Goal: Transaction & Acquisition: Purchase product/service

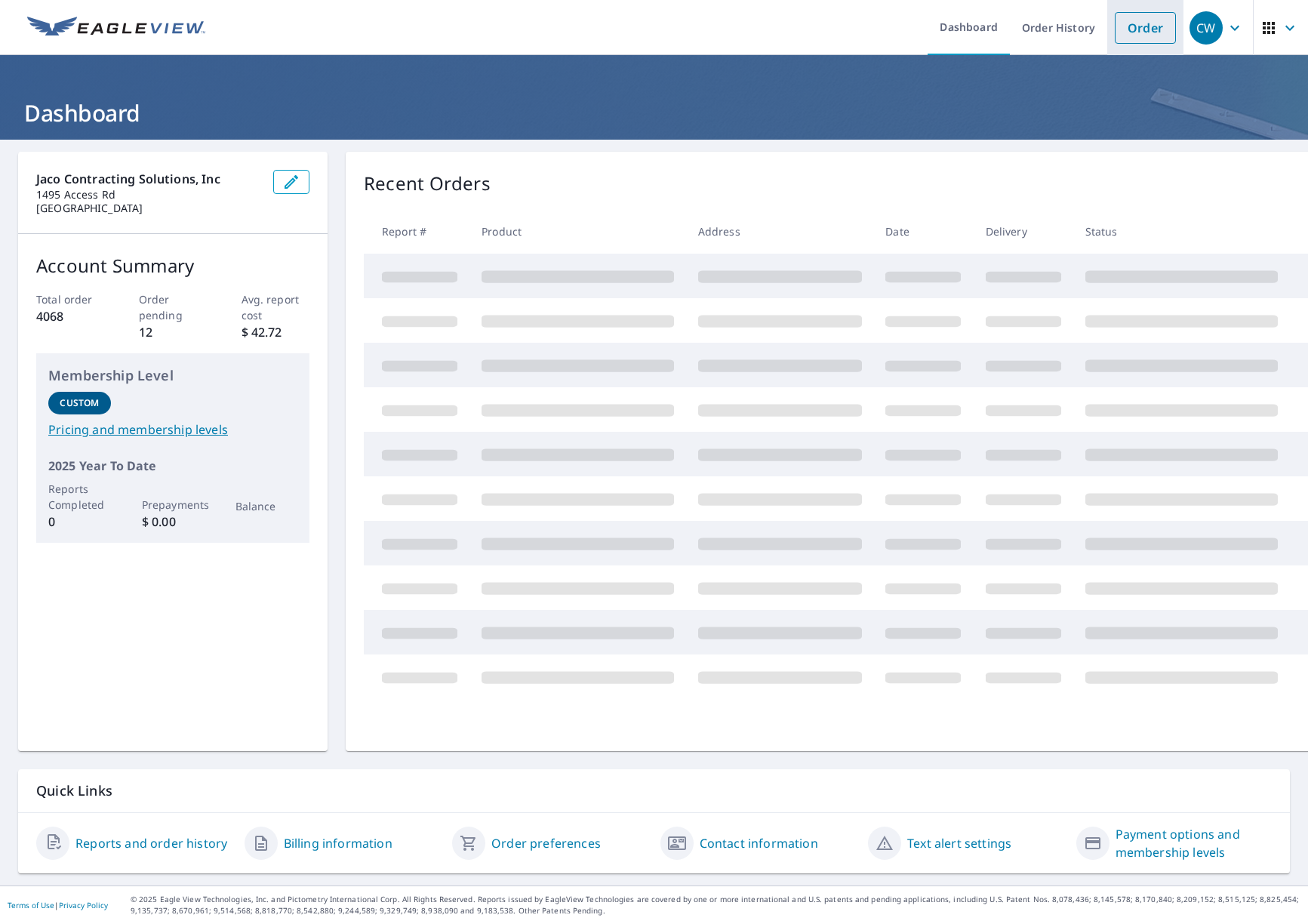
click at [1148, 32] on link "Order" at bounding box center [1146, 28] width 61 height 32
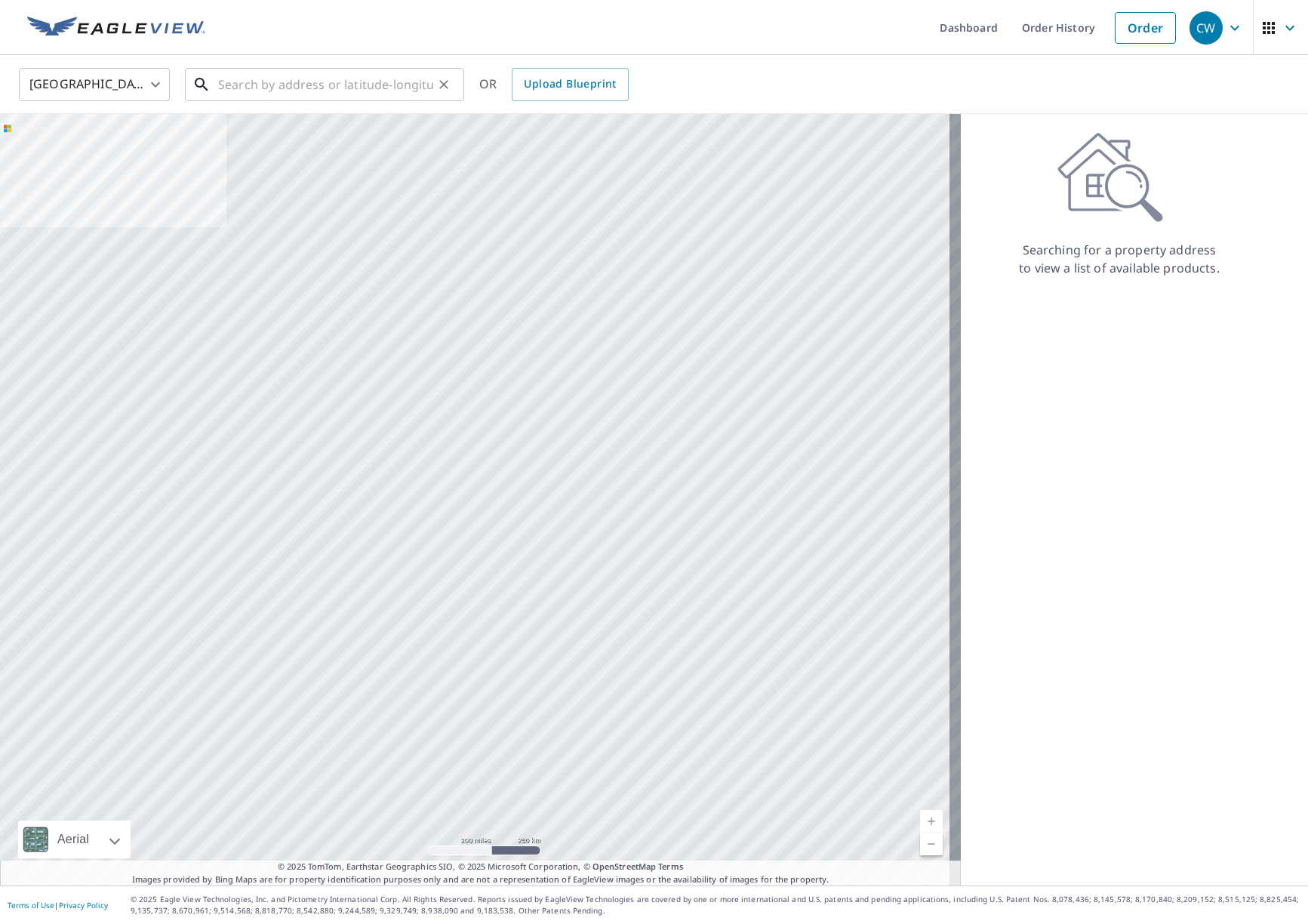
click at [247, 80] on input "text" at bounding box center [326, 85] width 215 height 42
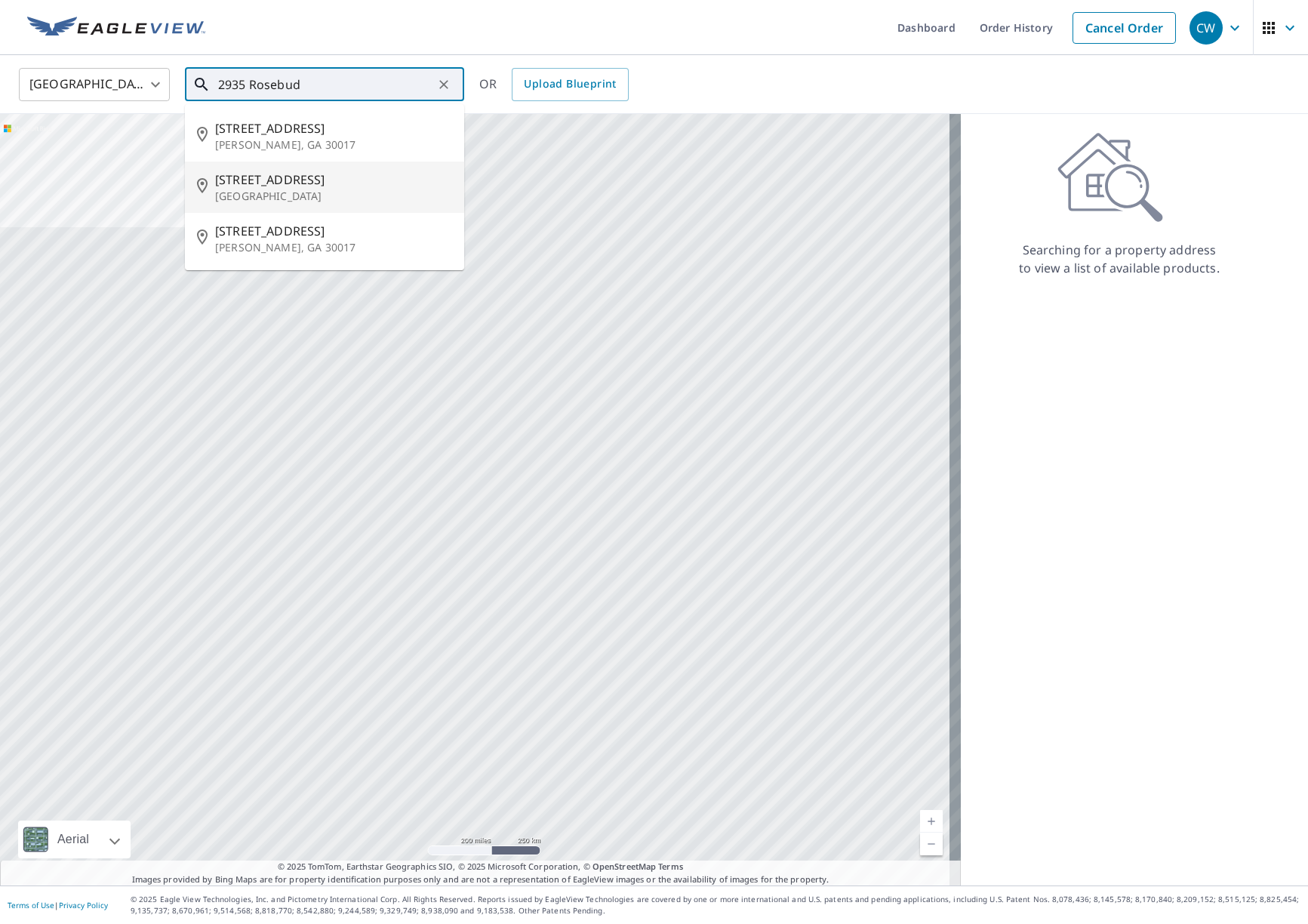
click at [303, 181] on span "2935 Rosebud Rd" at bounding box center [334, 180] width 237 height 18
type input "2935 Rosebud Rd Loganville, GA 30052"
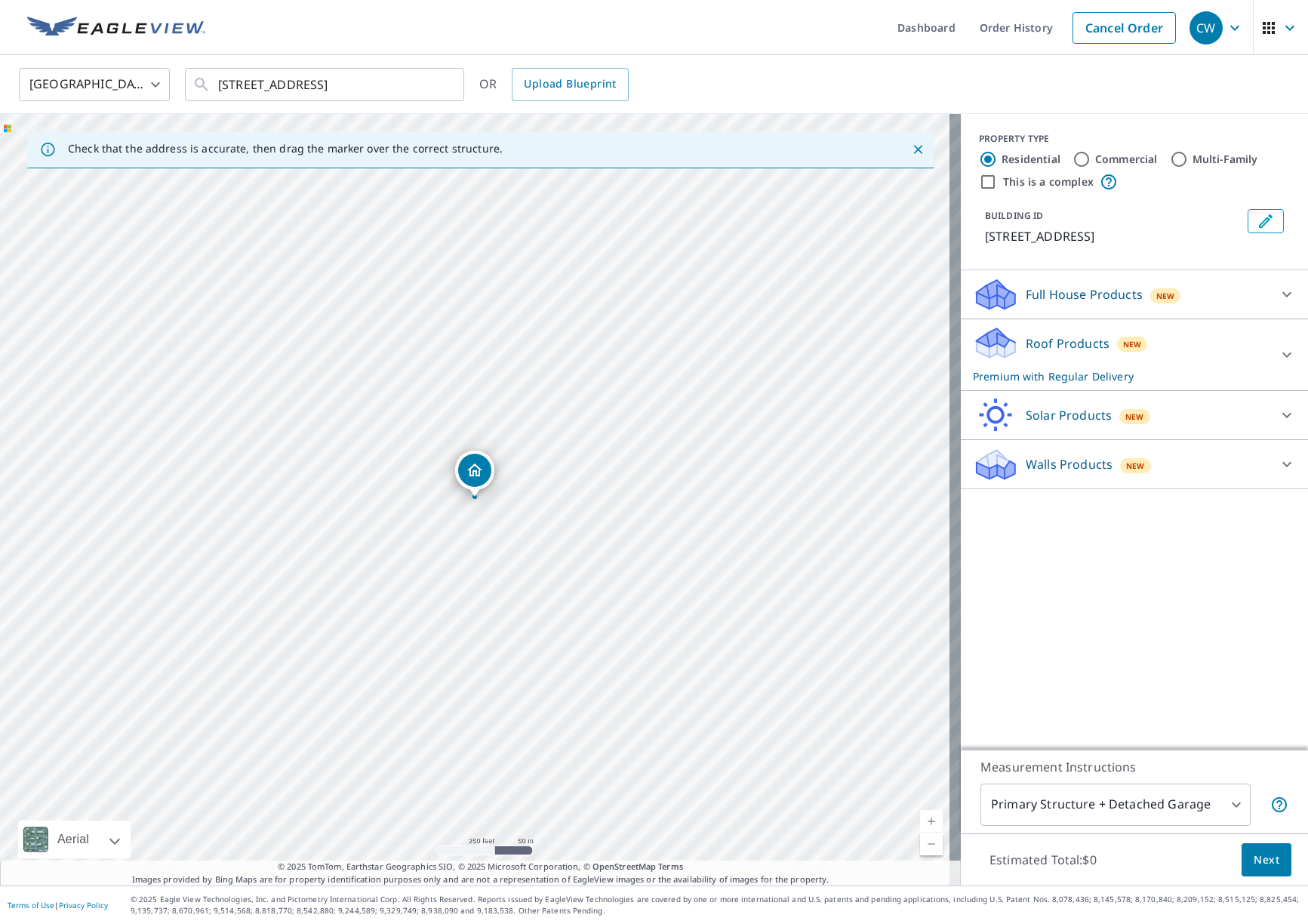
click at [920, 821] on link "Current Level 17, Zoom In" at bounding box center [932, 821] width 23 height 23
click at [926, 822] on link "Current Level 18, Zoom In" at bounding box center [932, 821] width 23 height 23
drag, startPoint x: 814, startPoint y: 661, endPoint x: 639, endPoint y: 737, distance: 190.8
click at [639, 737] on div "2935 Rosebud Rd Loganville, GA 30052" at bounding box center [481, 499] width 961 height 771
click at [1170, 155] on input "Multi-Family" at bounding box center [1180, 159] width 18 height 18
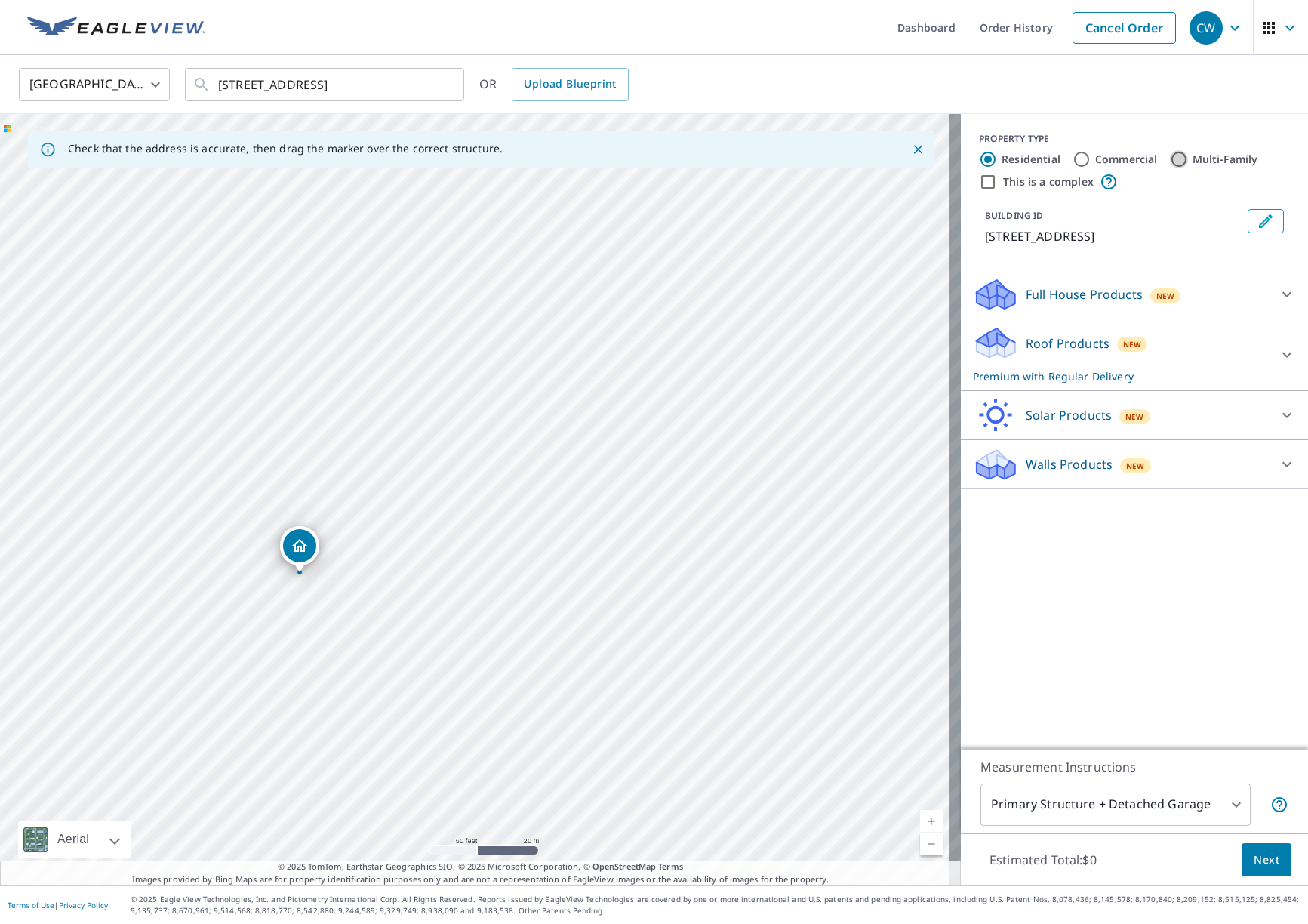
radio input "true"
type input "2"
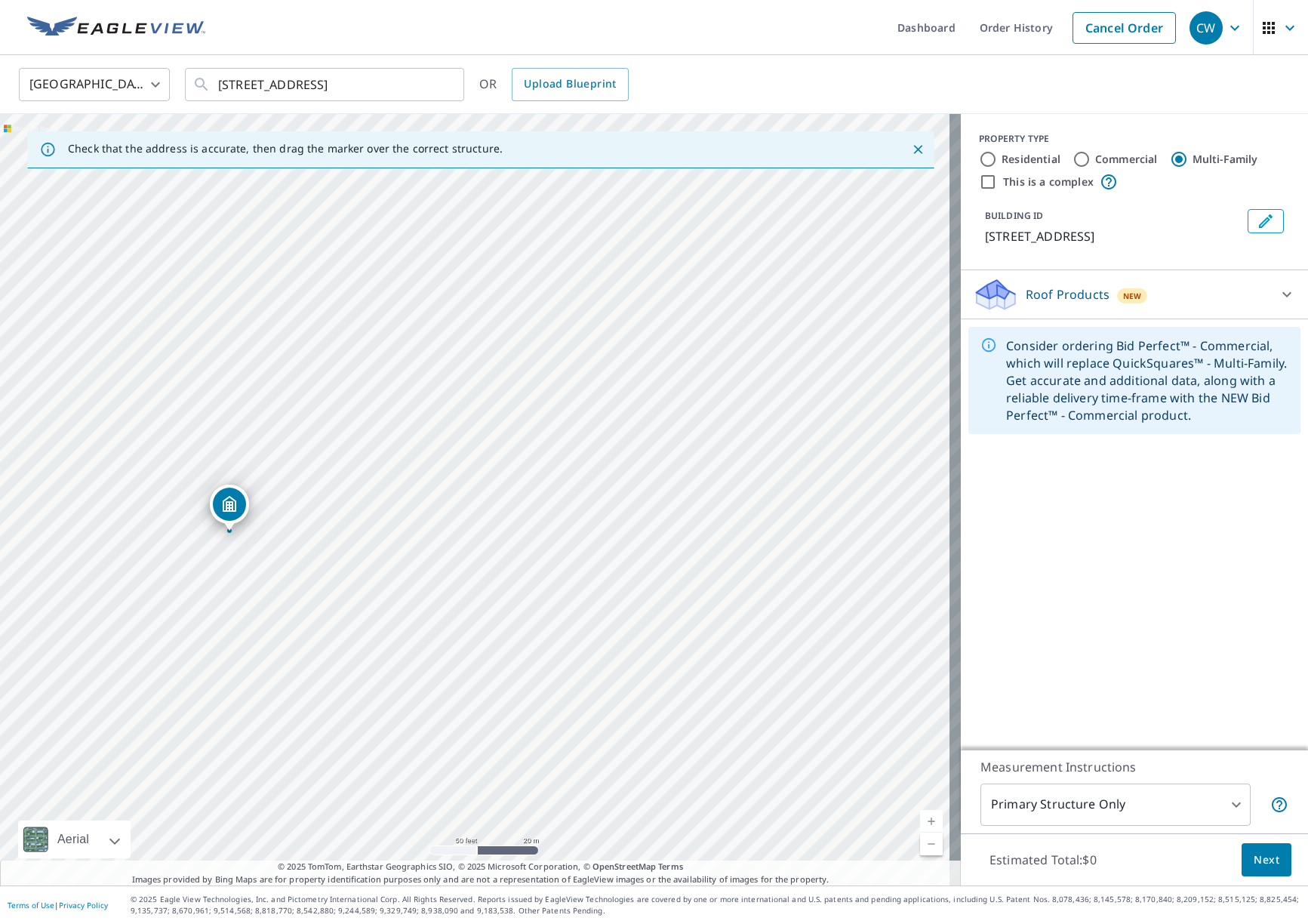
drag, startPoint x: 732, startPoint y: 754, endPoint x: 490, endPoint y: 790, distance: 244.7
click at [490, 790] on div "2935 Rosebud Rd Loganville, GA 30052" at bounding box center [481, 499] width 961 height 771
click at [228, 506] on icon "Dropped pin, building 1, MultiFamily property, 2935 Rosebud Rd Loganville, GA 3…" at bounding box center [233, 506] width 18 height 18
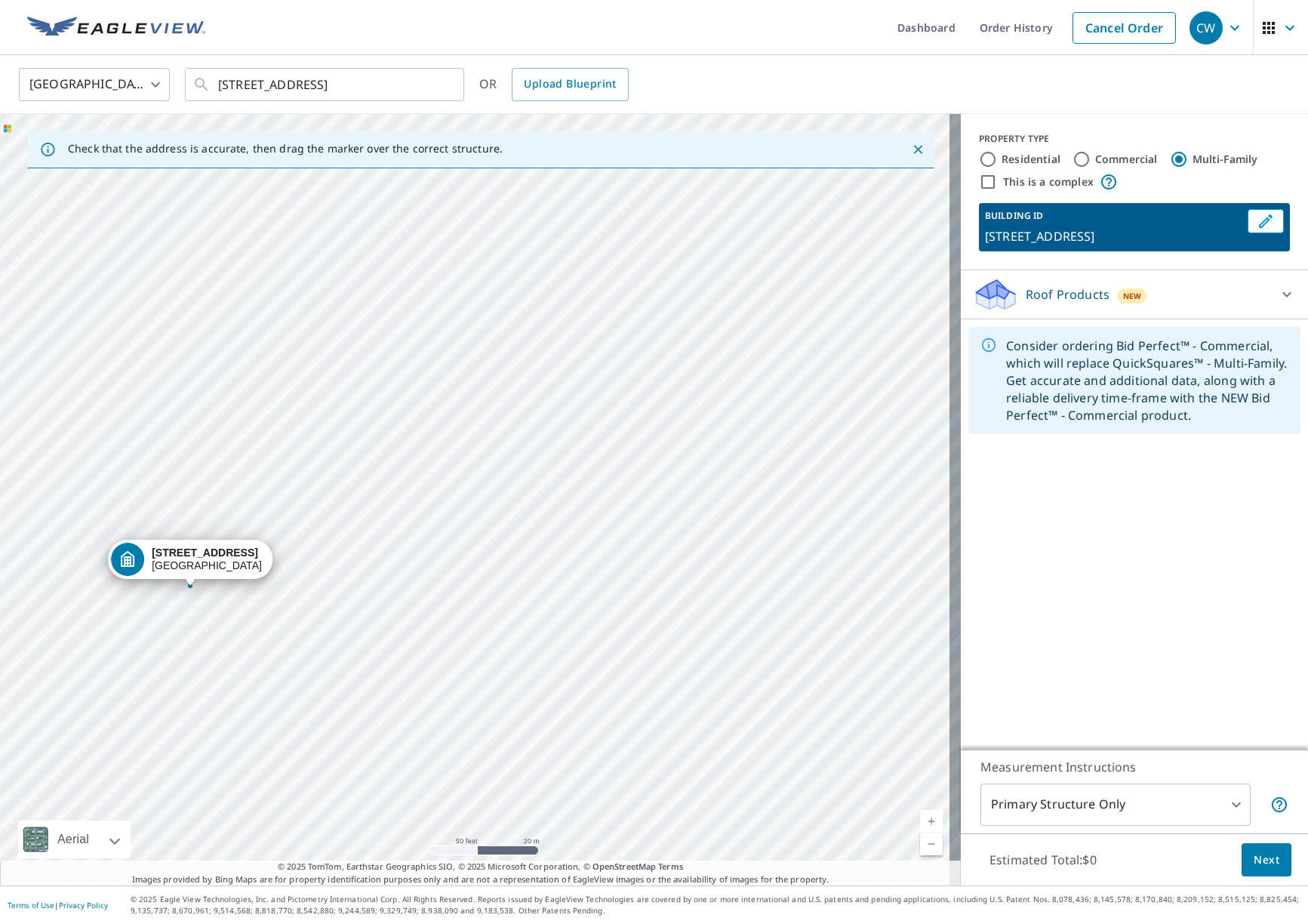
drag, startPoint x: 588, startPoint y: 681, endPoint x: 304, endPoint y: 770, distance: 297.6
click at [304, 770] on div "2935 Rosebud Rd Loganville, GA 30052" at bounding box center [481, 499] width 961 height 771
click at [394, 696] on div "2935 Rosebud Rd Loganville, GA 30052" at bounding box center [481, 499] width 961 height 771
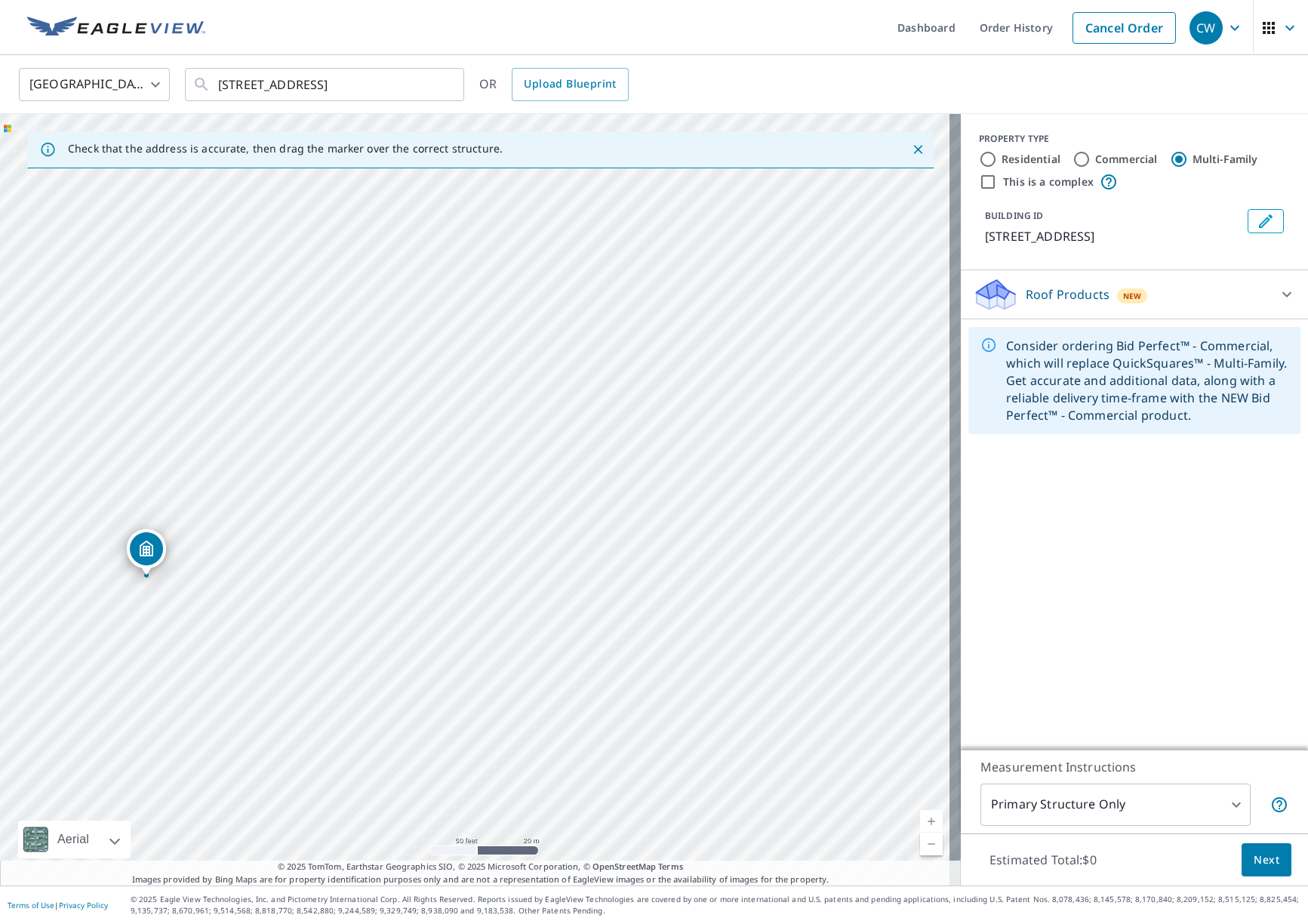
drag, startPoint x: 520, startPoint y: 677, endPoint x: 192, endPoint y: 756, distance: 337.4
click at [192, 756] on div "2935 Rosebud Rd Loganville, GA 30052" at bounding box center [481, 499] width 961 height 771
click at [982, 183] on input "This is a complex" at bounding box center [988, 182] width 18 height 18
checkbox input "true"
radio input "true"
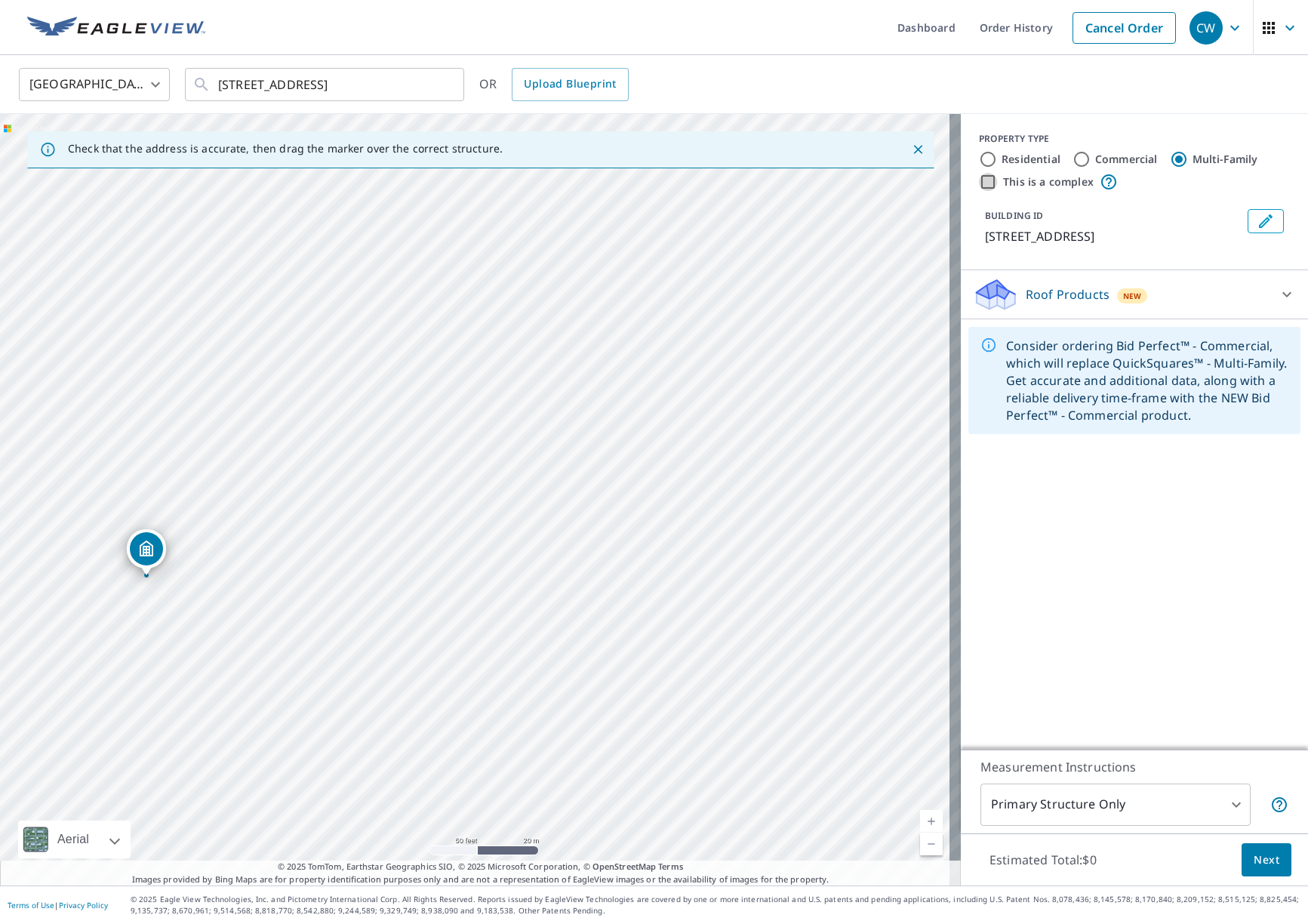
type input "4"
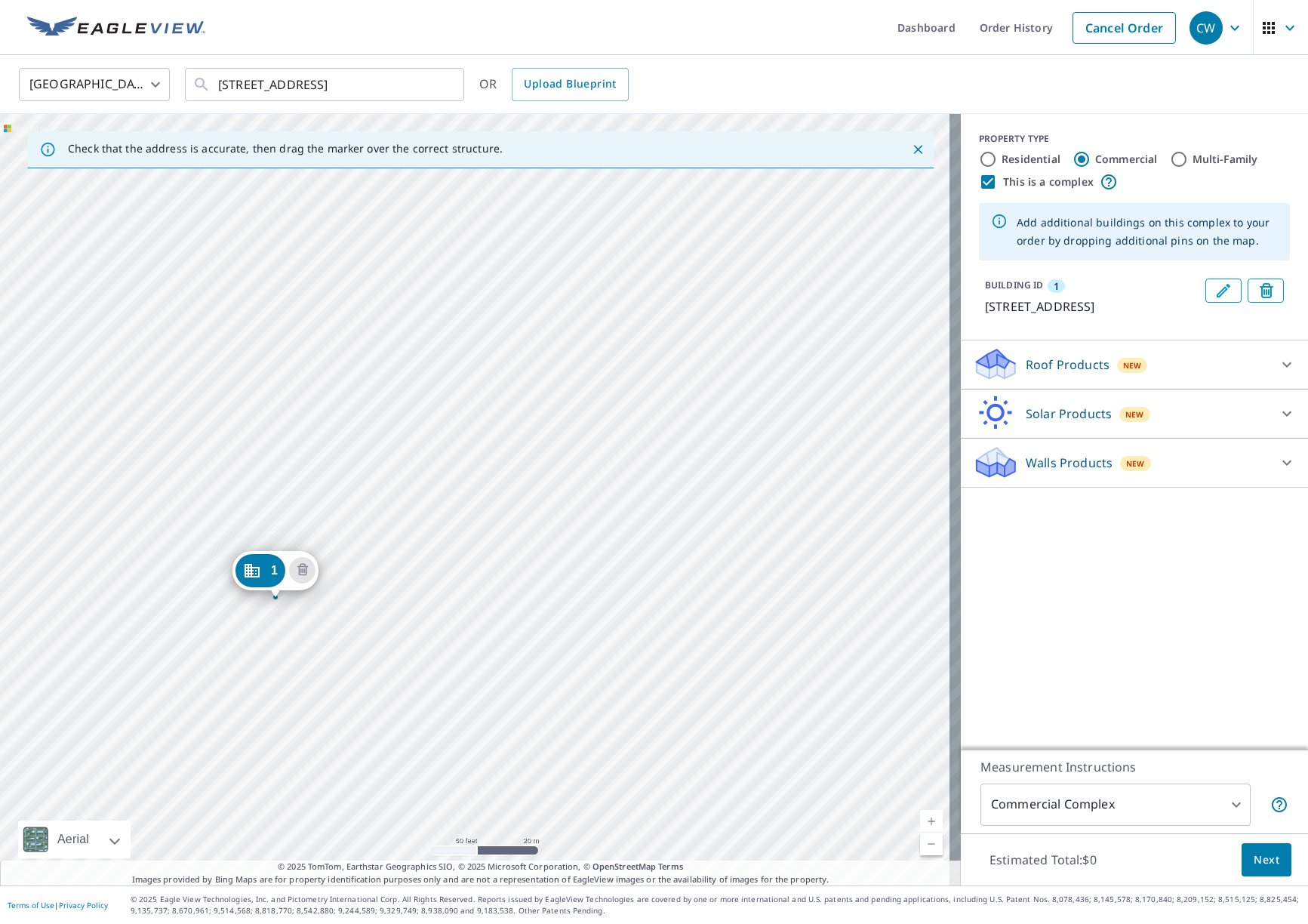
drag, startPoint x: 767, startPoint y: 526, endPoint x: 567, endPoint y: 626, distance: 223.6
click at [567, 626] on div "1 2935 Rosebud Rd Loganville, GA 30052" at bounding box center [481, 499] width 961 height 771
click at [373, 403] on div "1 2935 Rosebud Rd Loganville, GA 30052" at bounding box center [481, 499] width 961 height 771
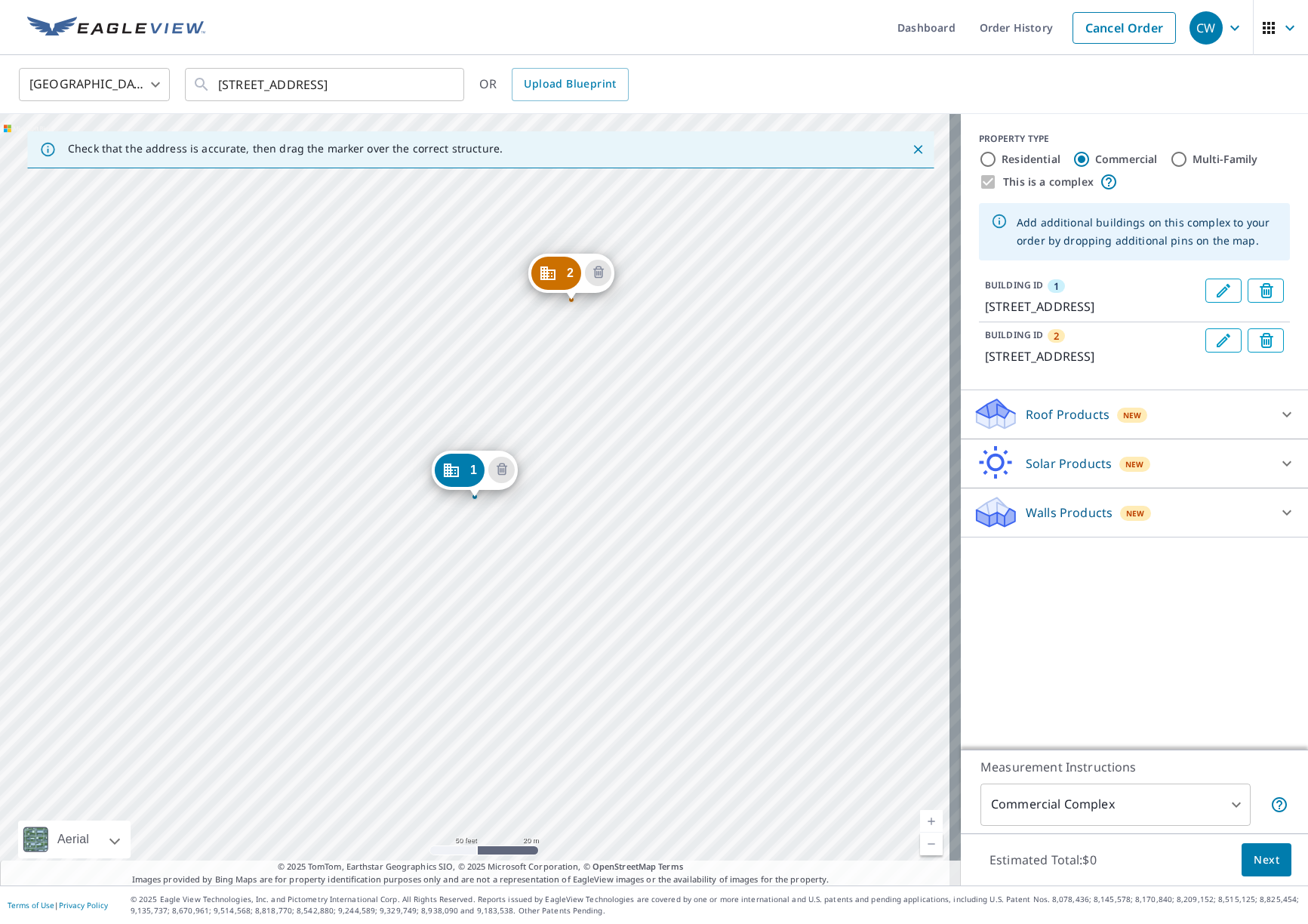
click at [750, 432] on div "2 2910 Rosebud Court Ave Loganville, GA 30052 1 2935 Rosebud Rd Loganville, GA …" at bounding box center [481, 499] width 961 height 771
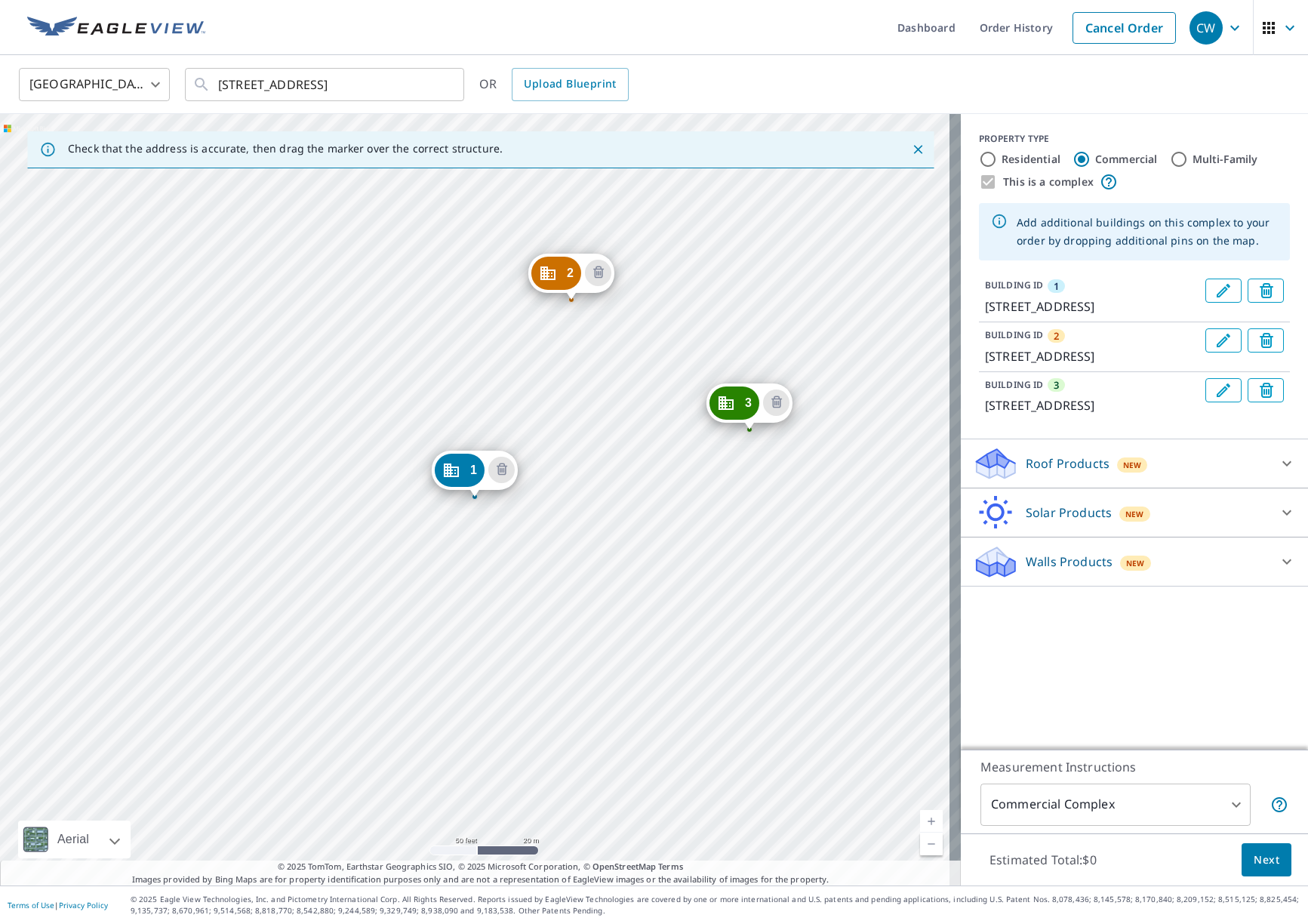
click at [668, 630] on div "2 2910 Rosebud Court Ave Loganville, GA 30052 3 1501 Rosebud Court Ave Loganvil…" at bounding box center [481, 499] width 961 height 771
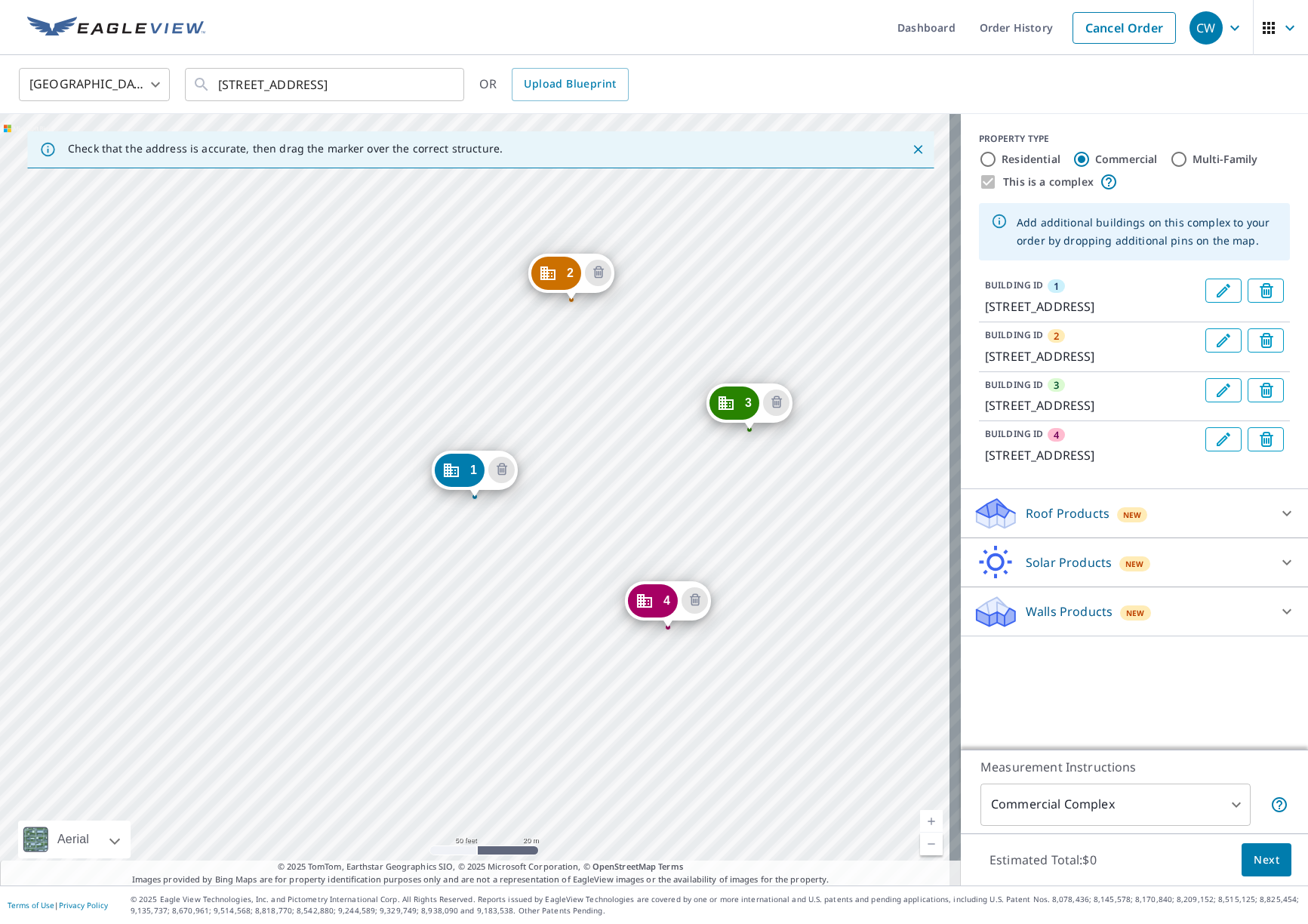
click at [861, 528] on div "2 2910 Rosebud Court Ave Loganville, GA 30052 3 1501 Rosebud Court Ave Loganvil…" at bounding box center [481, 499] width 961 height 771
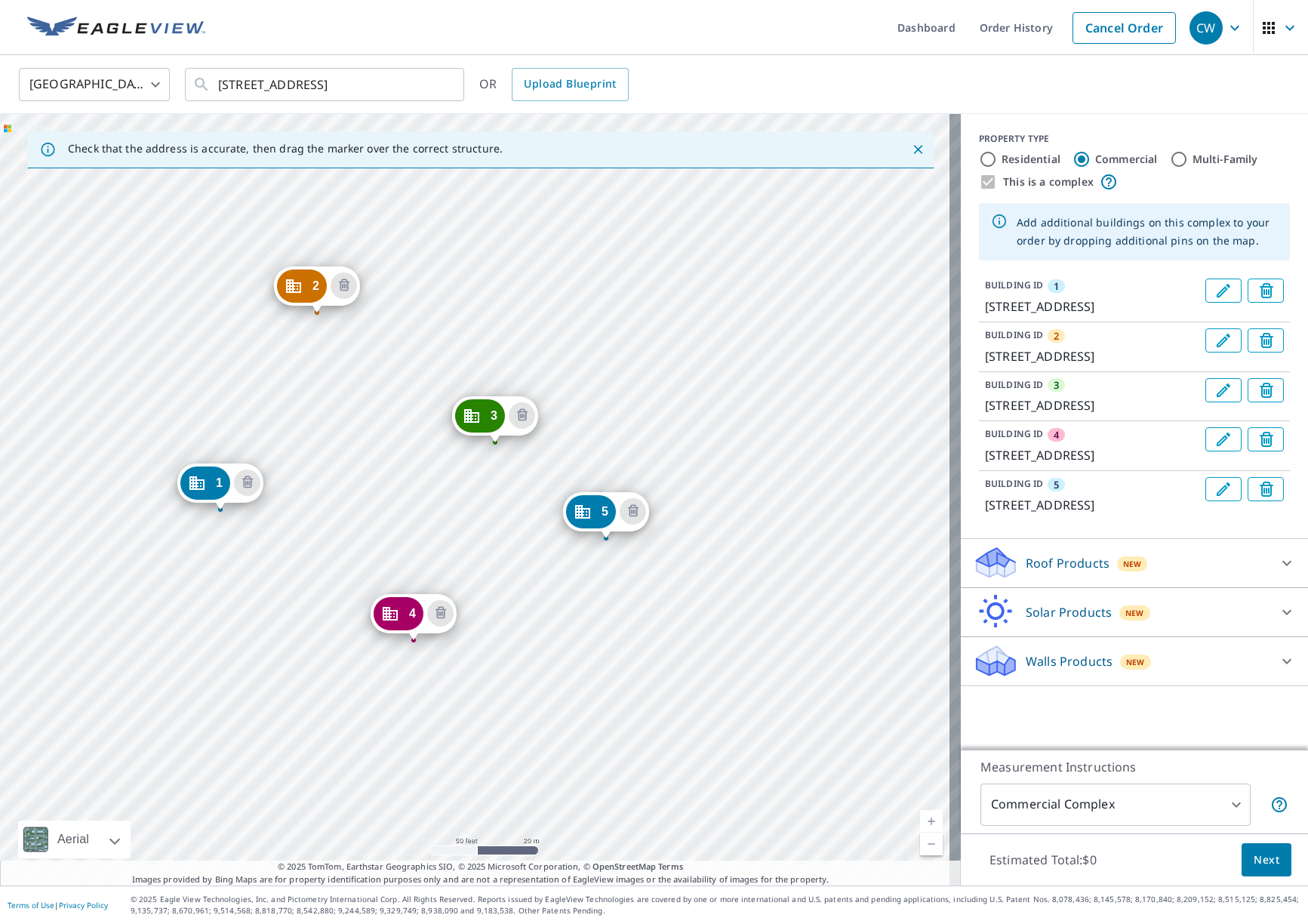
drag, startPoint x: 826, startPoint y: 527, endPoint x: 571, endPoint y: 539, distance: 255.3
click at [571, 539] on div "2 2910 Rosebud Court Ave Loganville, GA 30052 3 1501 Rosebud Court Ave Loganvil…" at bounding box center [481, 499] width 961 height 771
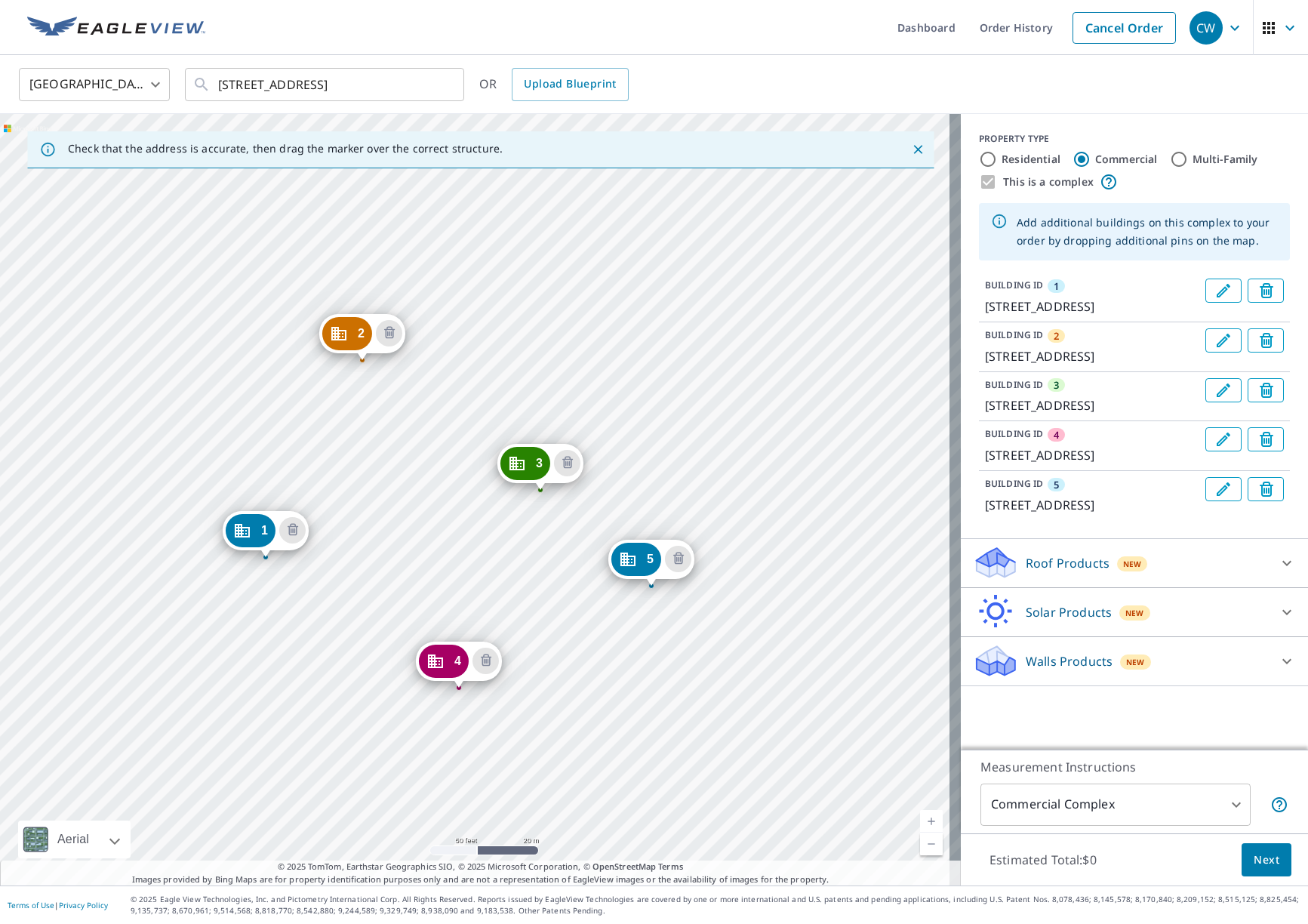
drag, startPoint x: 792, startPoint y: 441, endPoint x: 840, endPoint y: 492, distance: 70.0
click at [840, 492] on div "2 2910 Rosebud Court Ave Loganville, GA 30052 3 1501 Rosebud Court Ave Loganvil…" at bounding box center [481, 499] width 961 height 771
click at [482, 661] on icon "Delete building 4" at bounding box center [488, 664] width 18 height 18
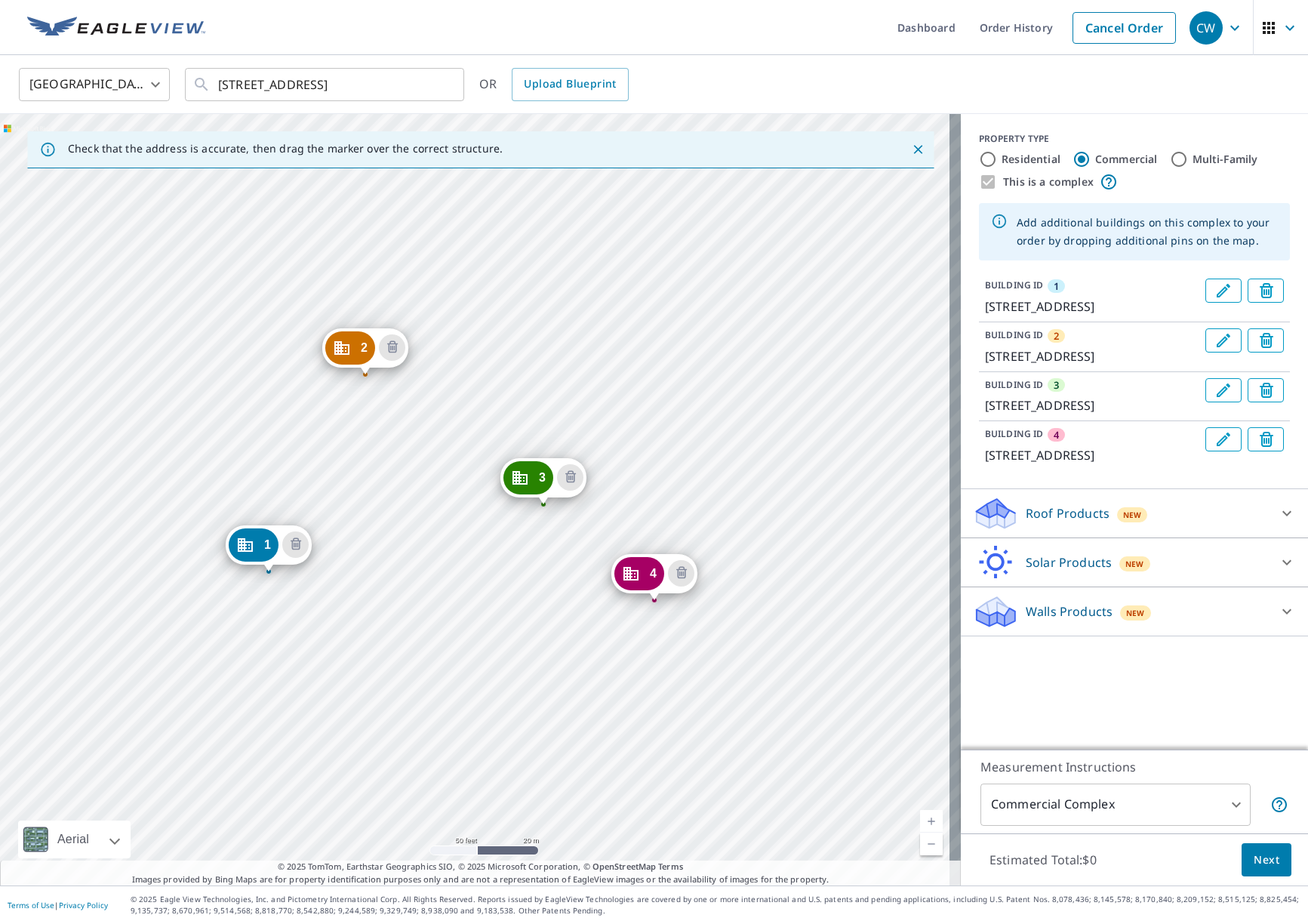
drag, startPoint x: 440, startPoint y: 577, endPoint x: 597, endPoint y: 590, distance: 157.5
click at [393, 592] on div "2 2910 Rosebud Court Ave Loganville, GA 30052 3 1501 Rosebud Court Ave Loganvil…" at bounding box center [481, 499] width 961 height 771
click at [681, 573] on icon "Delete building 4" at bounding box center [680, 573] width 5 height 5
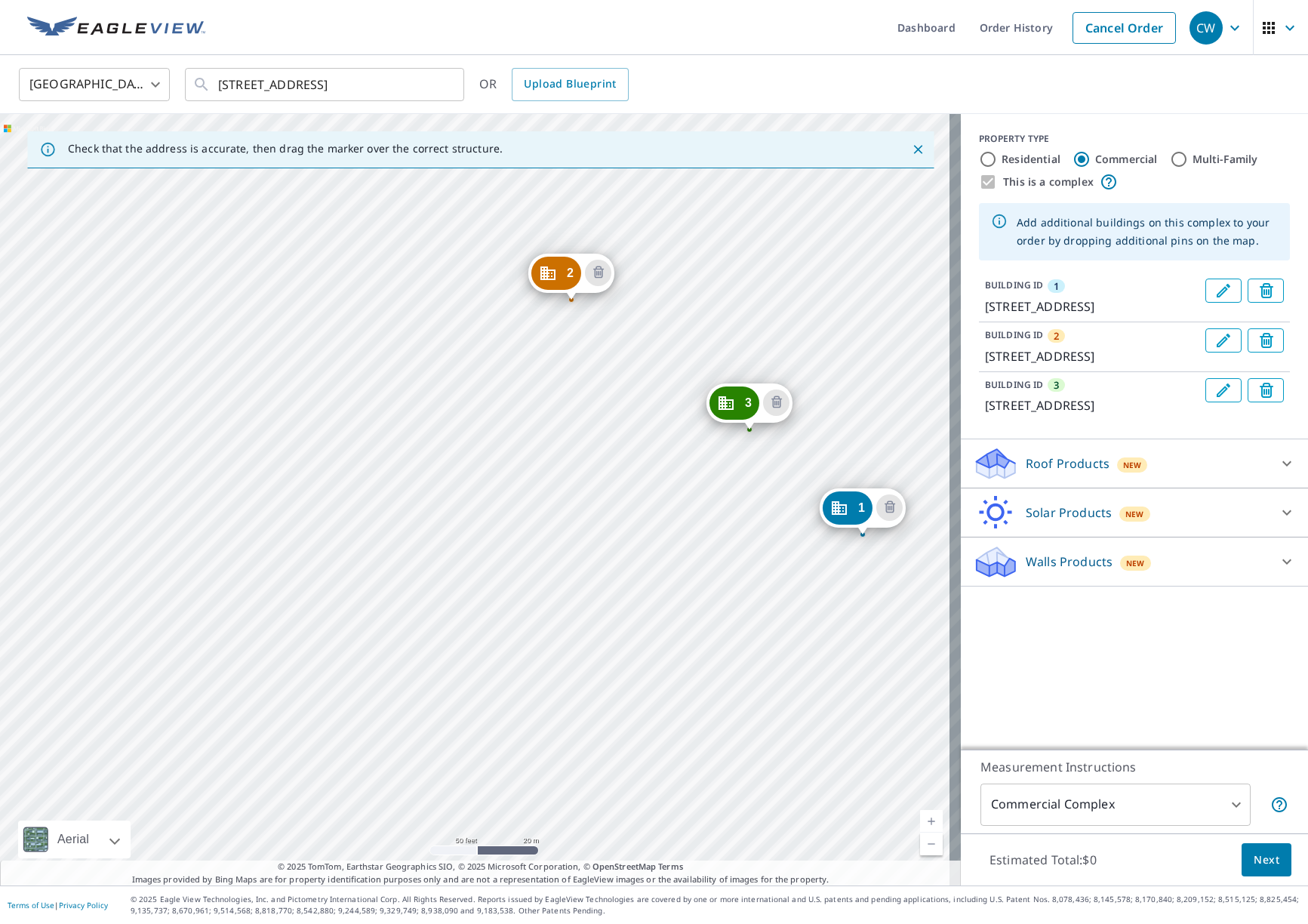
drag, startPoint x: 451, startPoint y: 462, endPoint x: 840, endPoint y: 500, distance: 390.9
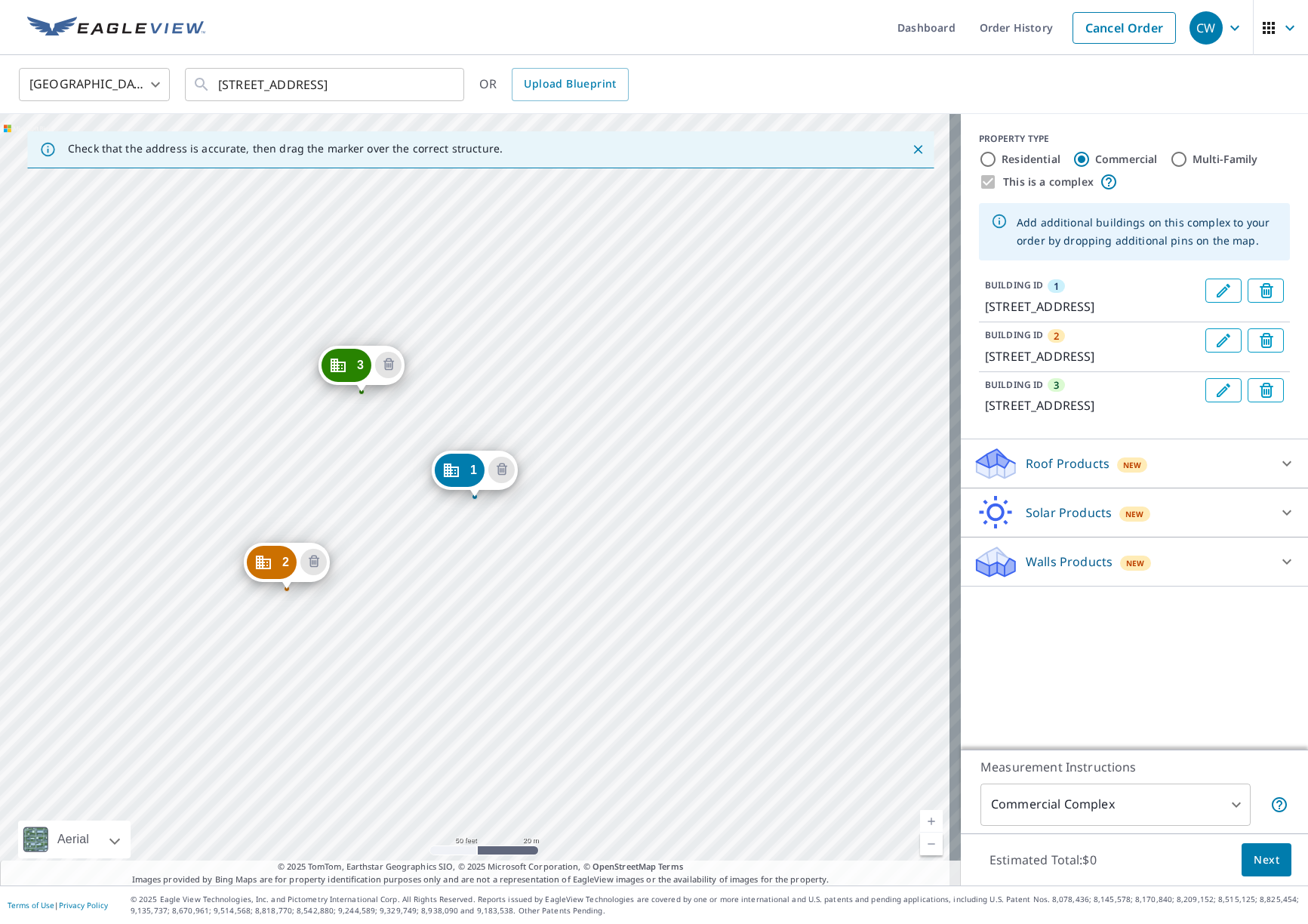
drag, startPoint x: 164, startPoint y: 236, endPoint x: 267, endPoint y: 563, distance: 342.8
click at [60, 458] on div "2 1502 Rosebud Court Ave Loganville, GA 30052 3 1501 Rosebud Court Ave Loganvil…" at bounding box center [481, 499] width 961 height 771
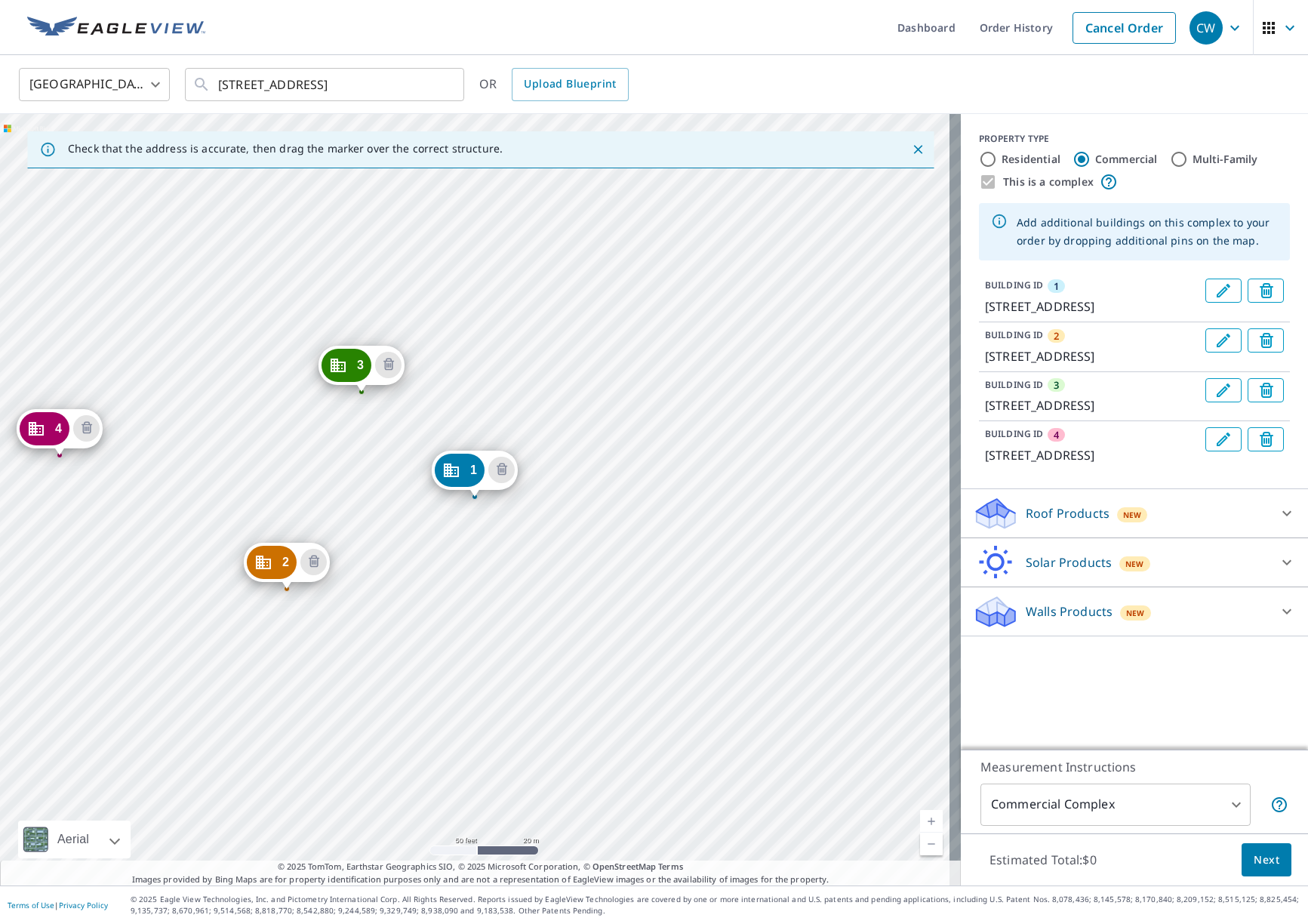
click at [185, 258] on div "2 1502 Rosebud Court Ave Loganville, GA 30052 3 1501 Rosebud Court Ave Loganvil…" at bounding box center [481, 499] width 961 height 771
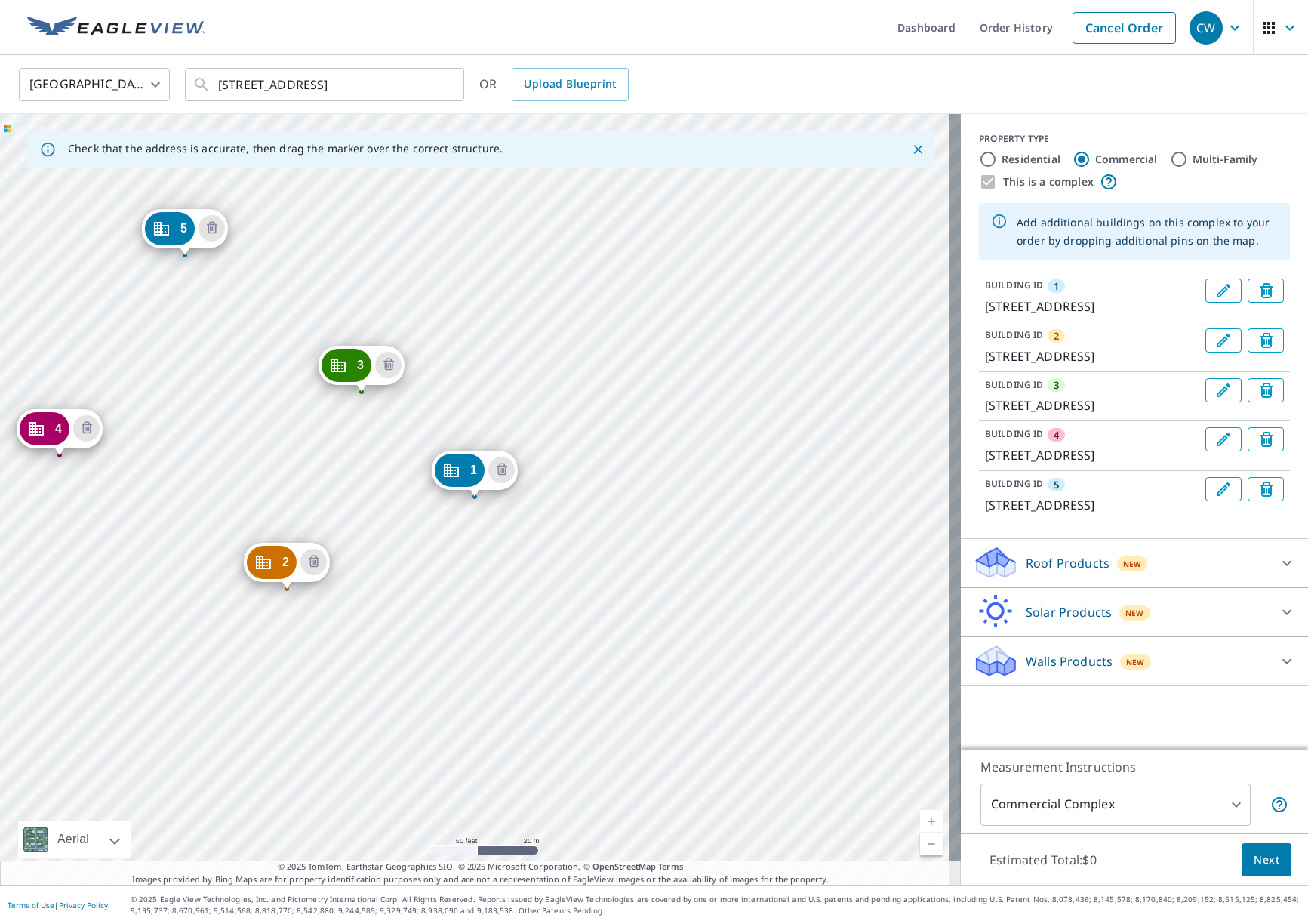
click at [920, 838] on link "Current Level 19, Zoom Out" at bounding box center [932, 844] width 23 height 23
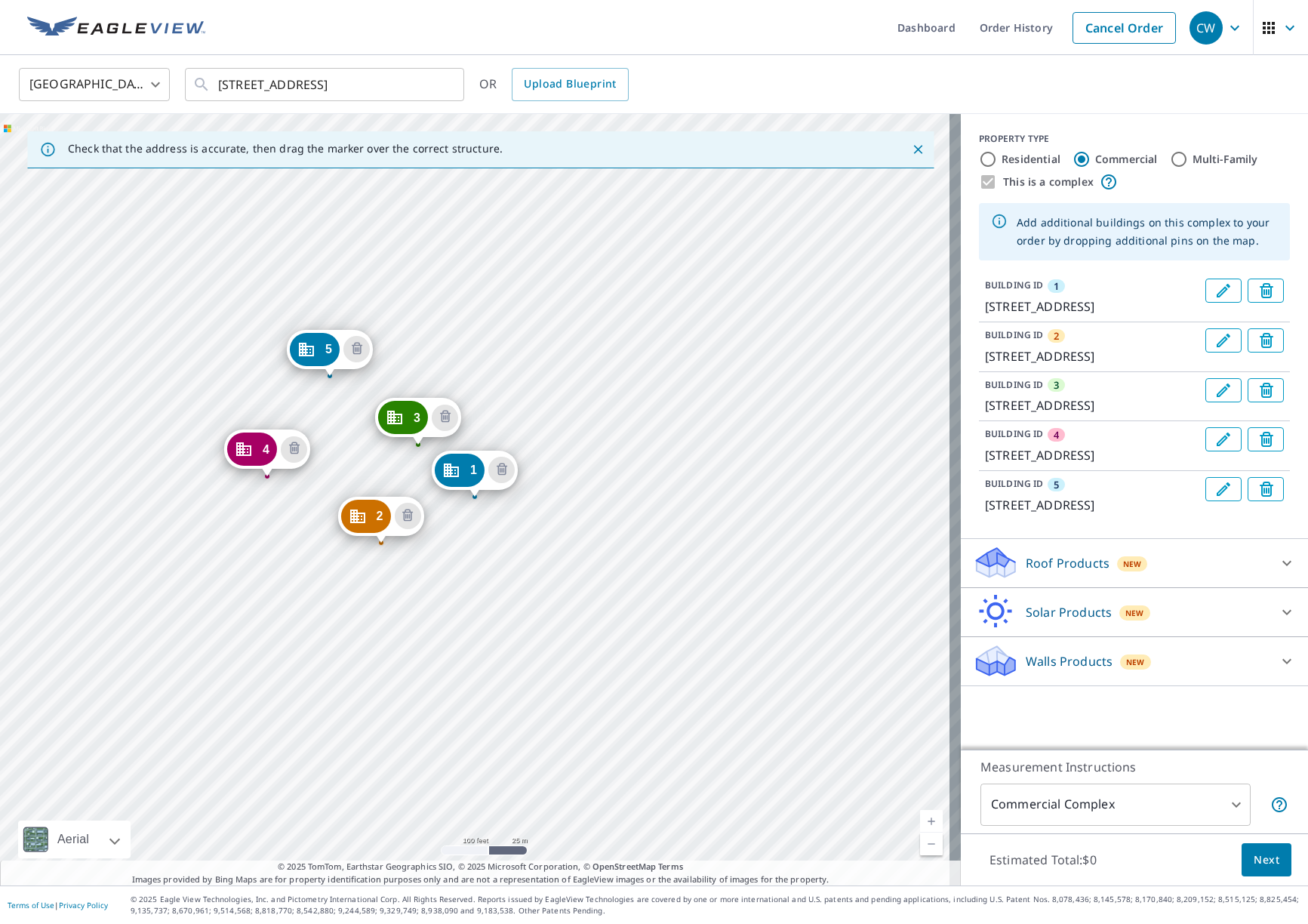
click at [1180, 580] on div "Roof Products New" at bounding box center [1121, 562] width 296 height 36
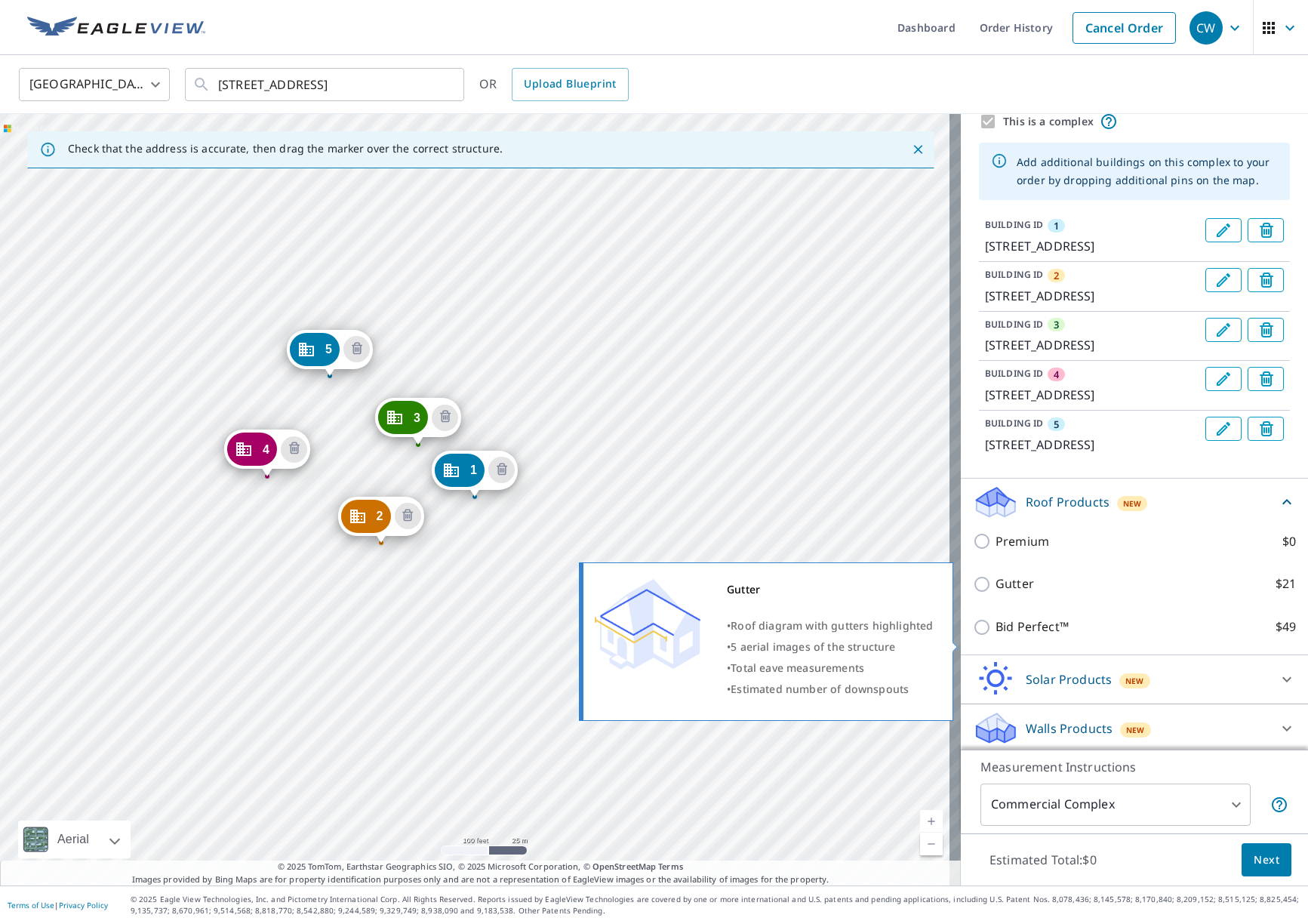
scroll to position [155, 0]
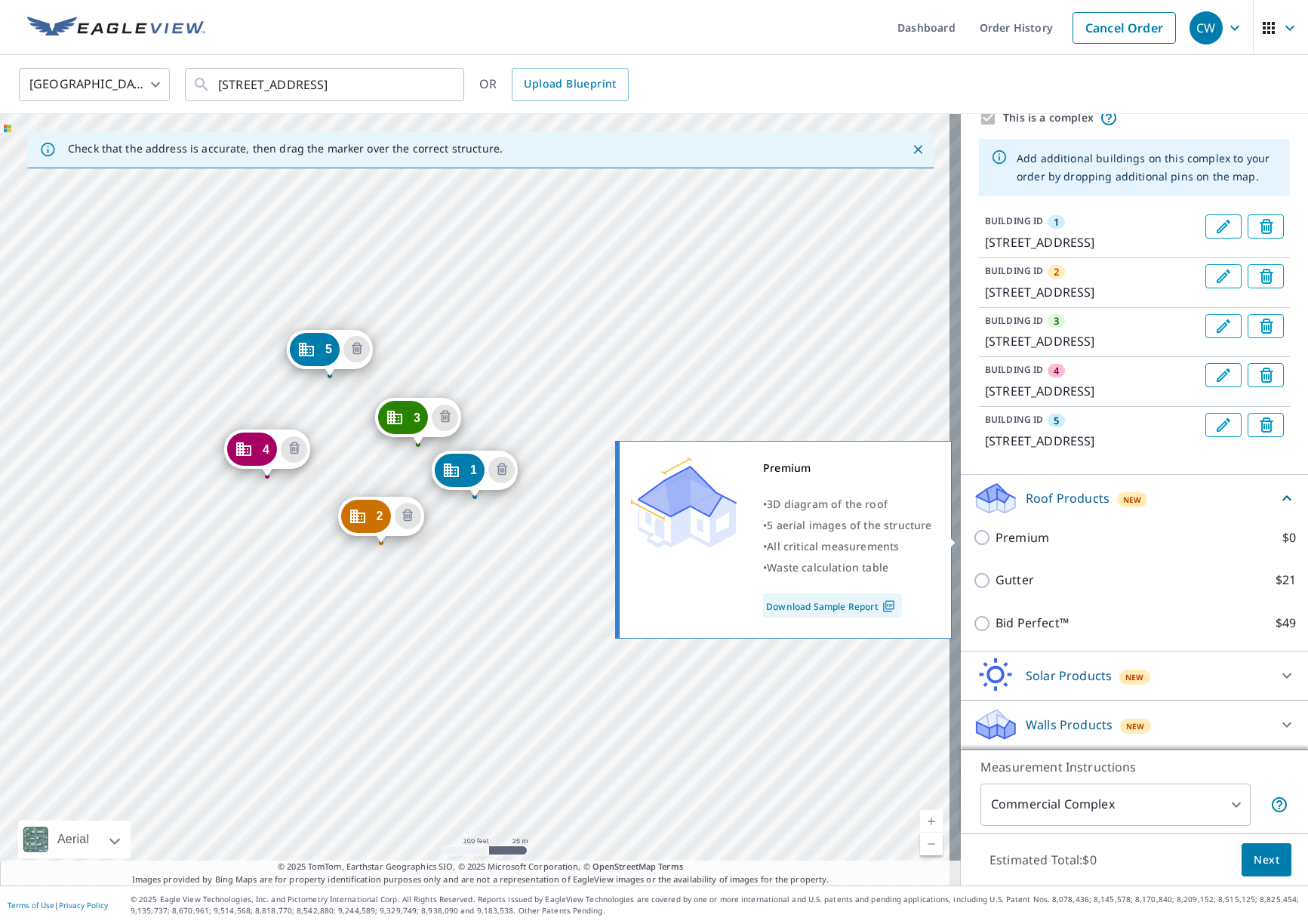
click at [973, 533] on input "Premium $0" at bounding box center [985, 537] width 23 height 18
checkbox input "true"
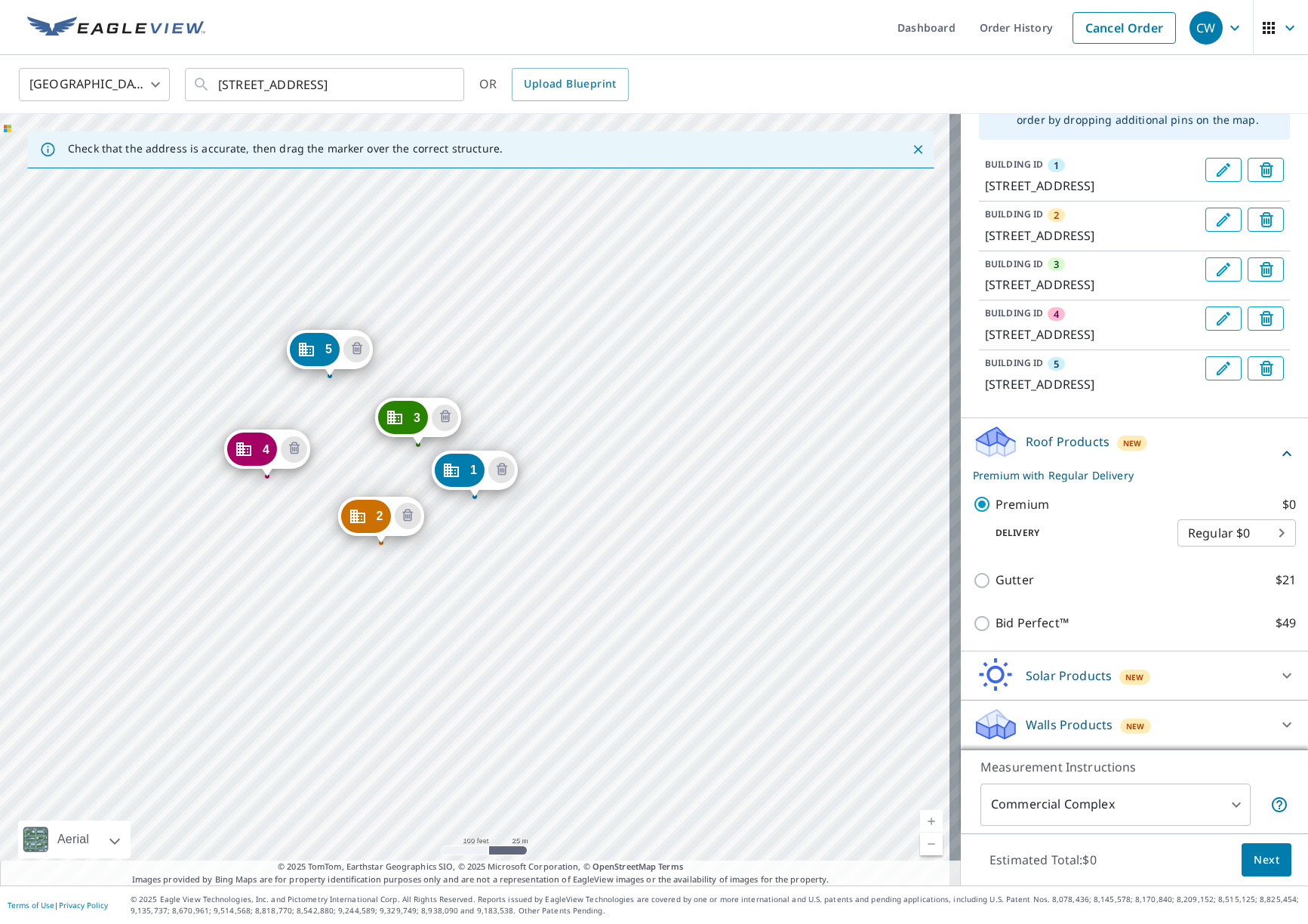
scroll to position [212, 0]
click at [1164, 718] on div "Walls Products New" at bounding box center [1121, 724] width 296 height 36
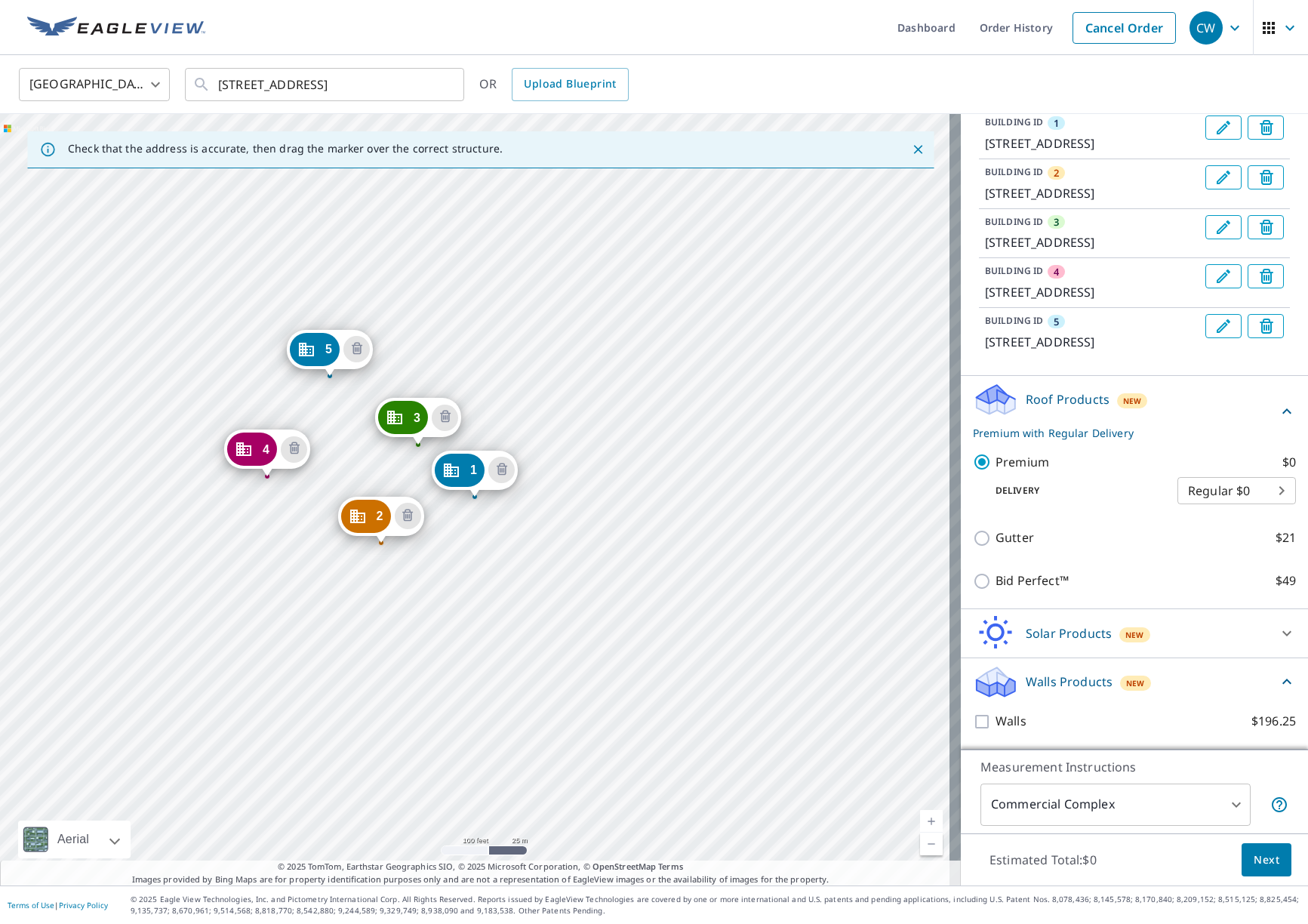
click at [1127, 644] on div "Solar Products New" at bounding box center [1121, 632] width 296 height 36
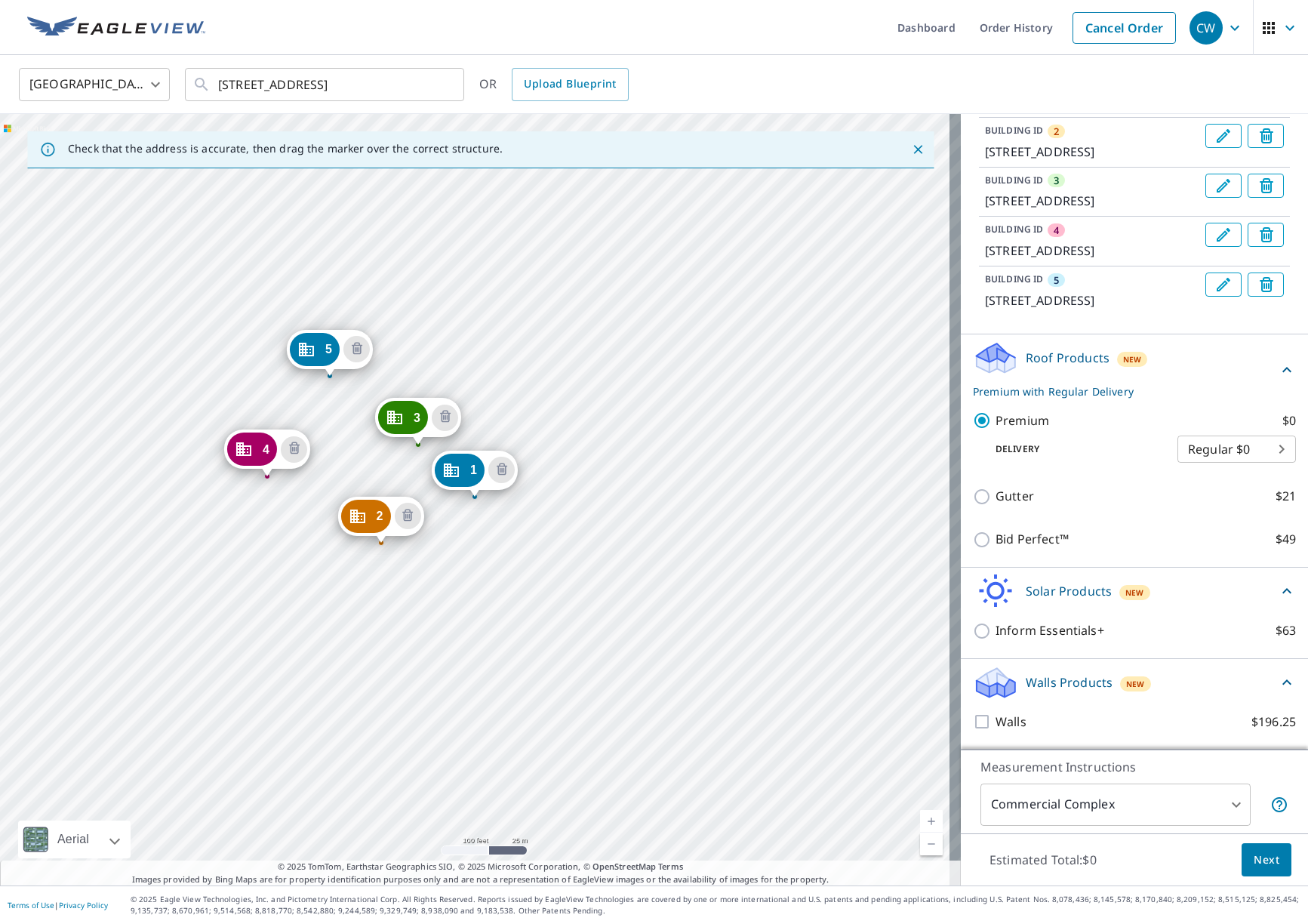
click at [1164, 695] on div "Walls Products New" at bounding box center [1126, 682] width 305 height 36
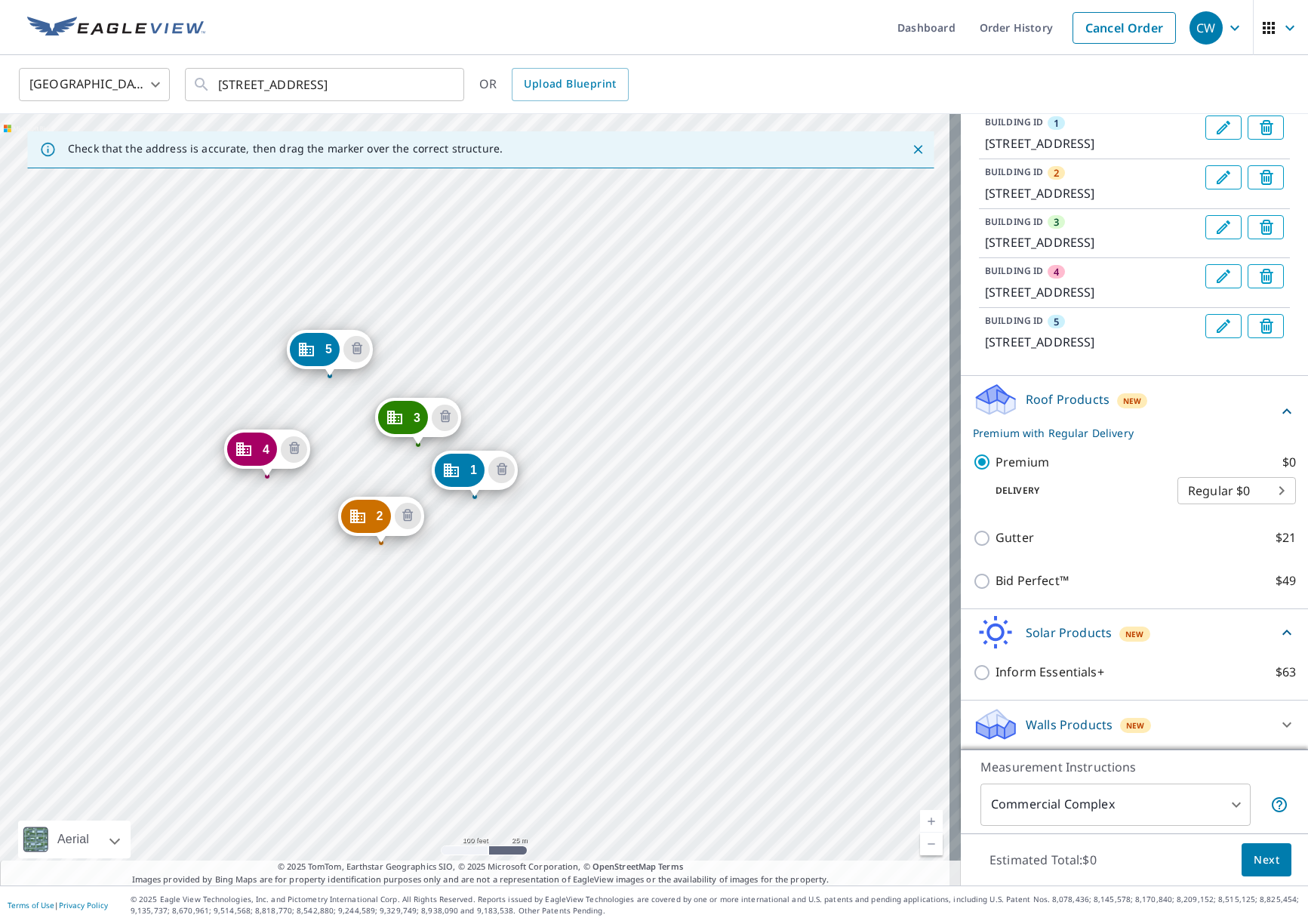
click at [1165, 631] on div "Solar Products New" at bounding box center [1126, 632] width 305 height 36
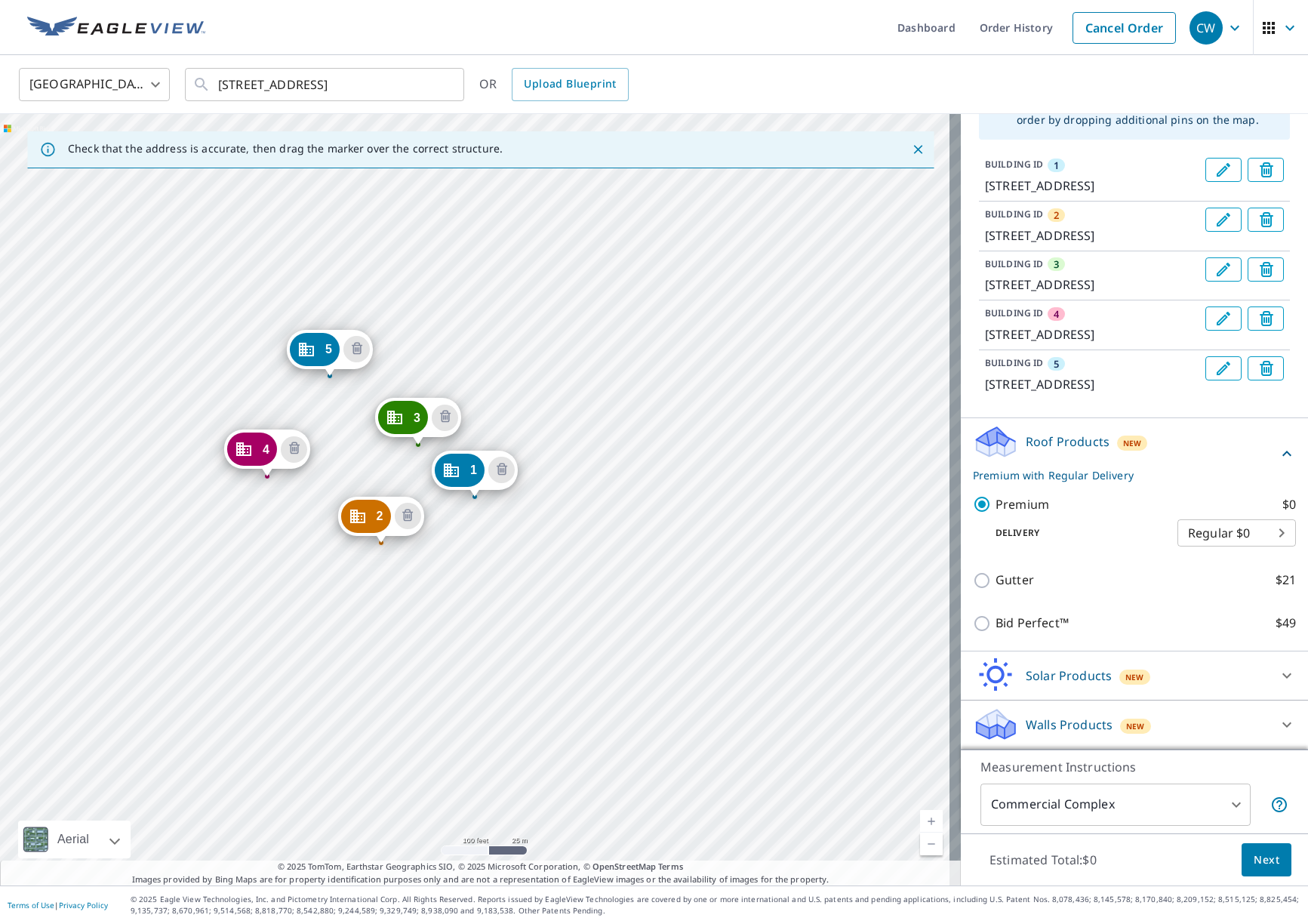
click at [1087, 815] on body "CW CW Dashboard Order History Cancel Order CW United States US ​ 2935 Rosebud R…" at bounding box center [654, 462] width 1308 height 924
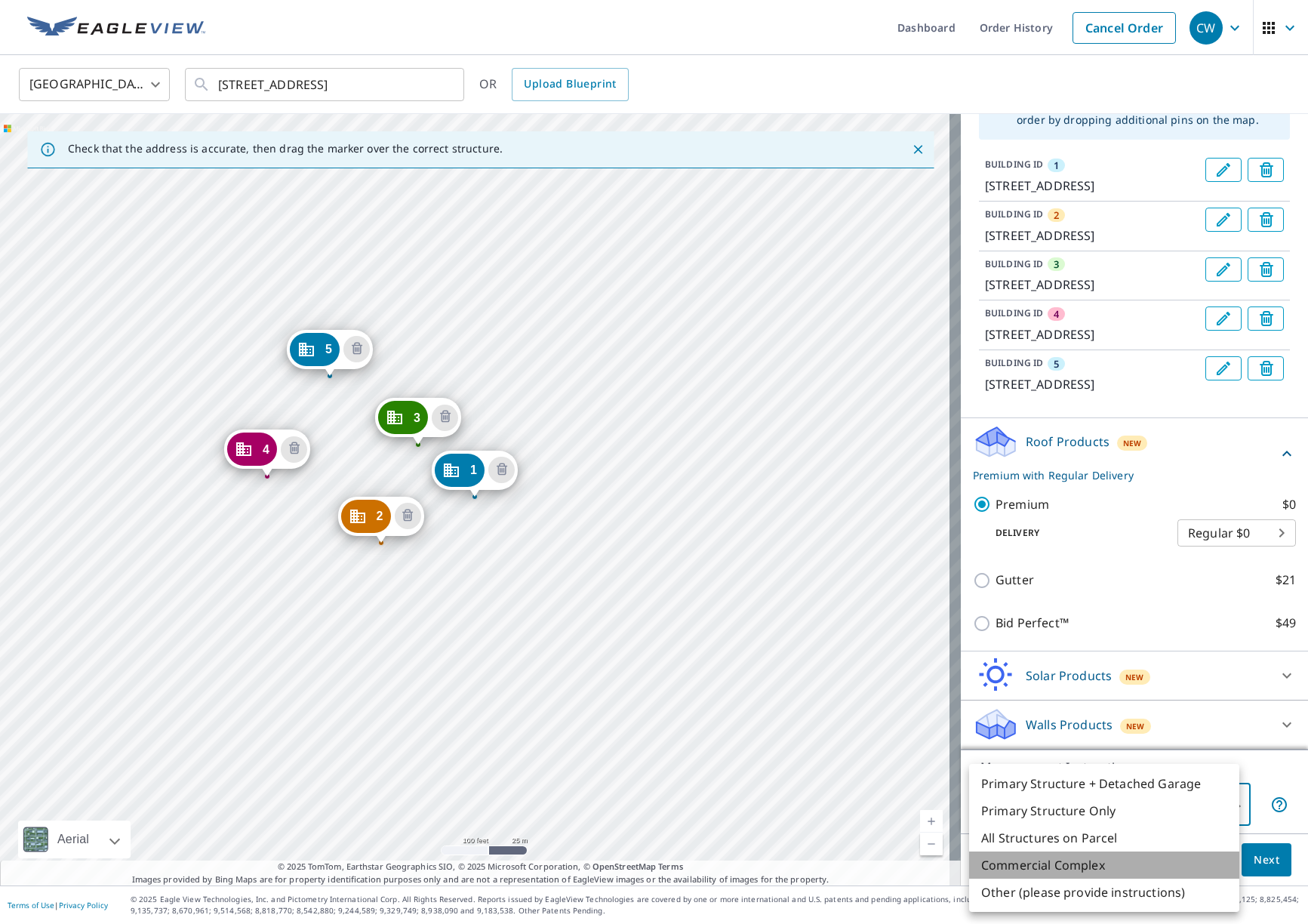
click at [998, 863] on li "Commercial Complex" at bounding box center [1105, 865] width 271 height 27
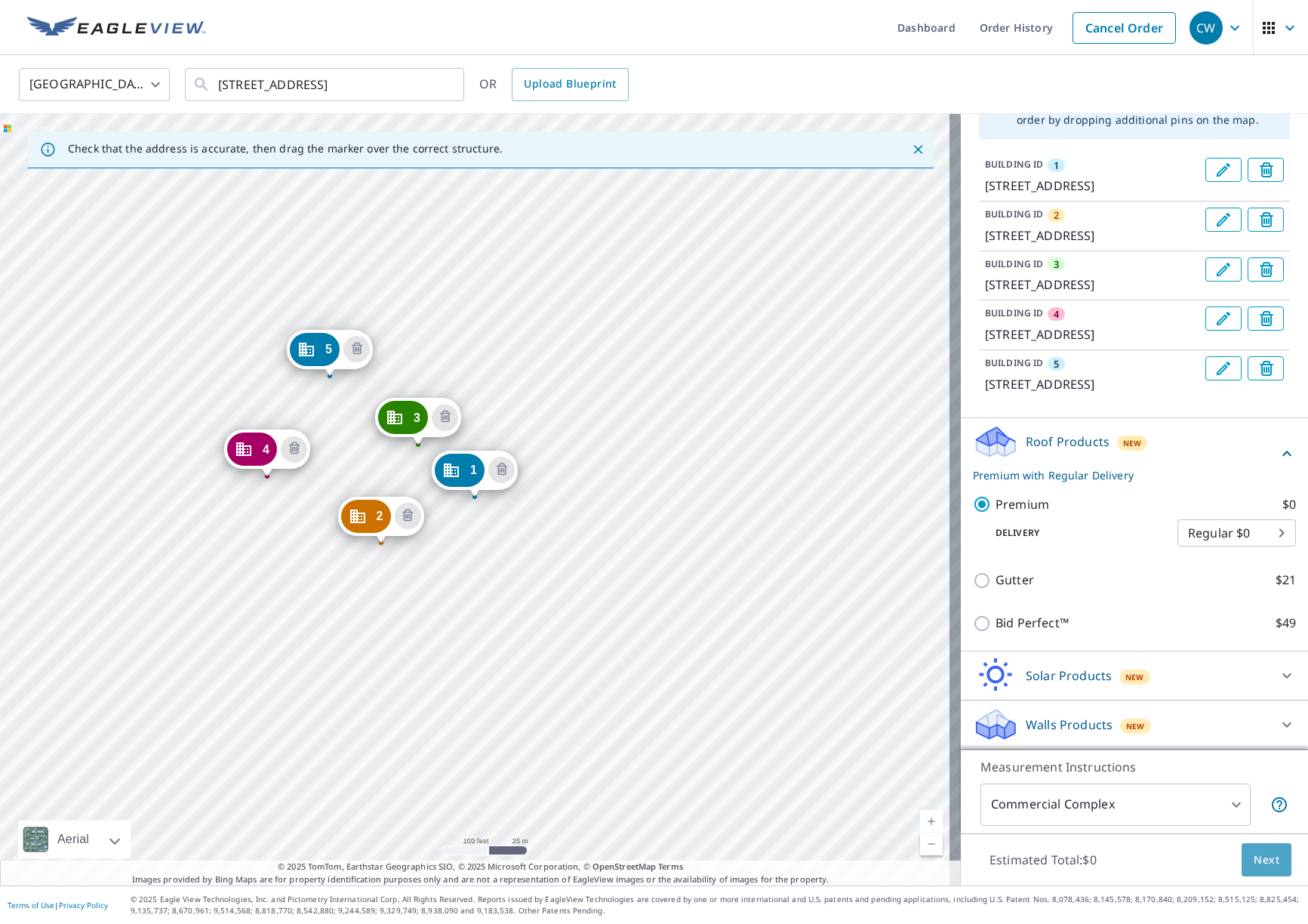
click at [1254, 857] on span "Next" at bounding box center [1266, 860] width 26 height 19
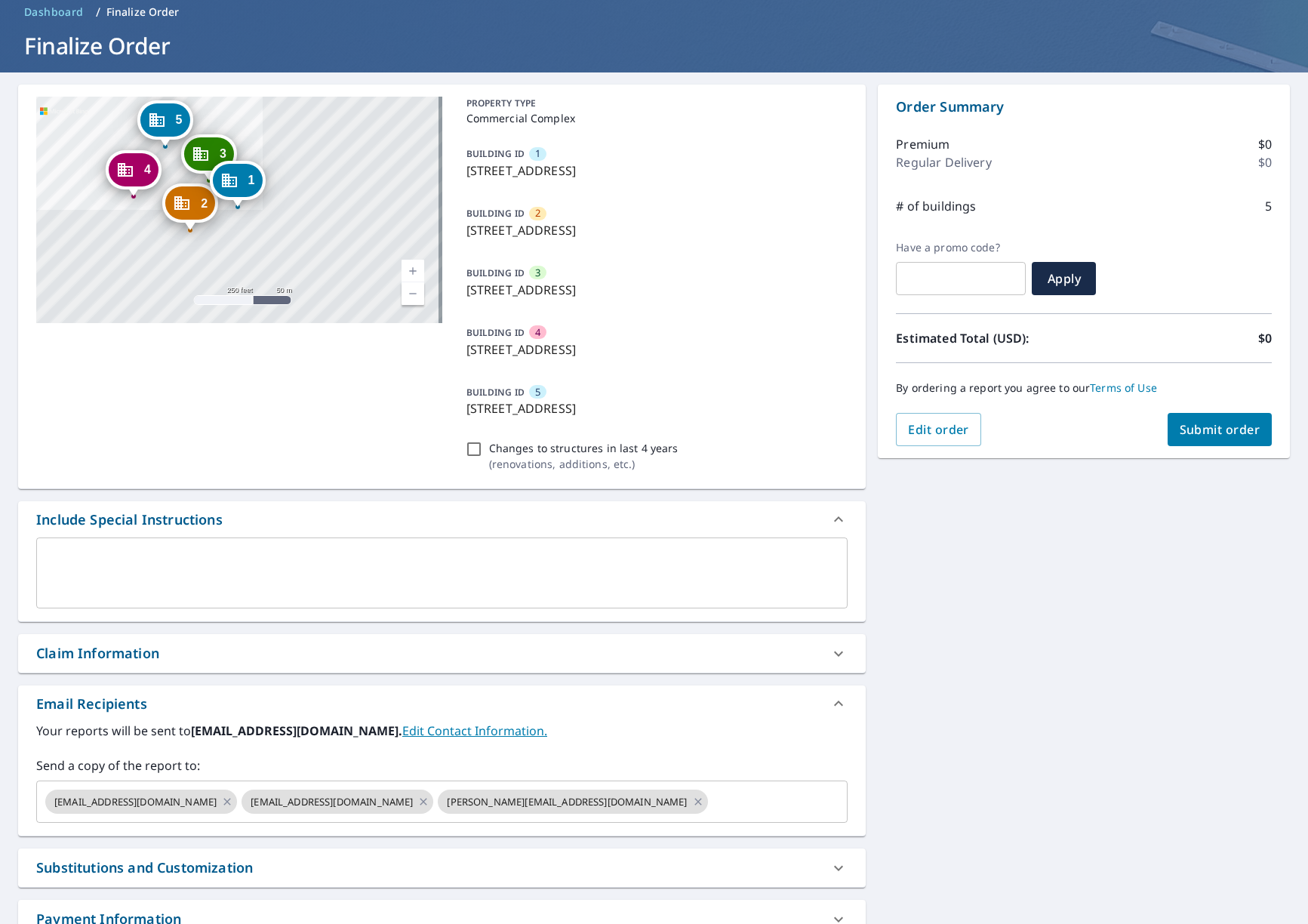
scroll to position [180, 0]
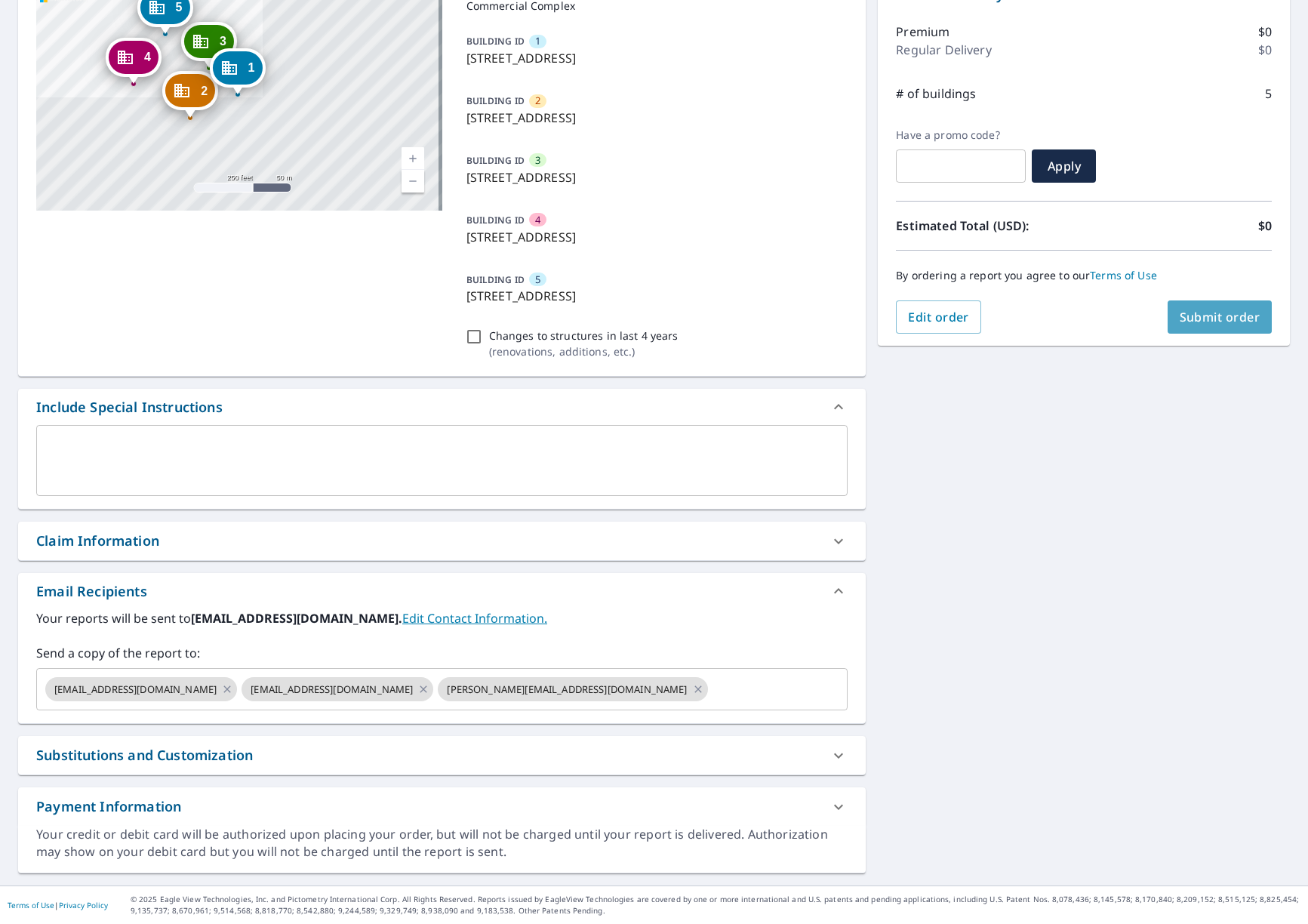
click at [1228, 322] on span "Submit order" at bounding box center [1220, 317] width 81 height 17
checkbox input "true"
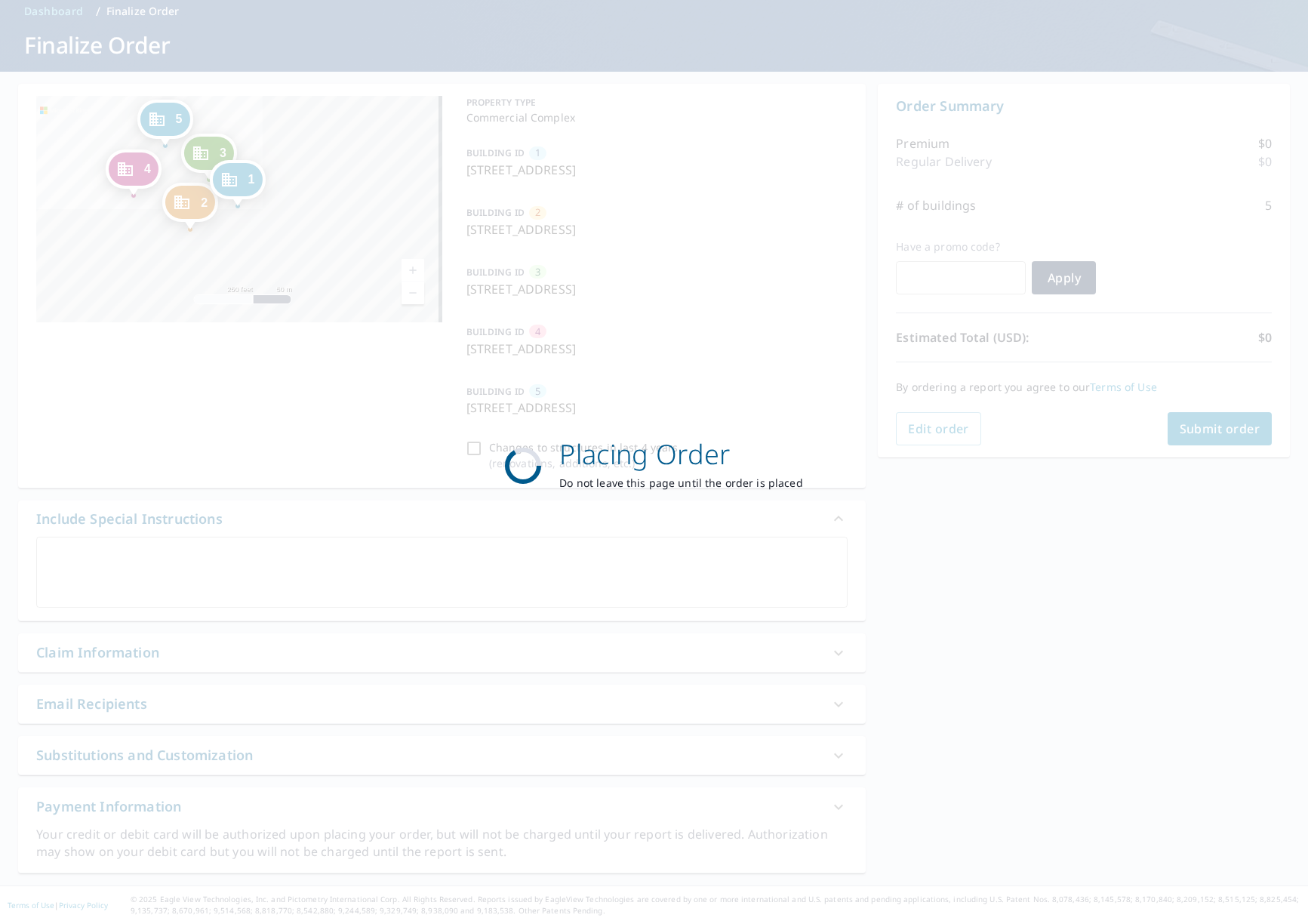
scroll to position [68, 0]
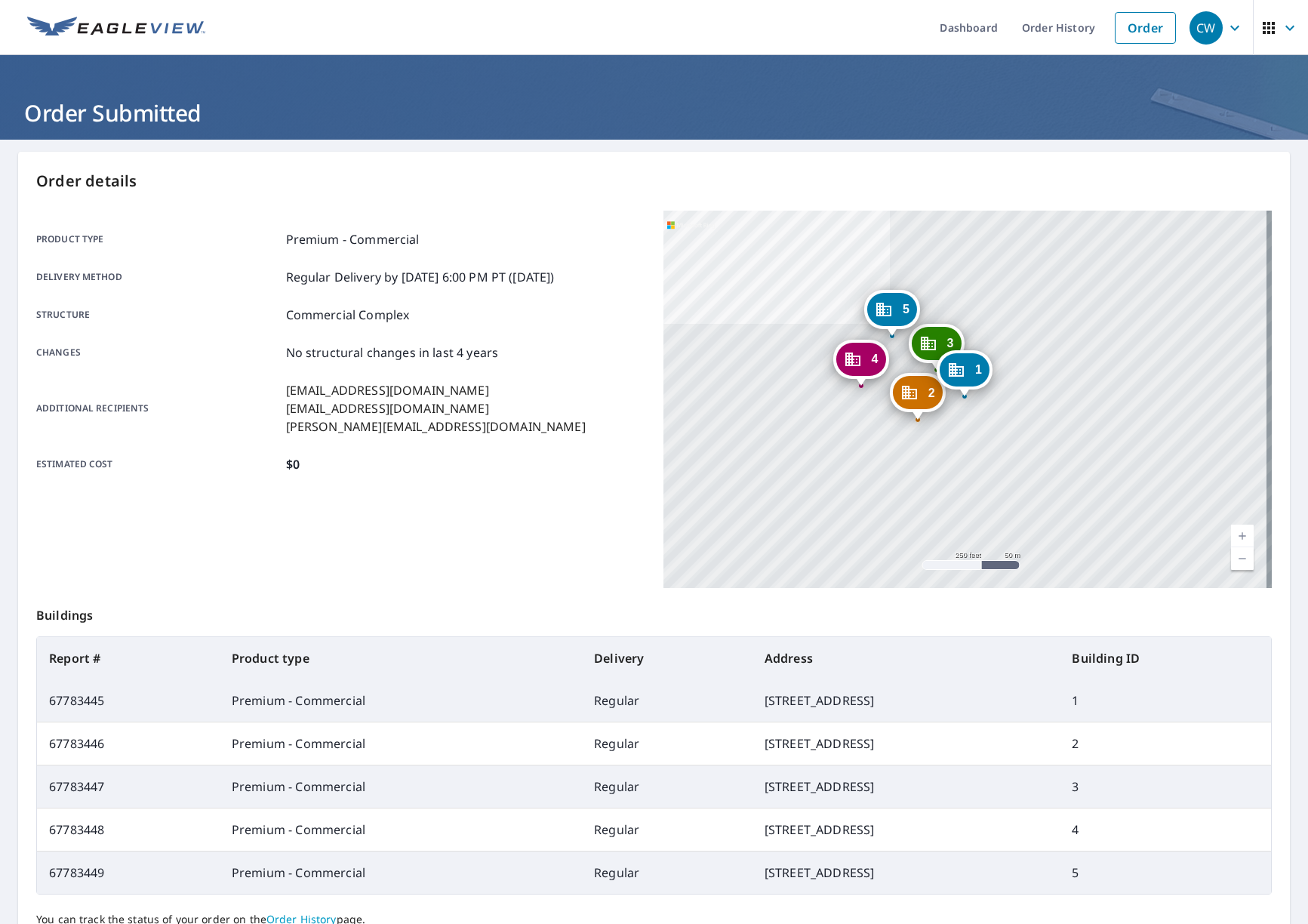
scroll to position [137, 0]
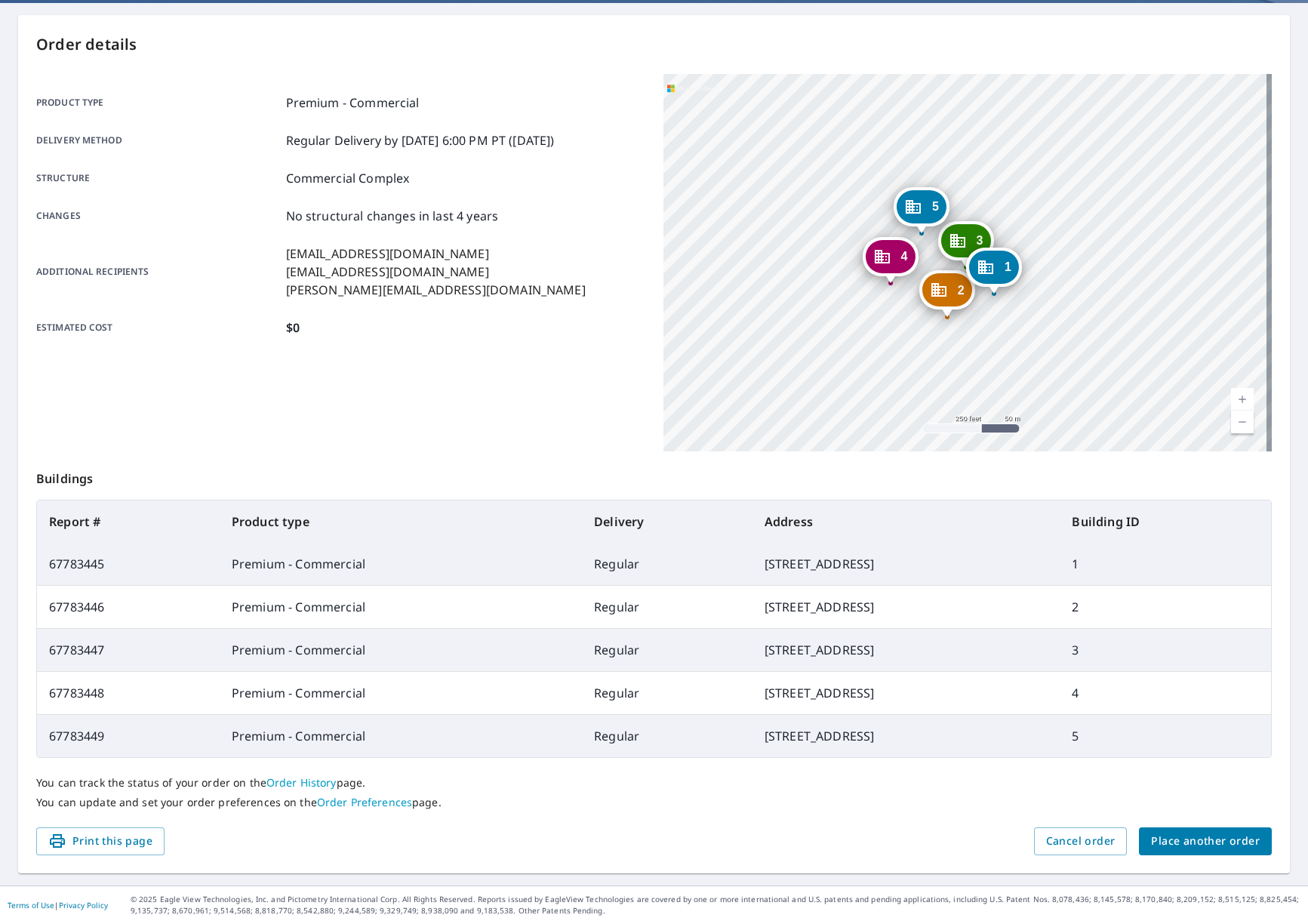
drag, startPoint x: 788, startPoint y: 211, endPoint x: 851, endPoint y: 277, distance: 91.2
click at [825, 248] on div "2 1502 Rosebud Court Ave Loganville, GA 30052 3 1501 Rosebud Court Ave Loganvil…" at bounding box center [968, 263] width 609 height 378
click at [1233, 396] on link "Current Level 17, Zoom In" at bounding box center [1242, 400] width 23 height 23
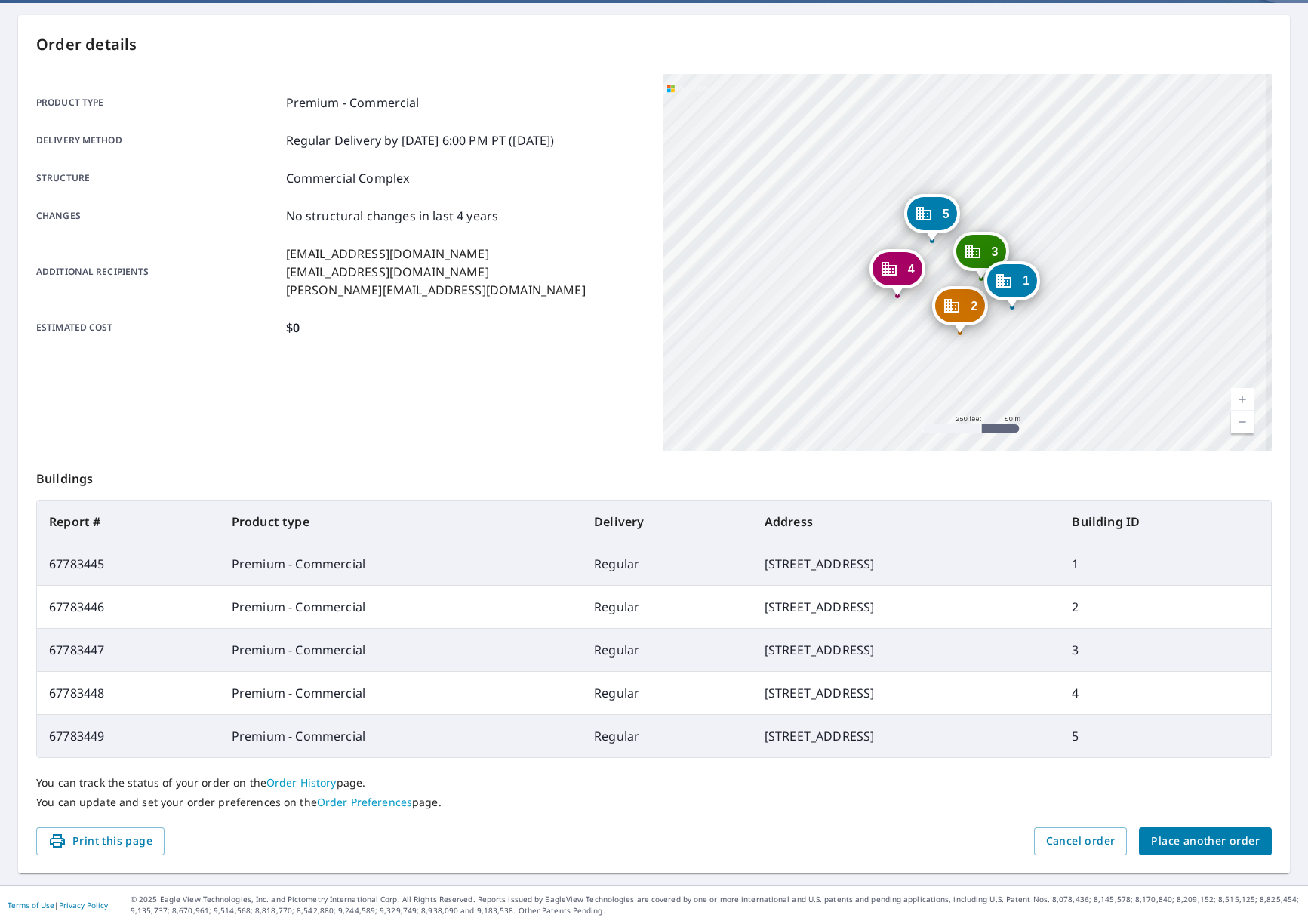
click at [1233, 396] on link "Current Level 17, Zoom In" at bounding box center [1242, 400] width 23 height 23
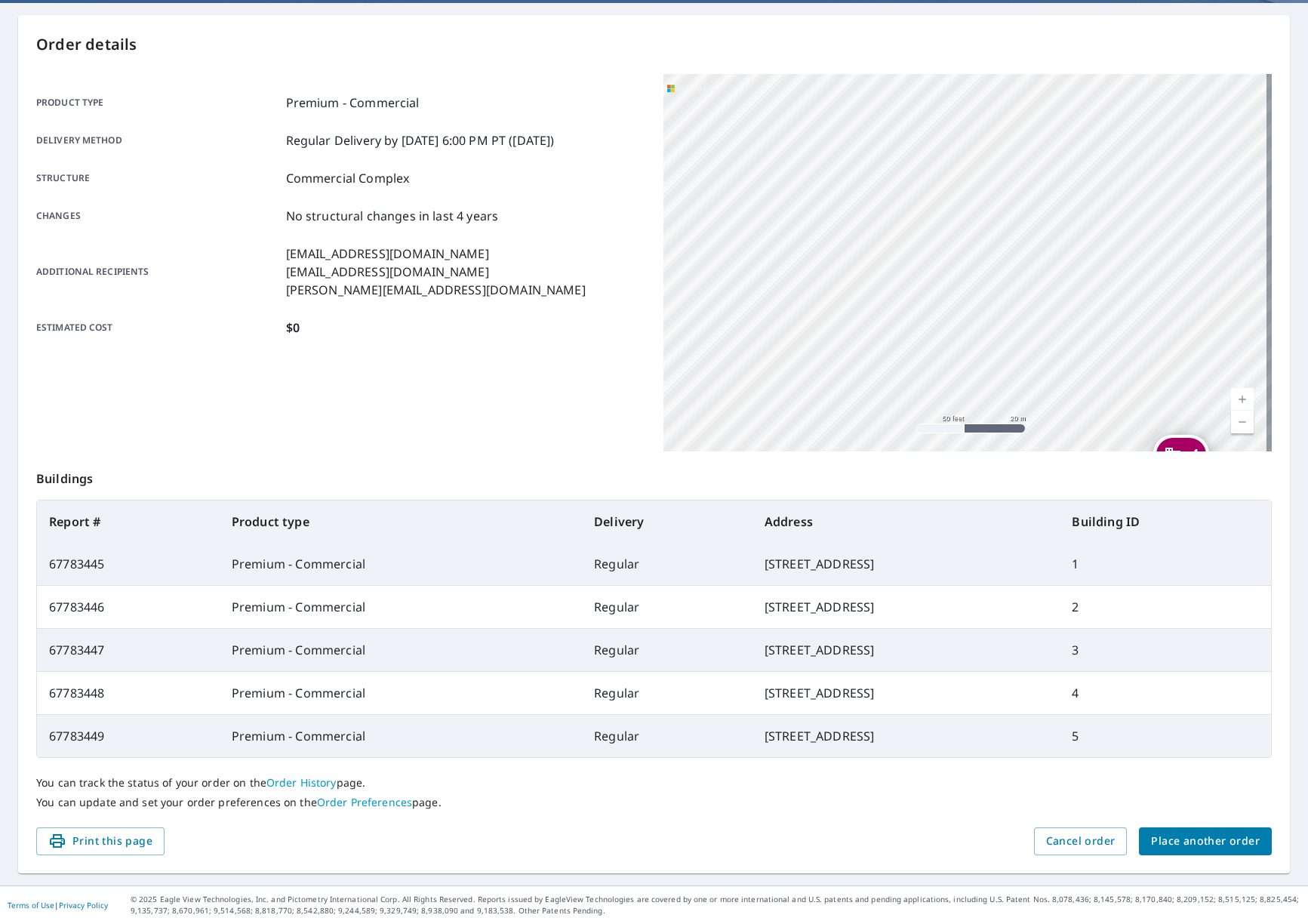
drag, startPoint x: 798, startPoint y: 240, endPoint x: 1219, endPoint y: 377, distance: 442.7
click at [1290, 401] on main "Order details Product type Premium - Commercial Delivery method Regular Deliver…" at bounding box center [654, 444] width 1308 height 882
drag, startPoint x: 926, startPoint y: 326, endPoint x: 1235, endPoint y: 298, distance: 310.3
click at [1232, 296] on div "2 1502 Rosebud Court Ave Loganville, GA 30052 3 1501 Rosebud Court Ave Loganvil…" at bounding box center [968, 263] width 609 height 378
drag, startPoint x: 993, startPoint y: 356, endPoint x: 1083, endPoint y: 434, distance: 119.1
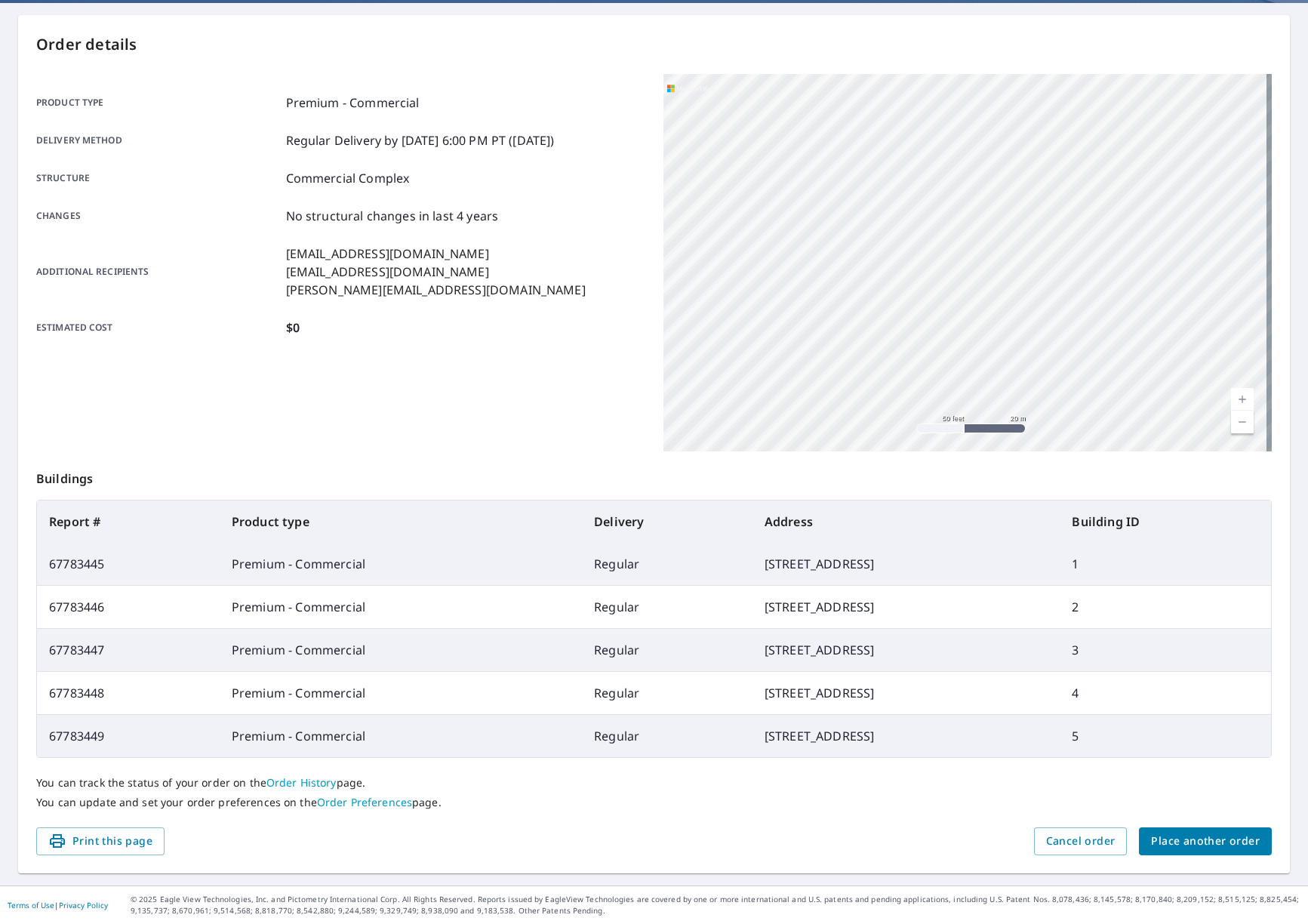
click at [1083, 434] on div "2 1502 Rosebud Court Ave Loganville, GA 30052 3 1501 Rosebud Court Ave Loganvil…" at bounding box center [968, 263] width 609 height 378
click at [1232, 419] on link "Current Level 19, Zoom Out" at bounding box center [1242, 422] width 23 height 23
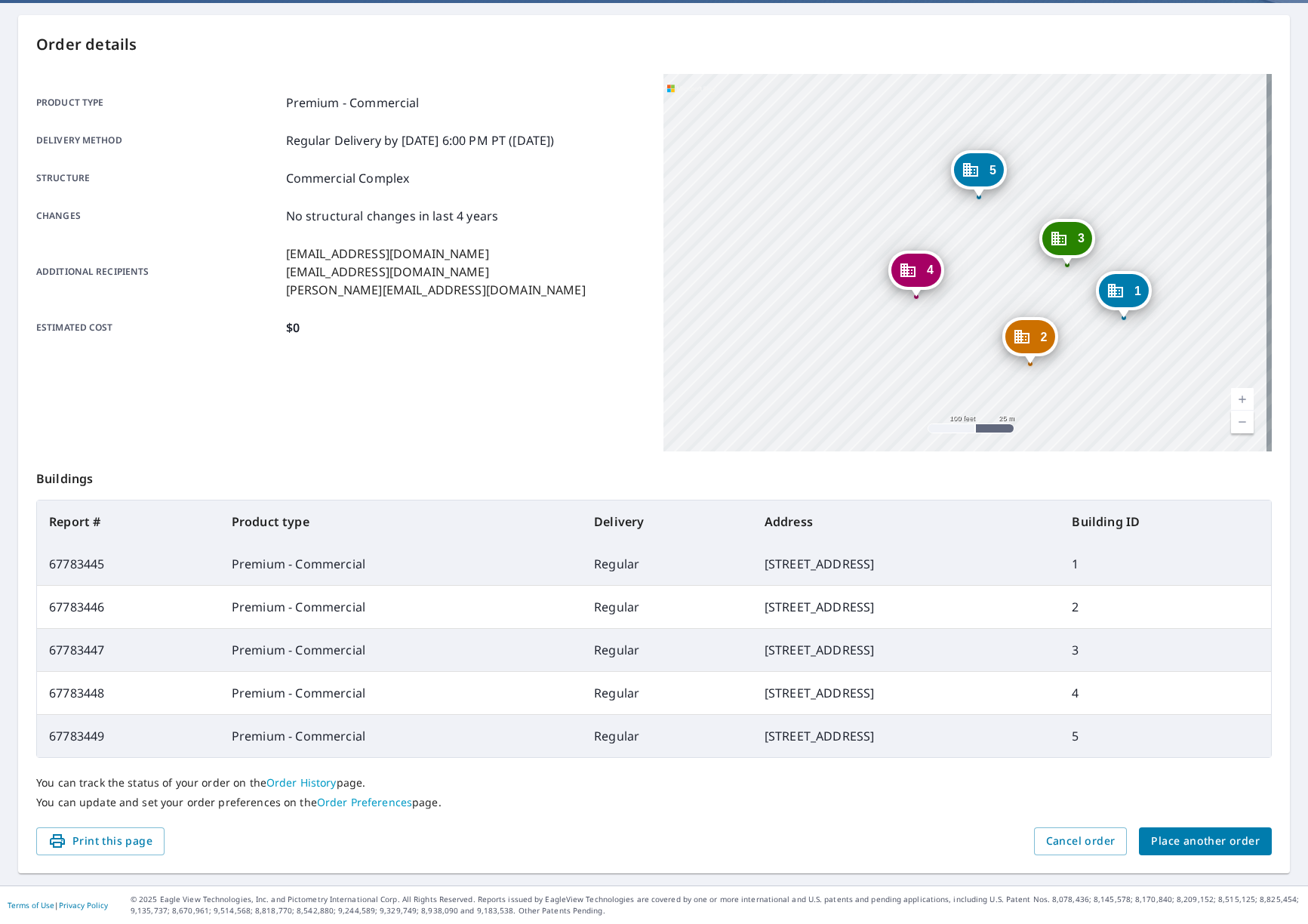
drag, startPoint x: 1030, startPoint y: 233, endPoint x: 838, endPoint y: 137, distance: 214.7
click at [838, 137] on div "2 1502 Rosebud Court Ave Loganville, GA 30052 3 1501 Rosebud Court Ave Loganvil…" at bounding box center [968, 263] width 609 height 378
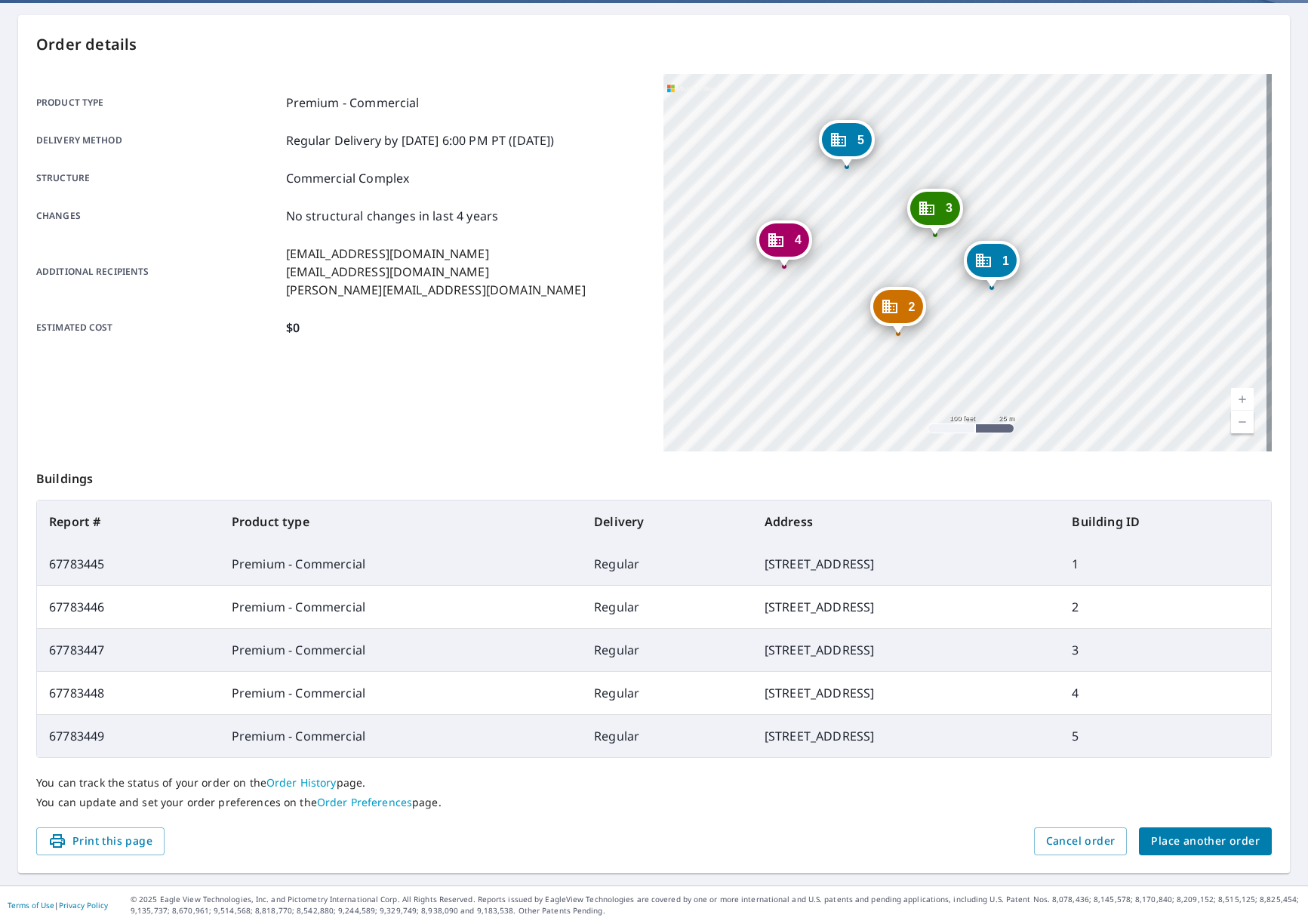
drag, startPoint x: 985, startPoint y: 201, endPoint x: 860, endPoint y: 175, distance: 127.7
click at [860, 175] on div "2 1502 Rosebud Court Ave Loganville, GA 30052 3 1501 Rosebud Court Ave Loganvil…" at bounding box center [968, 263] width 609 height 378
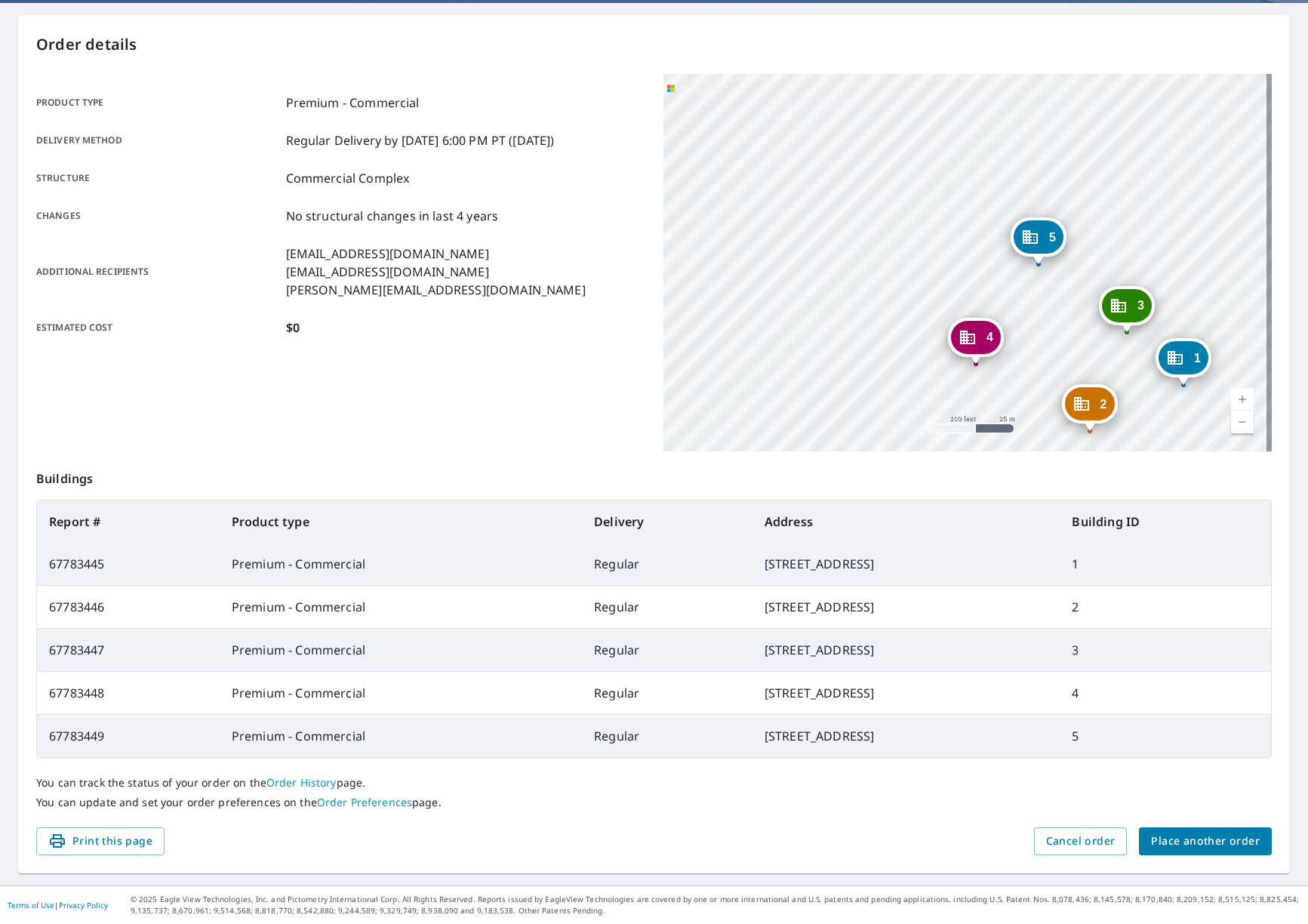
drag, startPoint x: 815, startPoint y: 193, endPoint x: 1000, endPoint y: 286, distance: 207.1
click at [1000, 286] on div "2 1502 Rosebud Court Ave Loganville, GA 30052 3 1501 Rosebud Court Ave Loganvil…" at bounding box center [968, 263] width 609 height 378
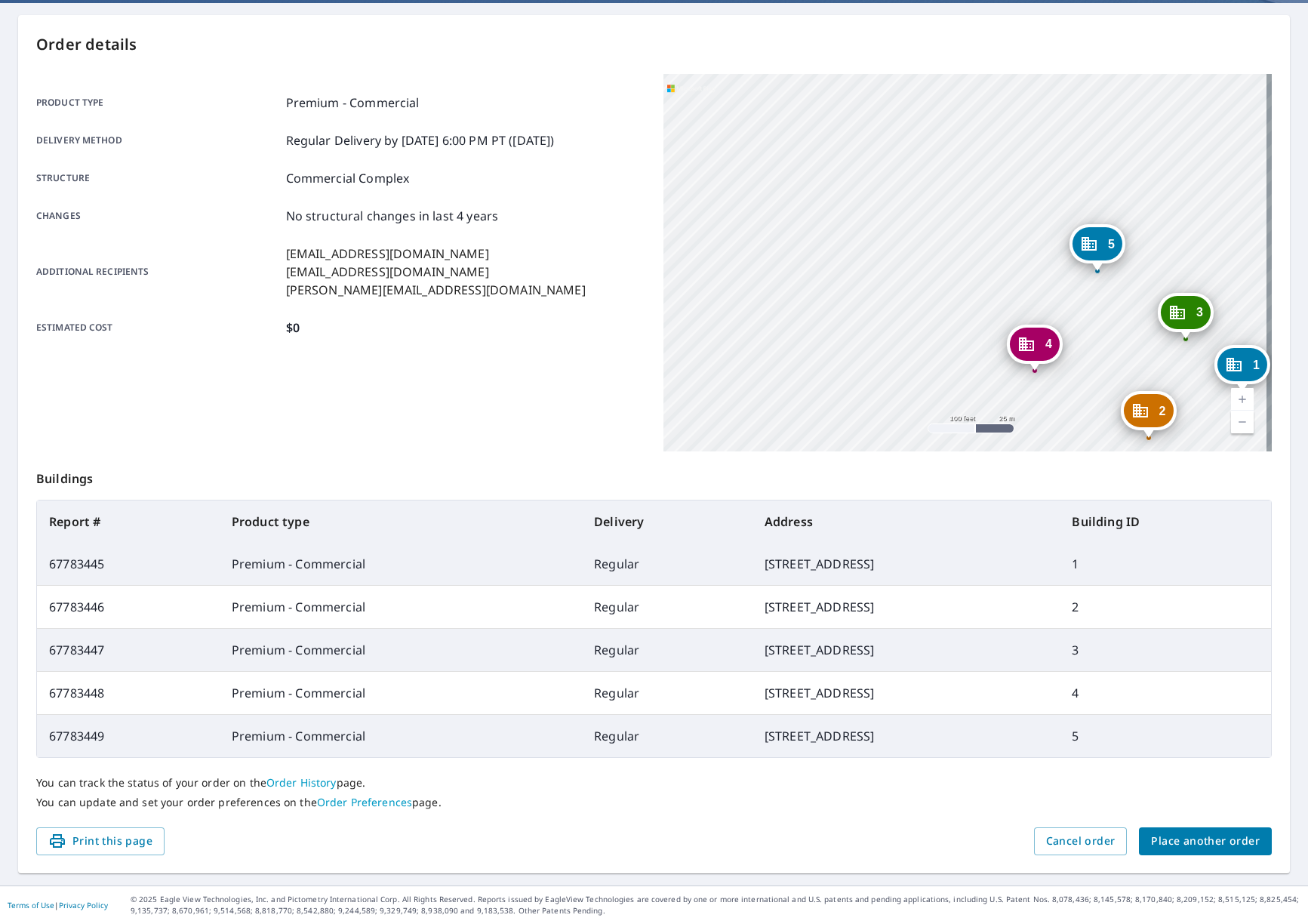
drag, startPoint x: 750, startPoint y: 202, endPoint x: 888, endPoint y: 224, distance: 139.7
click at [887, 224] on div "2 1502 Rosebud Court Ave Loganville, GA 30052 3 1501 Rosebud Court Ave Loganvil…" at bounding box center [968, 263] width 609 height 378
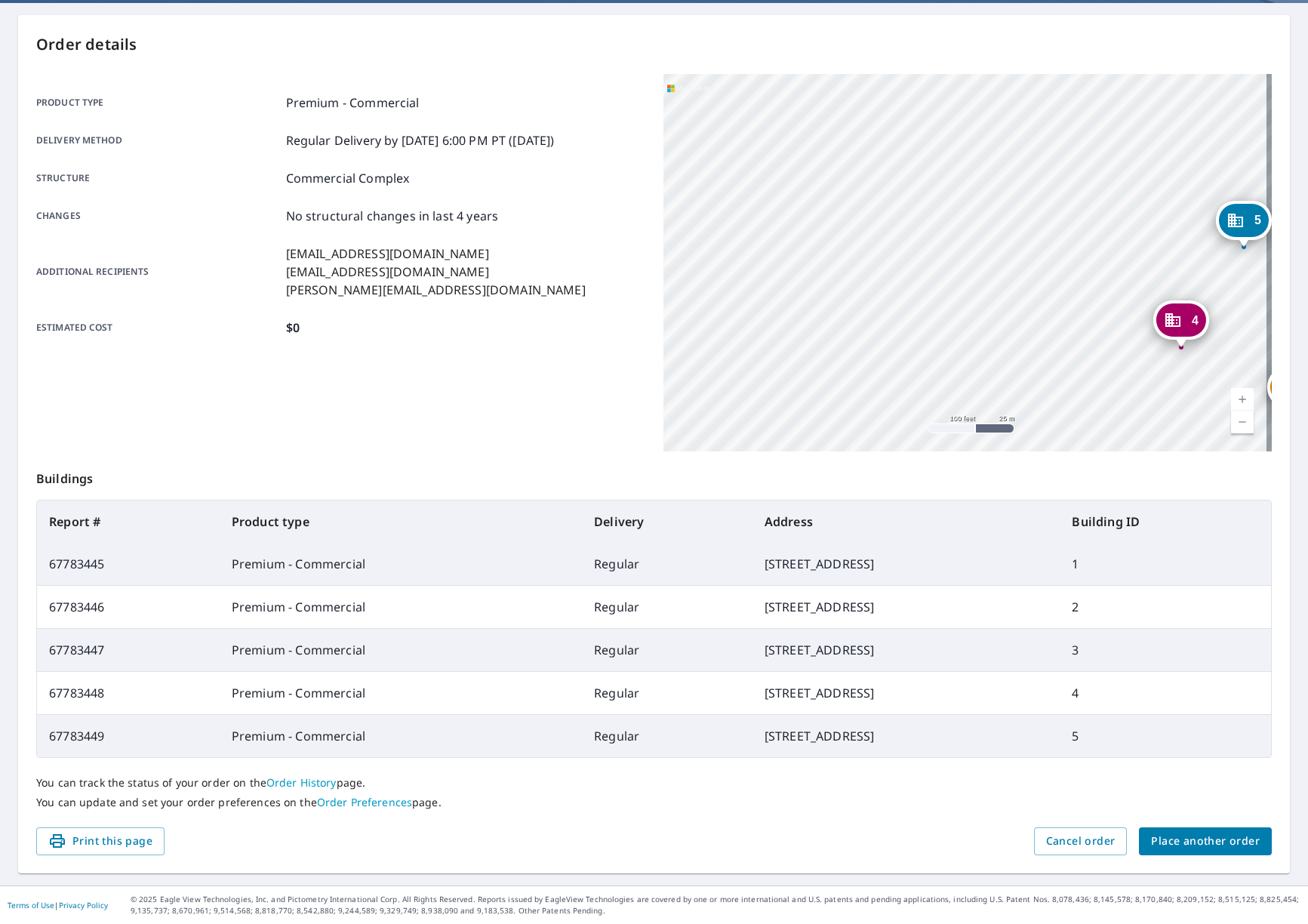
drag, startPoint x: 1040, startPoint y: 283, endPoint x: 1022, endPoint y: 359, distance: 78.1
click at [1022, 359] on div "2 1502 Rosebud Court Ave Loganville, GA 30052 3 1501 Rosebud Court Ave Loganvil…" at bounding box center [968, 263] width 609 height 378
drag, startPoint x: 532, startPoint y: 242, endPoint x: 527, endPoint y: 338, distance: 96.1
click at [527, 338] on div "Product type Premium - Commercial Delivery method Regular Delivery by 10/10/202…" at bounding box center [341, 215] width 609 height 283
click at [555, 336] on div "Estimated cost $0" at bounding box center [341, 328] width 609 height 18
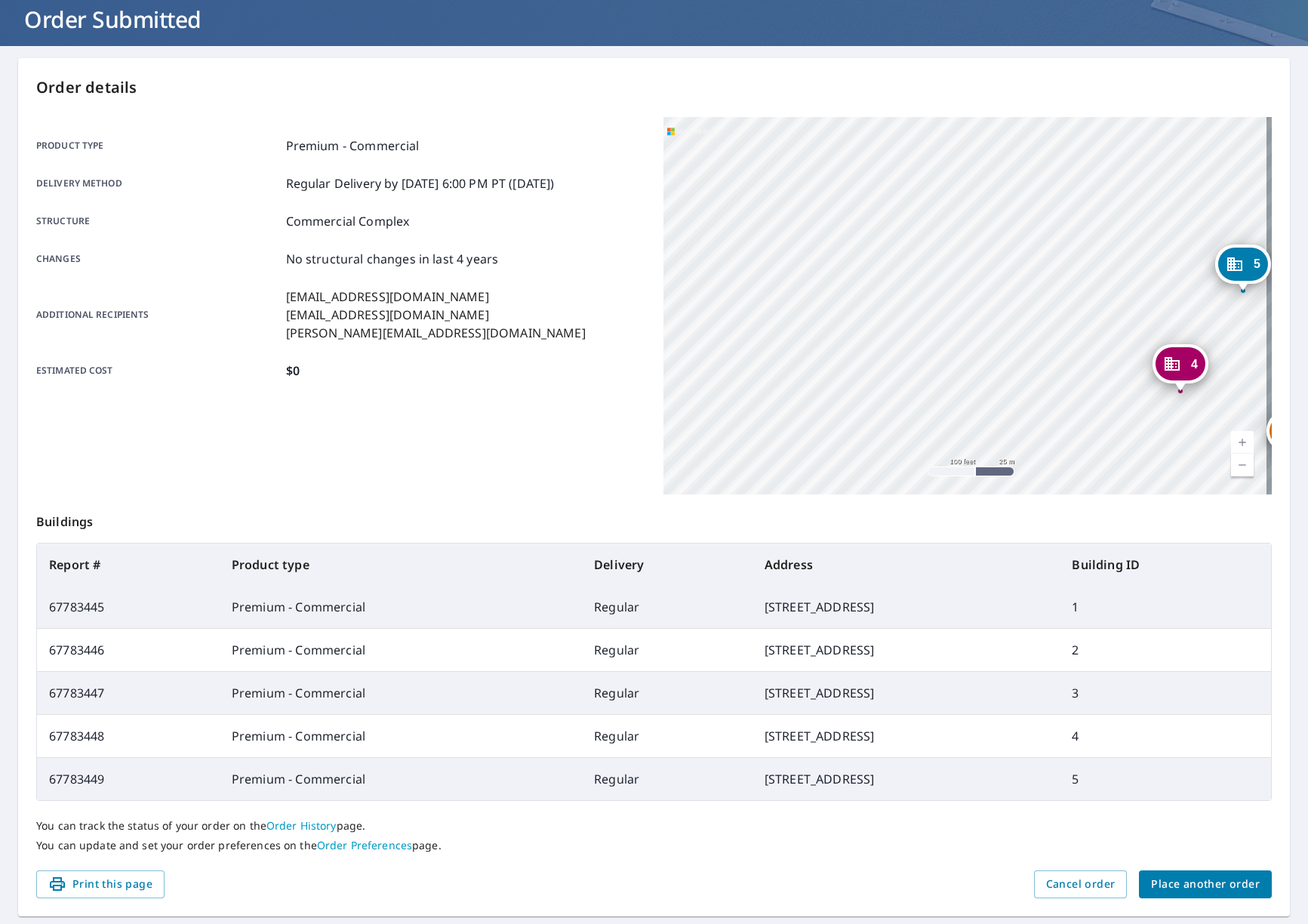
scroll to position [0, 0]
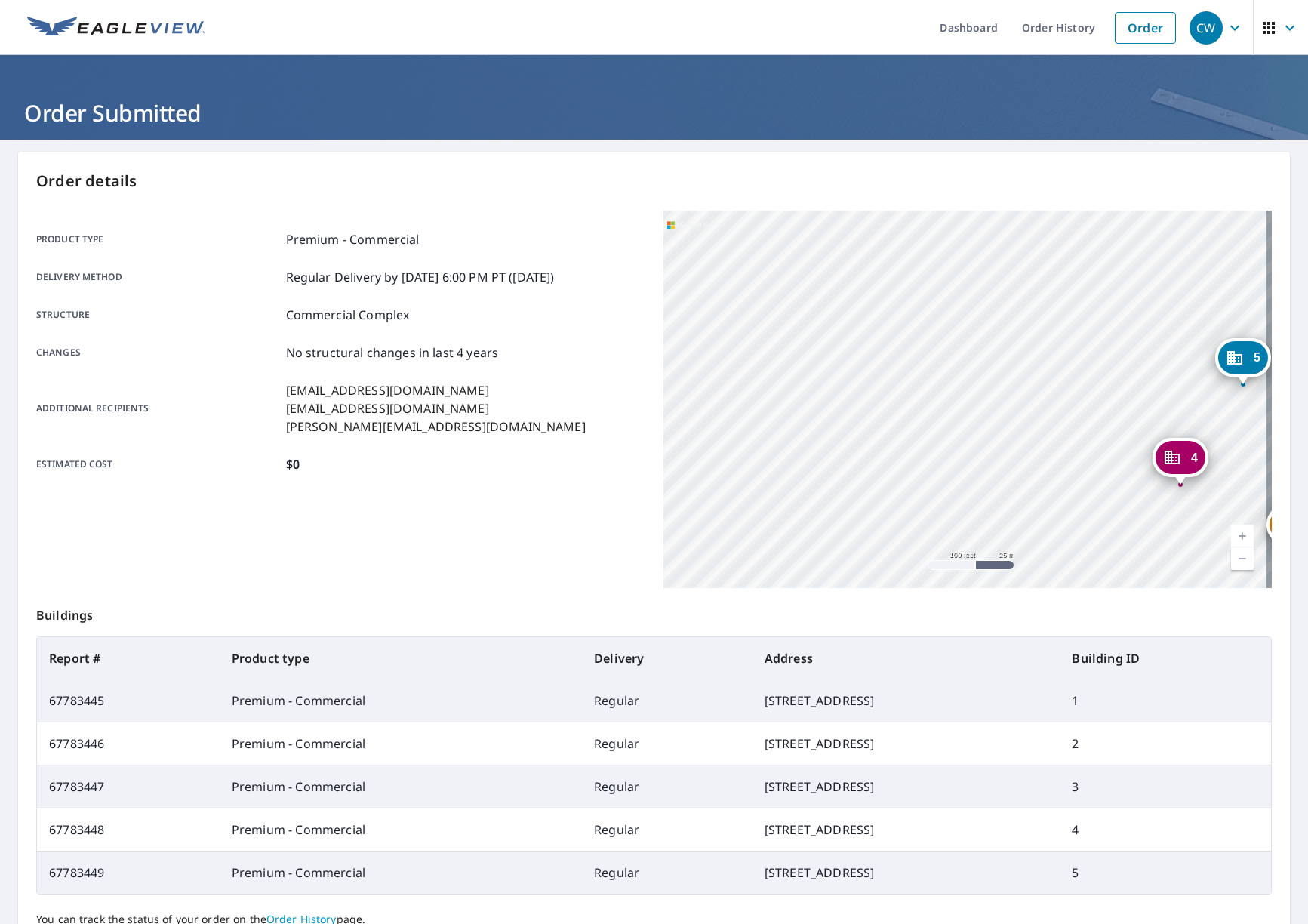
click at [1212, 36] on span "CW" at bounding box center [1218, 28] width 57 height 36
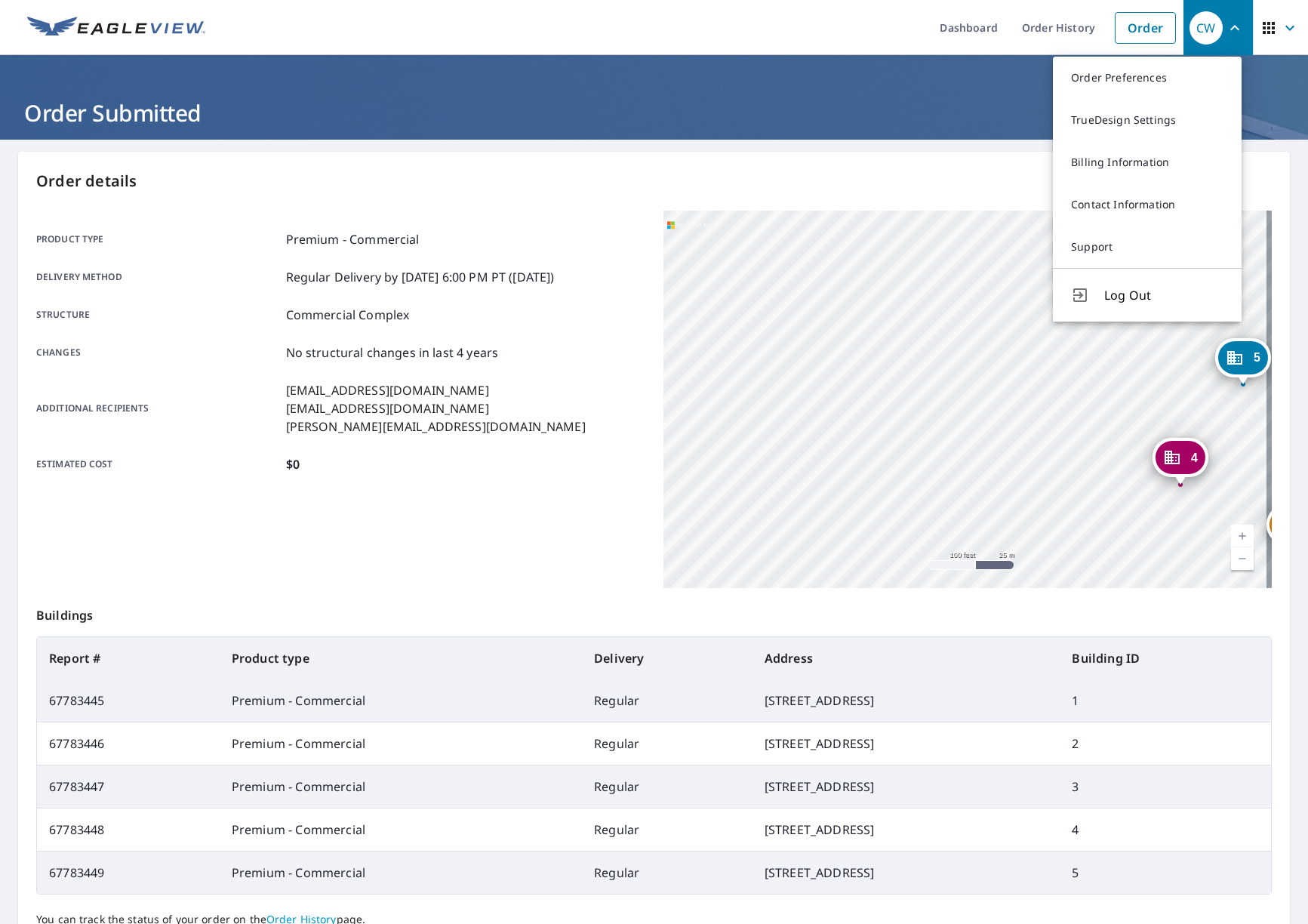
click at [329, 565] on div "Product type Premium - Commercial Delivery method Regular Delivery by 10/10/202…" at bounding box center [341, 400] width 609 height 378
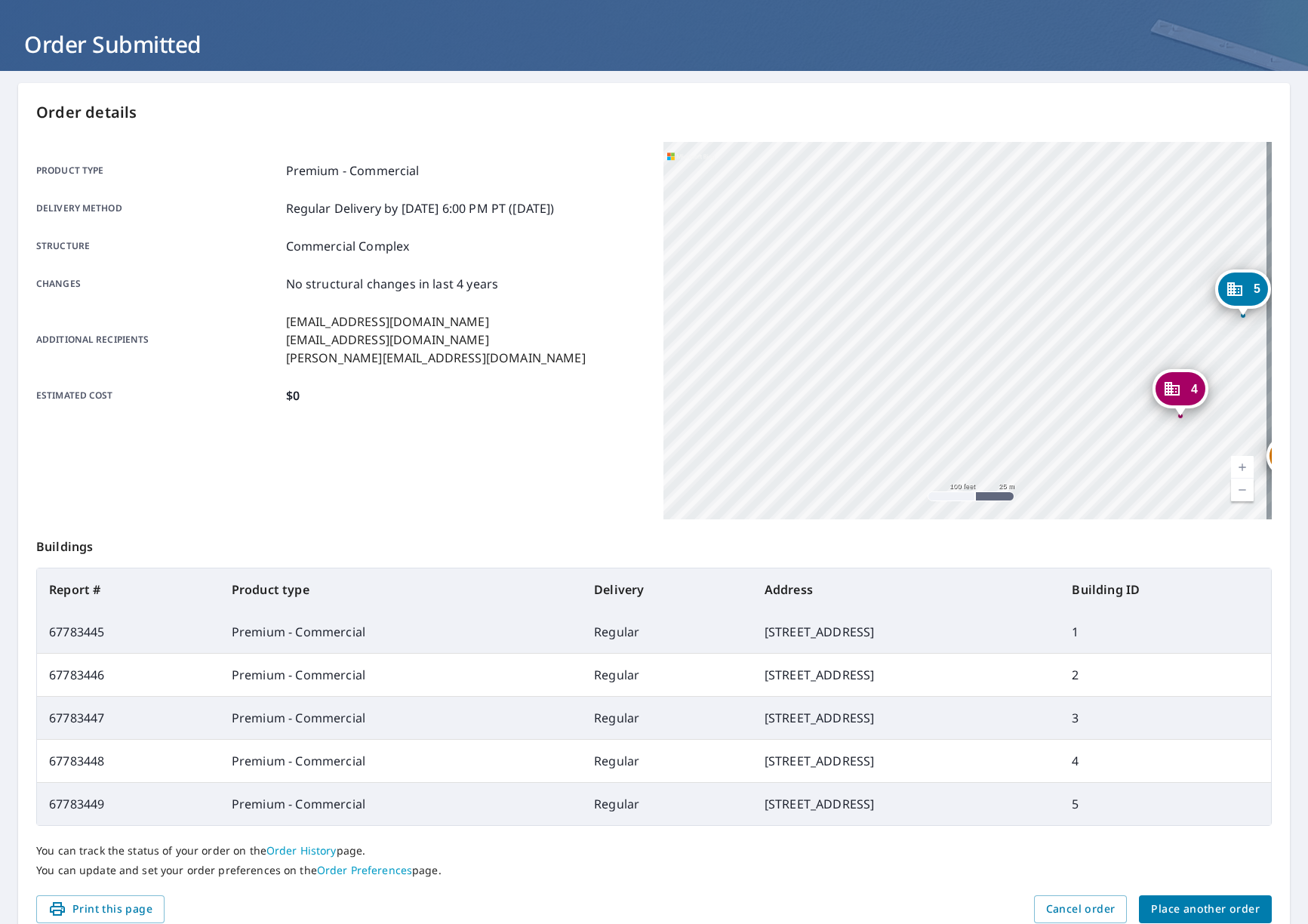
scroll to position [137, 0]
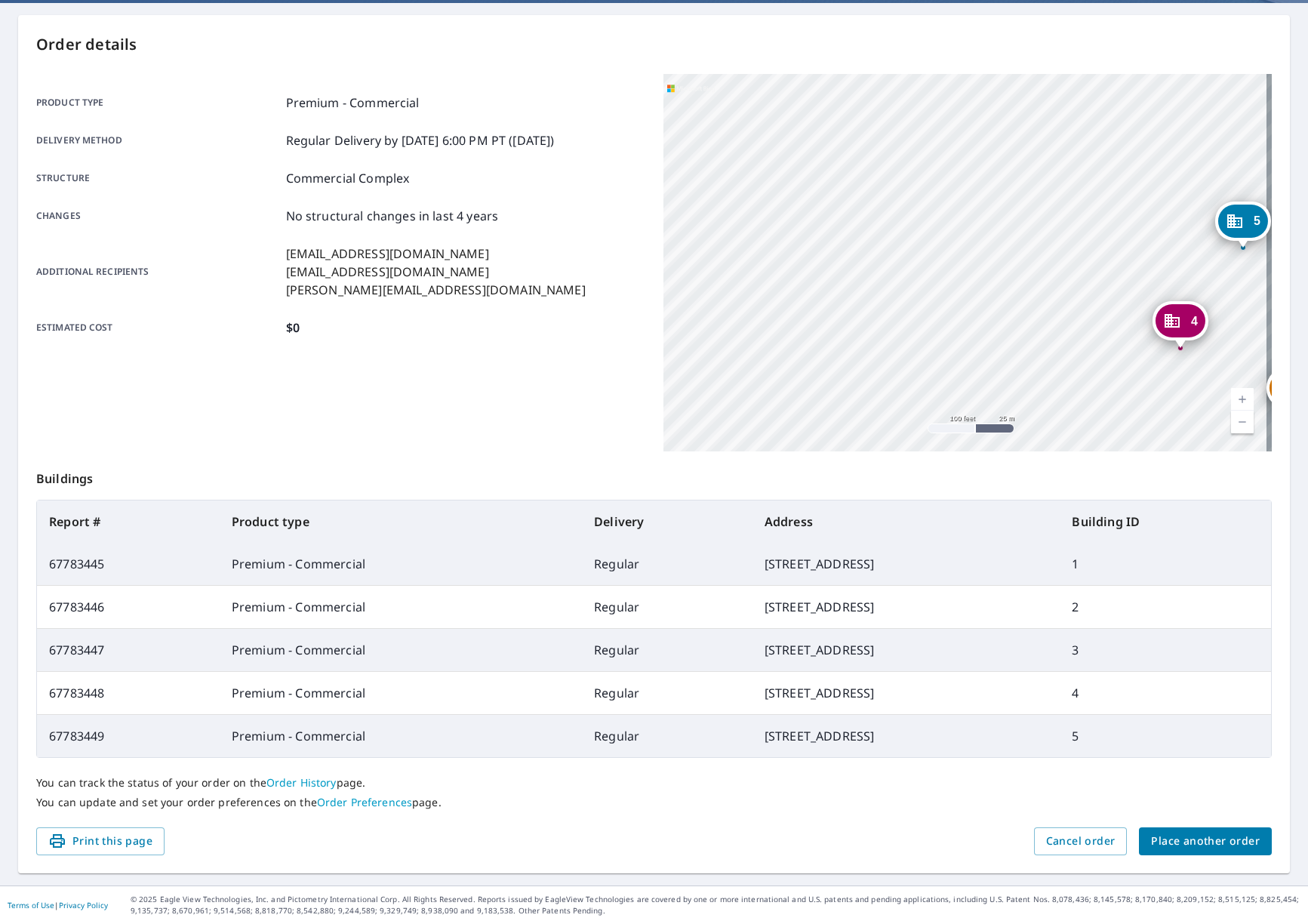
drag, startPoint x: 582, startPoint y: 351, endPoint x: 487, endPoint y: 347, distance: 95.1
click at [487, 347] on div "Product type Premium - Commercial Delivery method Regular Delivery by 10/10/202…" at bounding box center [341, 215] width 609 height 283
click at [1234, 422] on link "Current Level 18, Zoom Out" at bounding box center [1242, 422] width 23 height 23
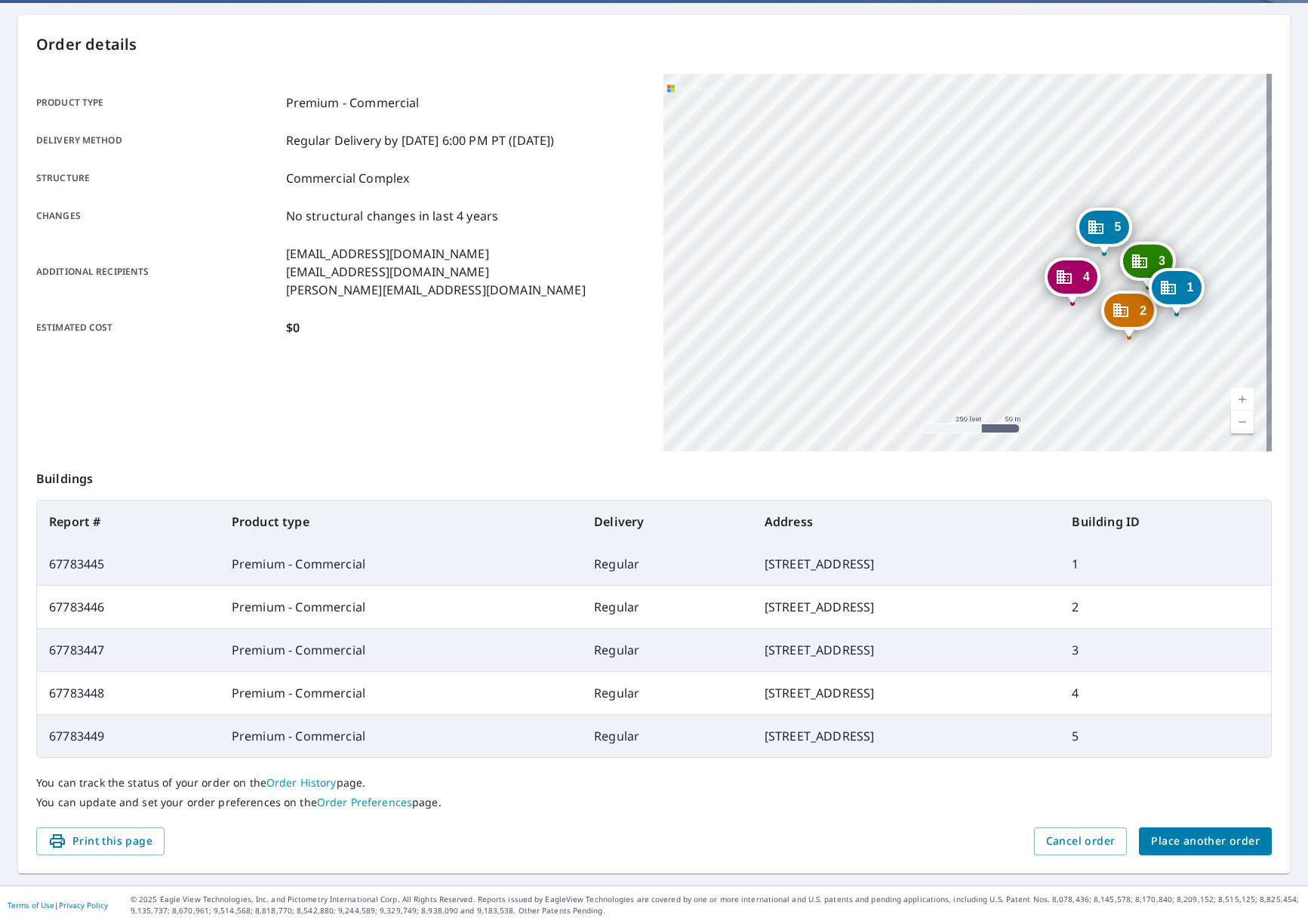
click at [1231, 407] on link "Current Level 17, Zoom In" at bounding box center [1242, 400] width 23 height 23
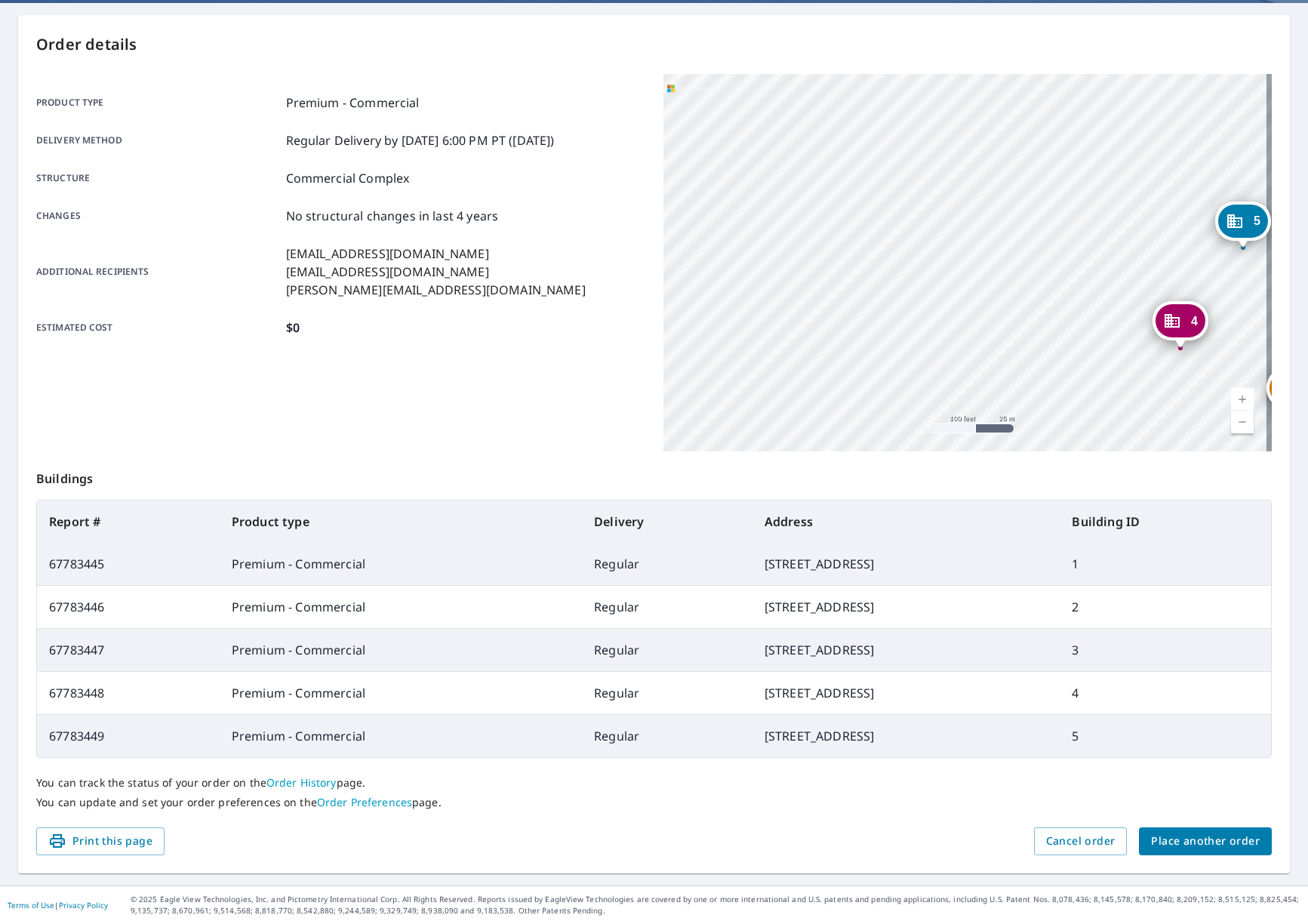
click at [1231, 421] on link "Current Level 18, Zoom Out" at bounding box center [1242, 422] width 23 height 23
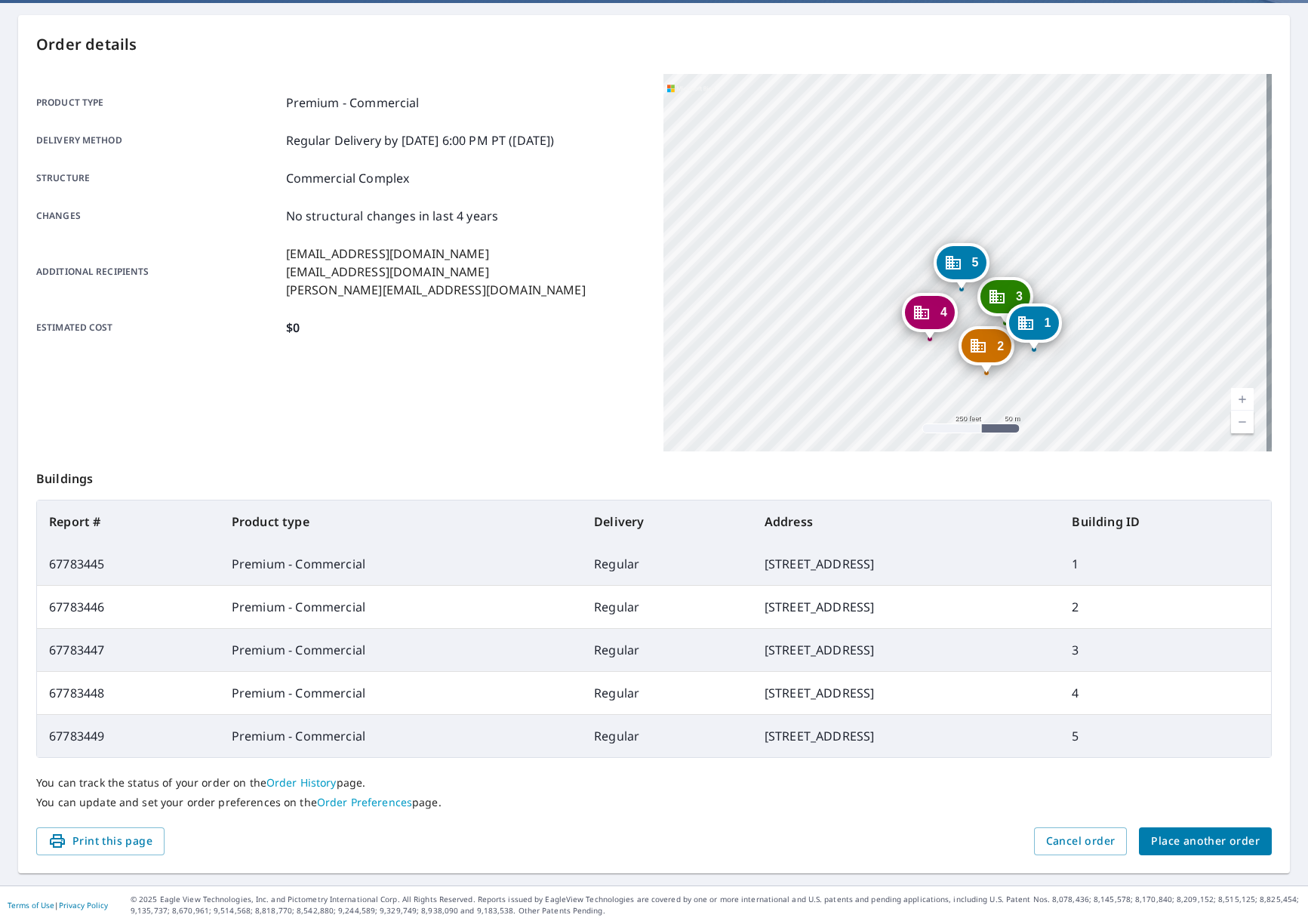
drag, startPoint x: 1072, startPoint y: 306, endPoint x: 929, endPoint y: 341, distance: 147.2
click at [929, 341] on div "2 1502 Rosebud Court Ave Loganville, GA 30052 3 1501 Rosebud Court Ave Loganvil…" at bounding box center [968, 263] width 609 height 378
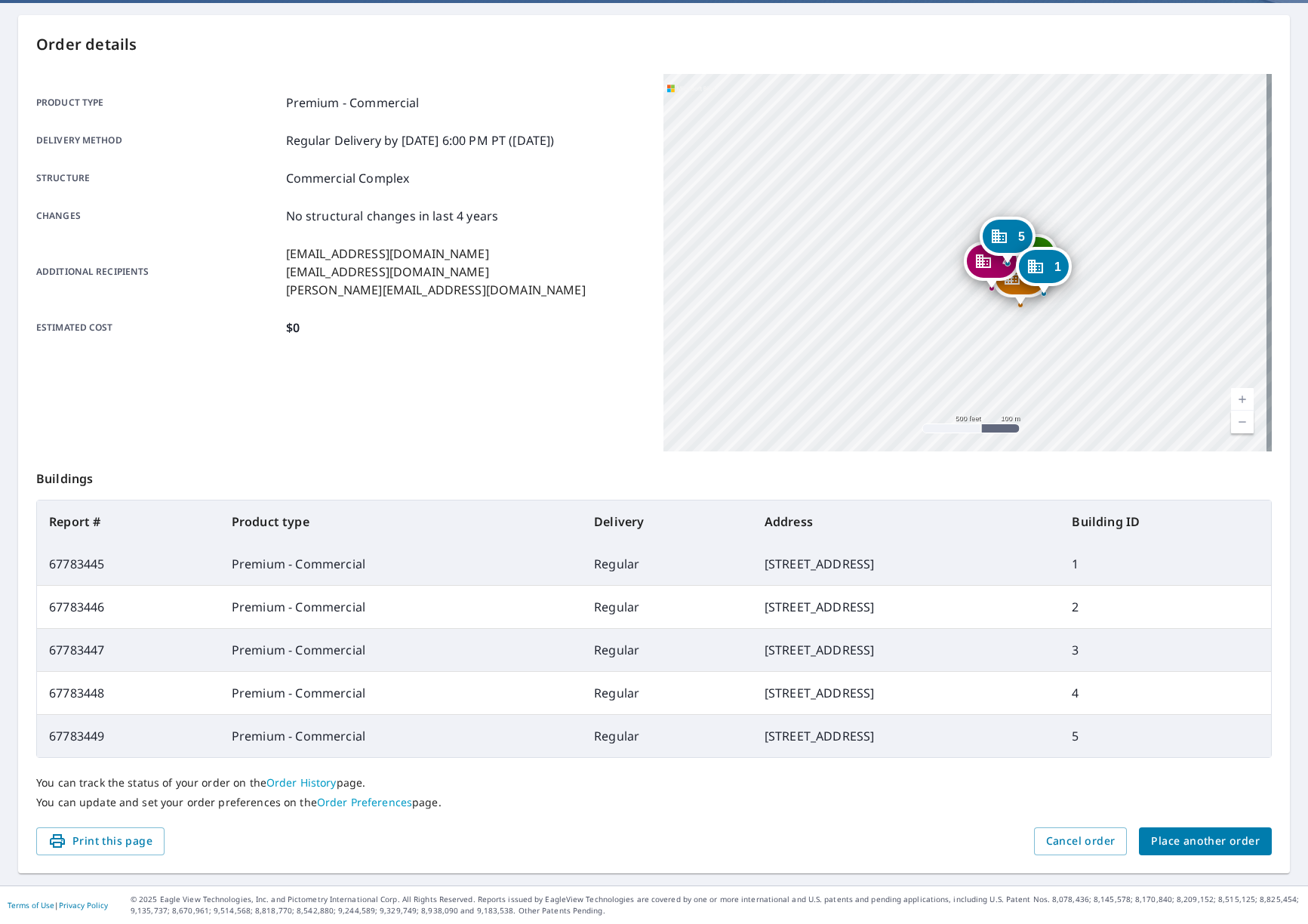
drag, startPoint x: 1058, startPoint y: 396, endPoint x: 1014, endPoint y: 341, distance: 70.4
click at [1014, 341] on div "2 1502 Rosebud Court Ave Loganville, GA 30052 3 1501 Rosebud Court Ave Loganvil…" at bounding box center [968, 263] width 609 height 378
click at [1231, 393] on link "Current Level 16, Zoom In" at bounding box center [1242, 400] width 23 height 23
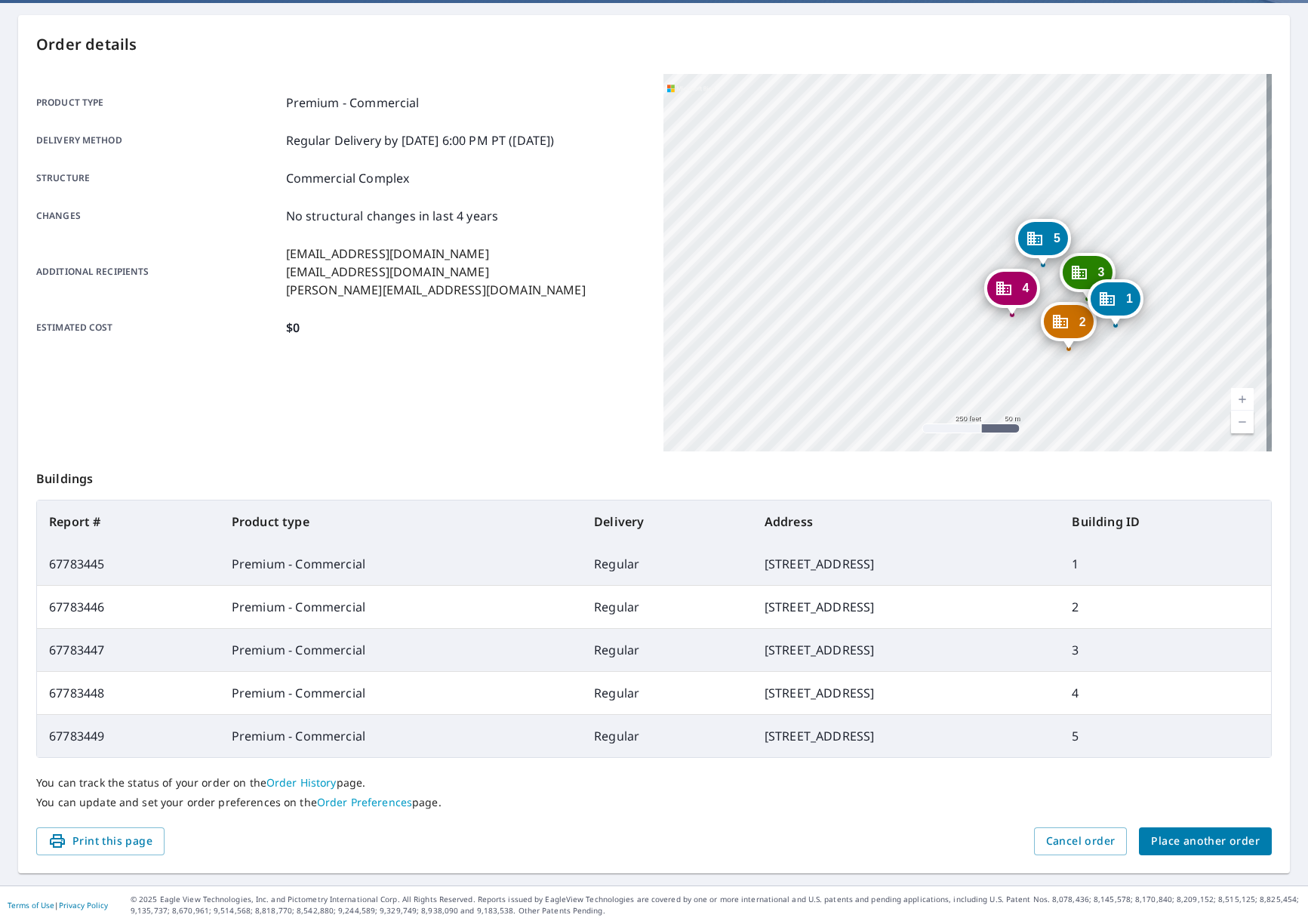
click at [1231, 395] on link "Current Level 17, Zoom In" at bounding box center [1242, 400] width 23 height 23
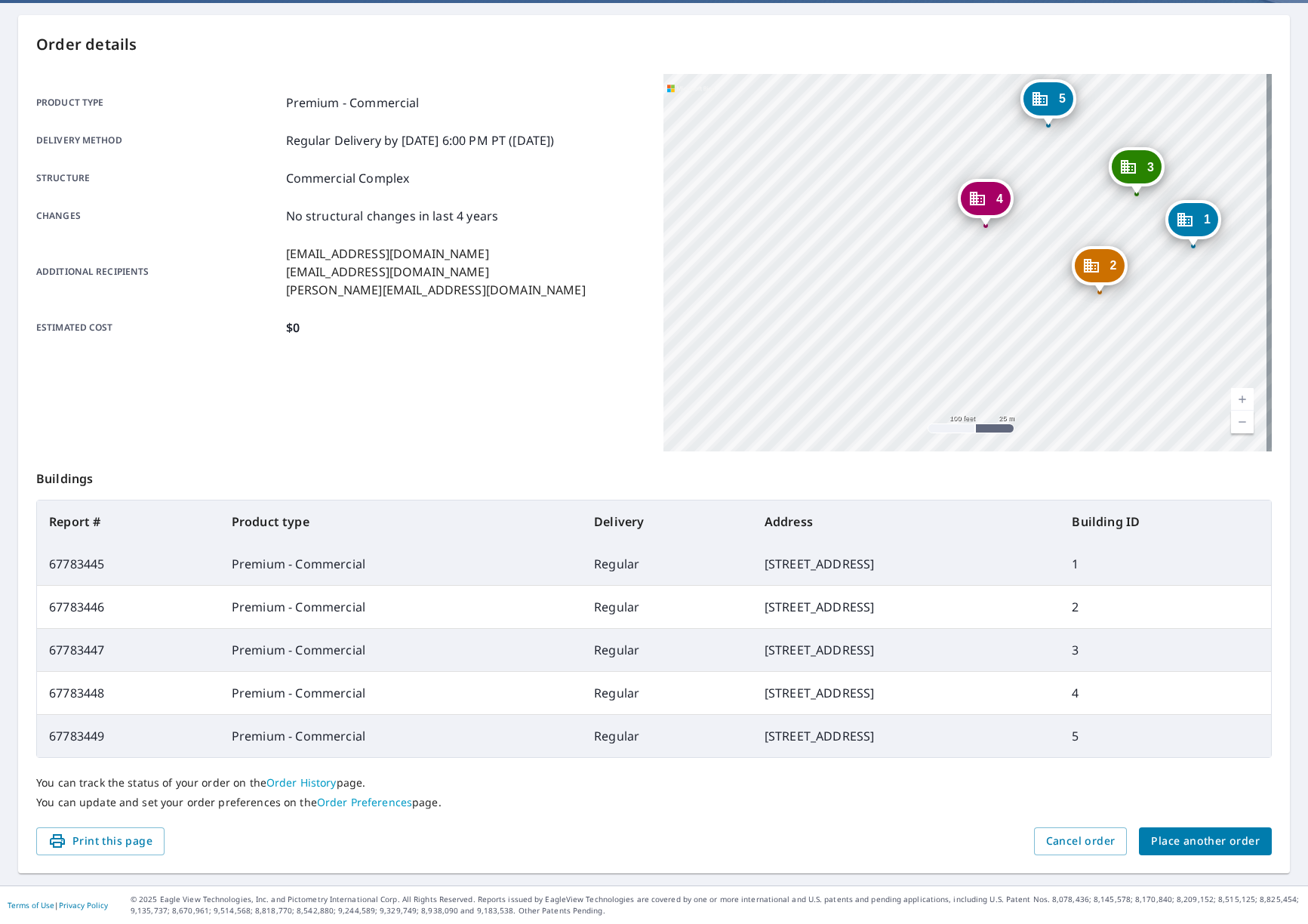
drag, startPoint x: 1058, startPoint y: 384, endPoint x: 985, endPoint y: 239, distance: 162.3
click at [985, 239] on div "2 1502 Rosebud Court Ave Loganville, GA 30052 3 1501 Rosebud Court Ave Loganvil…" at bounding box center [968, 263] width 609 height 378
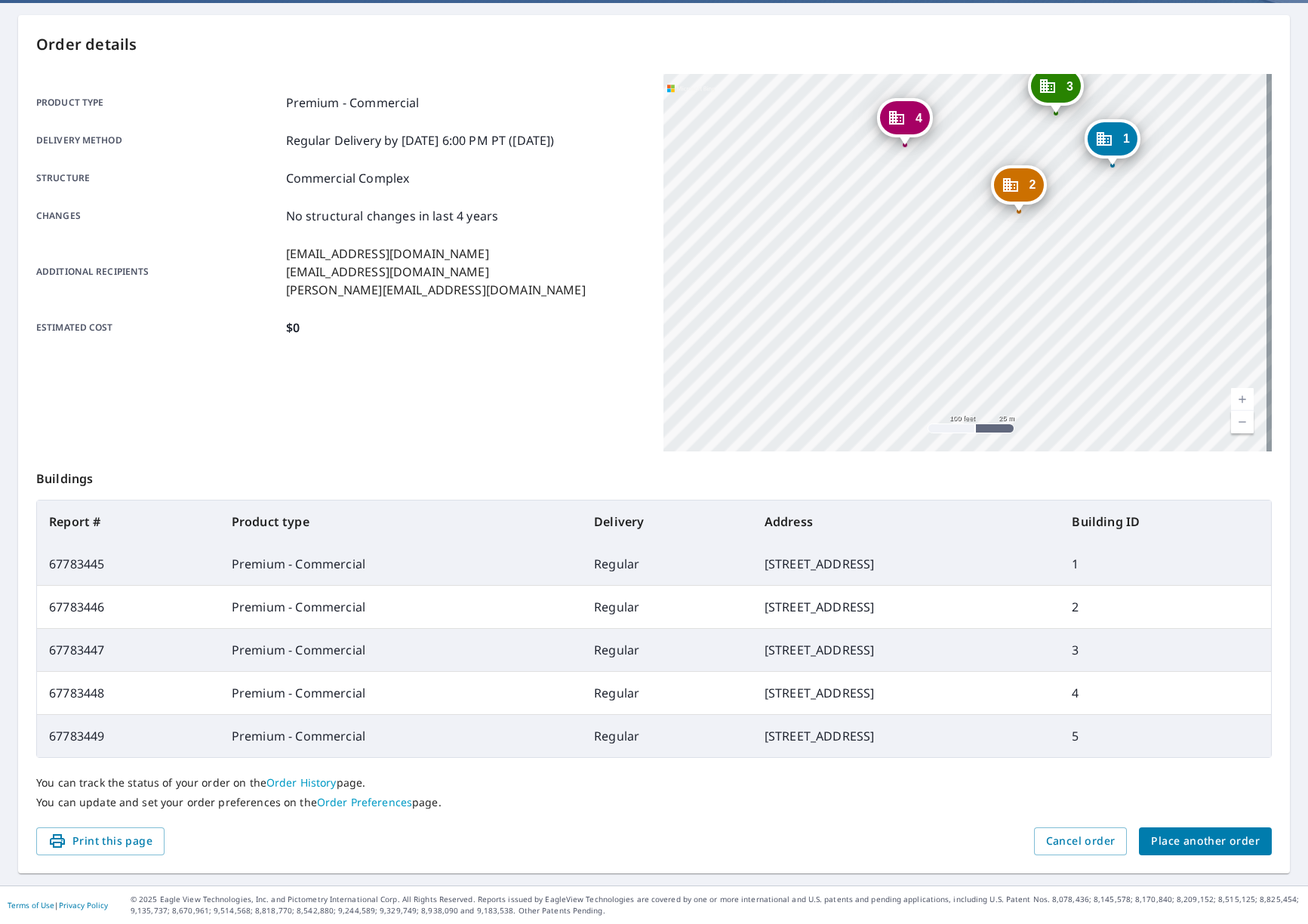
drag, startPoint x: 1052, startPoint y: 302, endPoint x: 963, endPoint y: 217, distance: 123.1
click at [963, 217] on div "2 1502 Rosebud Court Ave Loganville, GA 30052 3 1501 Rosebud Court Ave Loganvil…" at bounding box center [968, 263] width 609 height 378
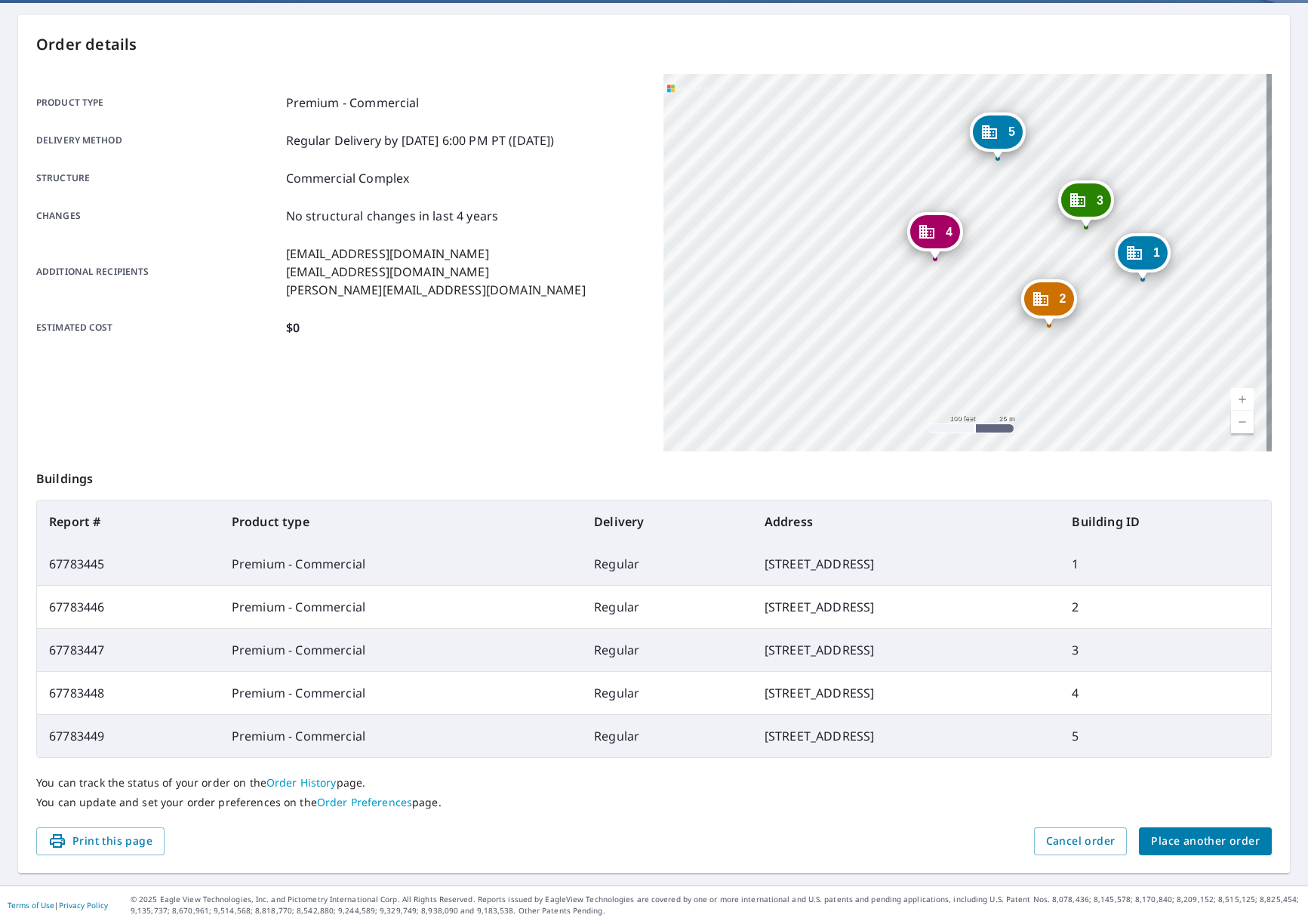
drag, startPoint x: 1069, startPoint y: 284, endPoint x: 1108, endPoint y: 402, distance: 124.3
click at [1108, 402] on div "2 1502 Rosebud Court Ave Loganville, GA 30052 3 1501 Rosebud Court Ave Loganvil…" at bounding box center [968, 263] width 609 height 378
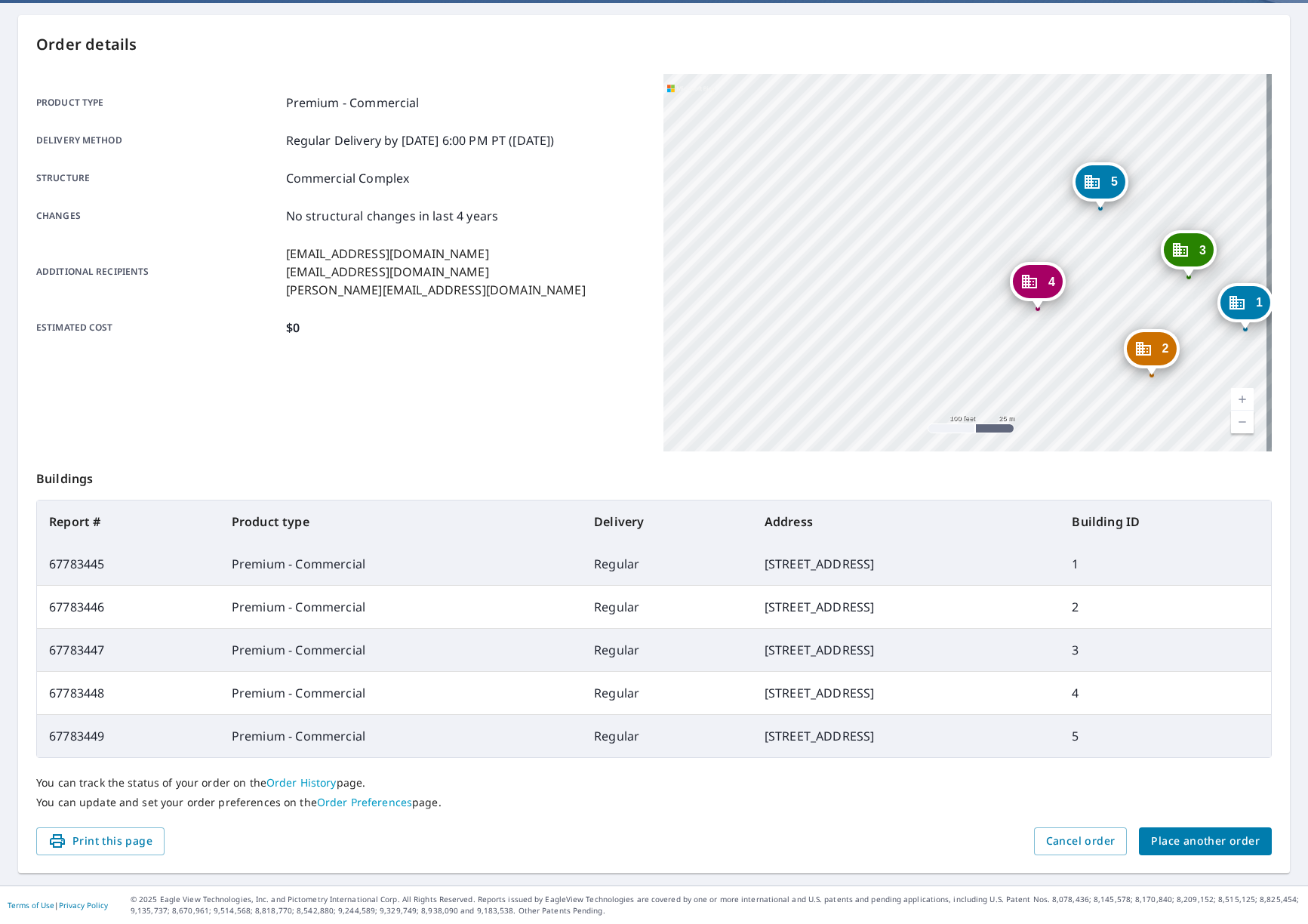
drag, startPoint x: 787, startPoint y: 256, endPoint x: 889, endPoint y: 306, distance: 113.6
click at [889, 306] on div "2 1502 Rosebud Court Ave Loganville, GA 30052 3 1501 Rosebud Court Ave Loganvil…" at bounding box center [968, 263] width 609 height 378
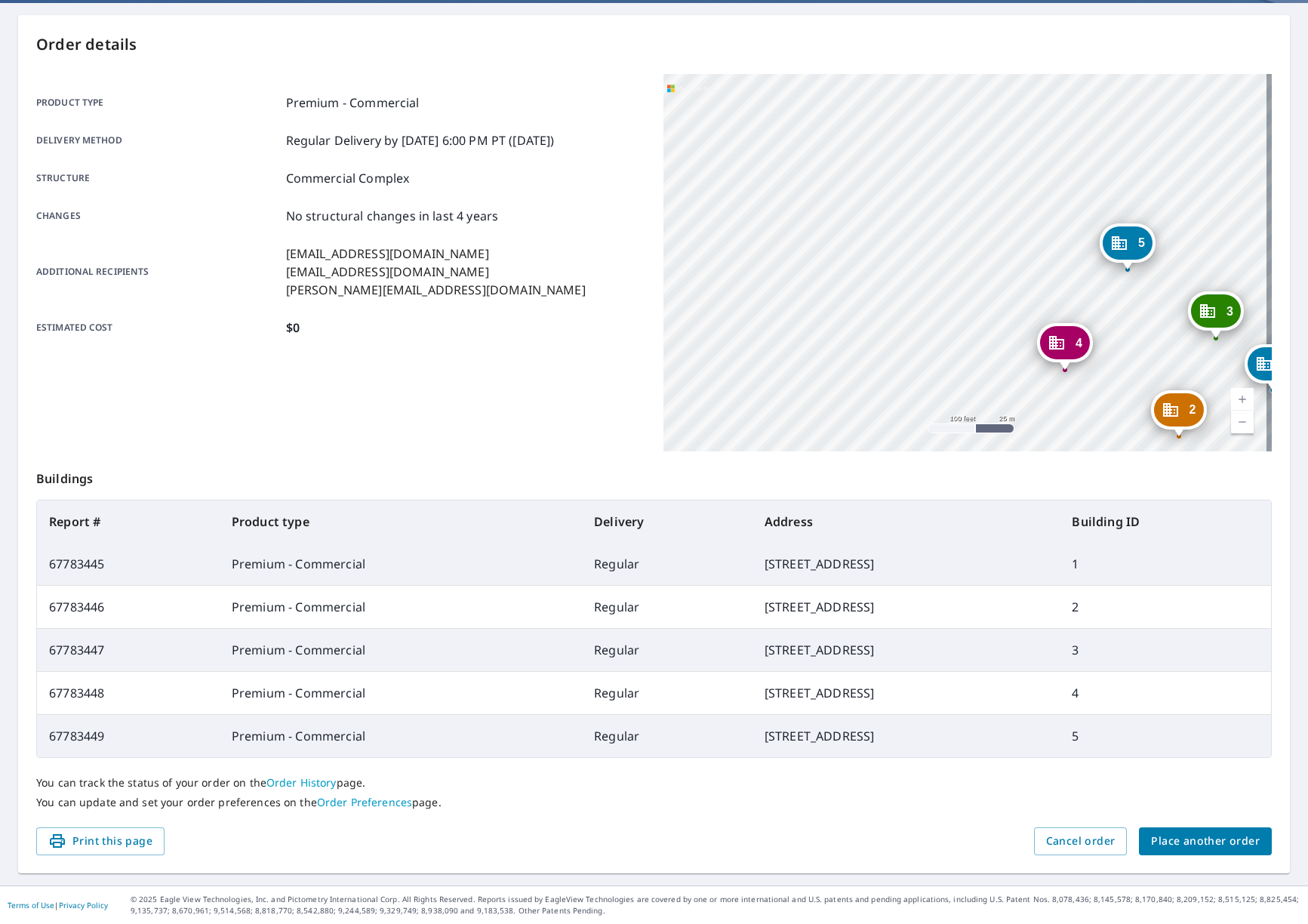
drag, startPoint x: 929, startPoint y: 270, endPoint x: 956, endPoint y: 331, distance: 66.7
click at [956, 331] on div "2 1502 Rosebud Court Ave Loganville, GA 30052 3 1501 Rosebud Court Ave Loganvil…" at bounding box center [968, 263] width 609 height 378
click at [1231, 403] on link "Current Level 18, Zoom In" at bounding box center [1242, 400] width 23 height 23
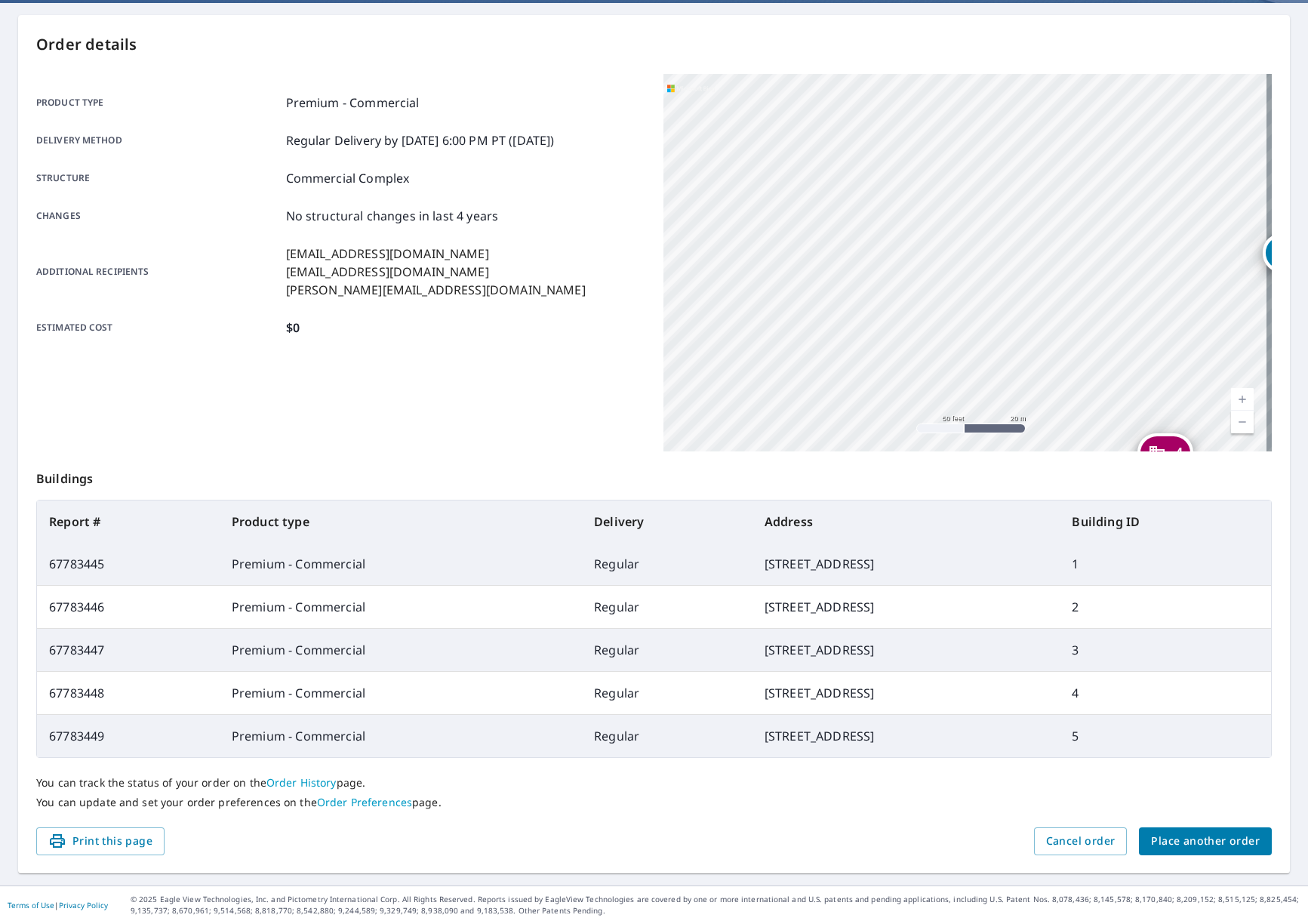
click at [1231, 416] on link "Current Level 19, Zoom Out" at bounding box center [1242, 422] width 23 height 23
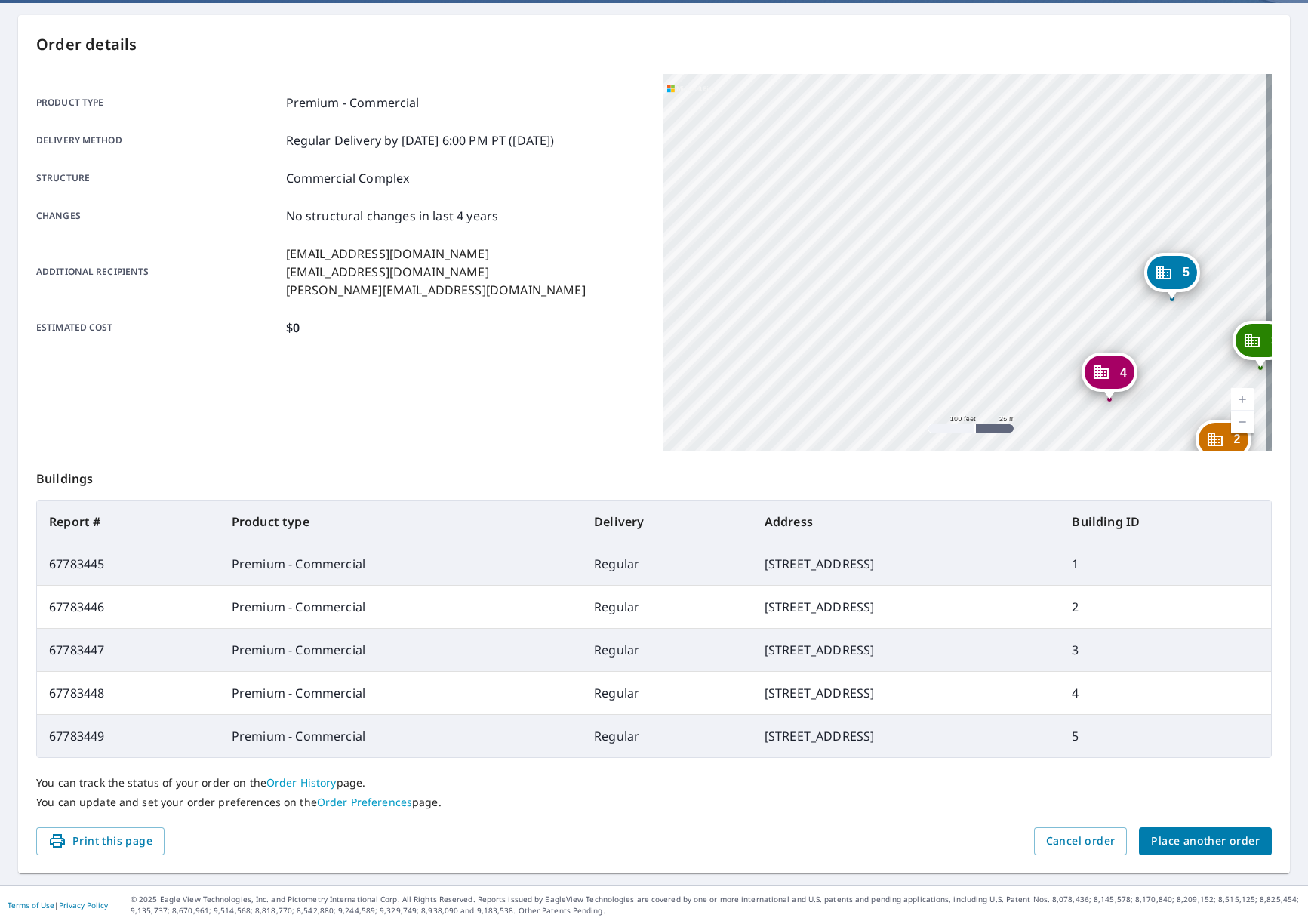
drag, startPoint x: 932, startPoint y: 227, endPoint x: 976, endPoint y: 257, distance: 53.3
click at [976, 257] on div "2 1502 Rosebud Court Ave Loganville, GA 30052 3 1501 Rosebud Court Ave Loganvil…" at bounding box center [968, 263] width 609 height 378
click at [1231, 394] on link "Current Level 18, Zoom In" at bounding box center [1242, 400] width 23 height 23
drag, startPoint x: 984, startPoint y: 251, endPoint x: 1090, endPoint y: 264, distance: 106.8
click at [1090, 264] on div "2 1502 Rosebud Court Ave Loganville, GA 30052 3 1501 Rosebud Court Ave Loganvil…" at bounding box center [968, 263] width 609 height 378
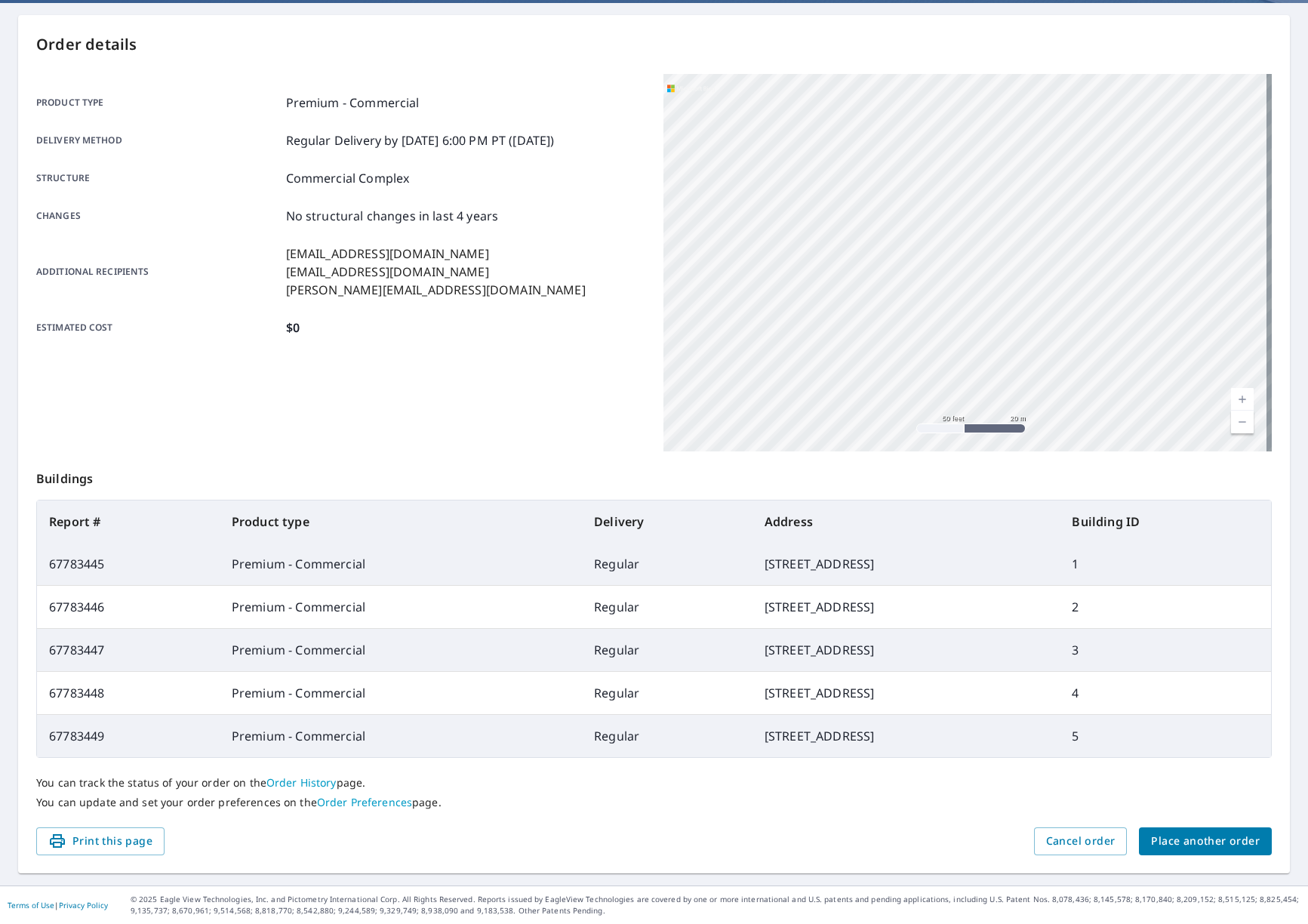
click at [1232, 417] on link "Current Level 19, Zoom Out" at bounding box center [1242, 422] width 23 height 23
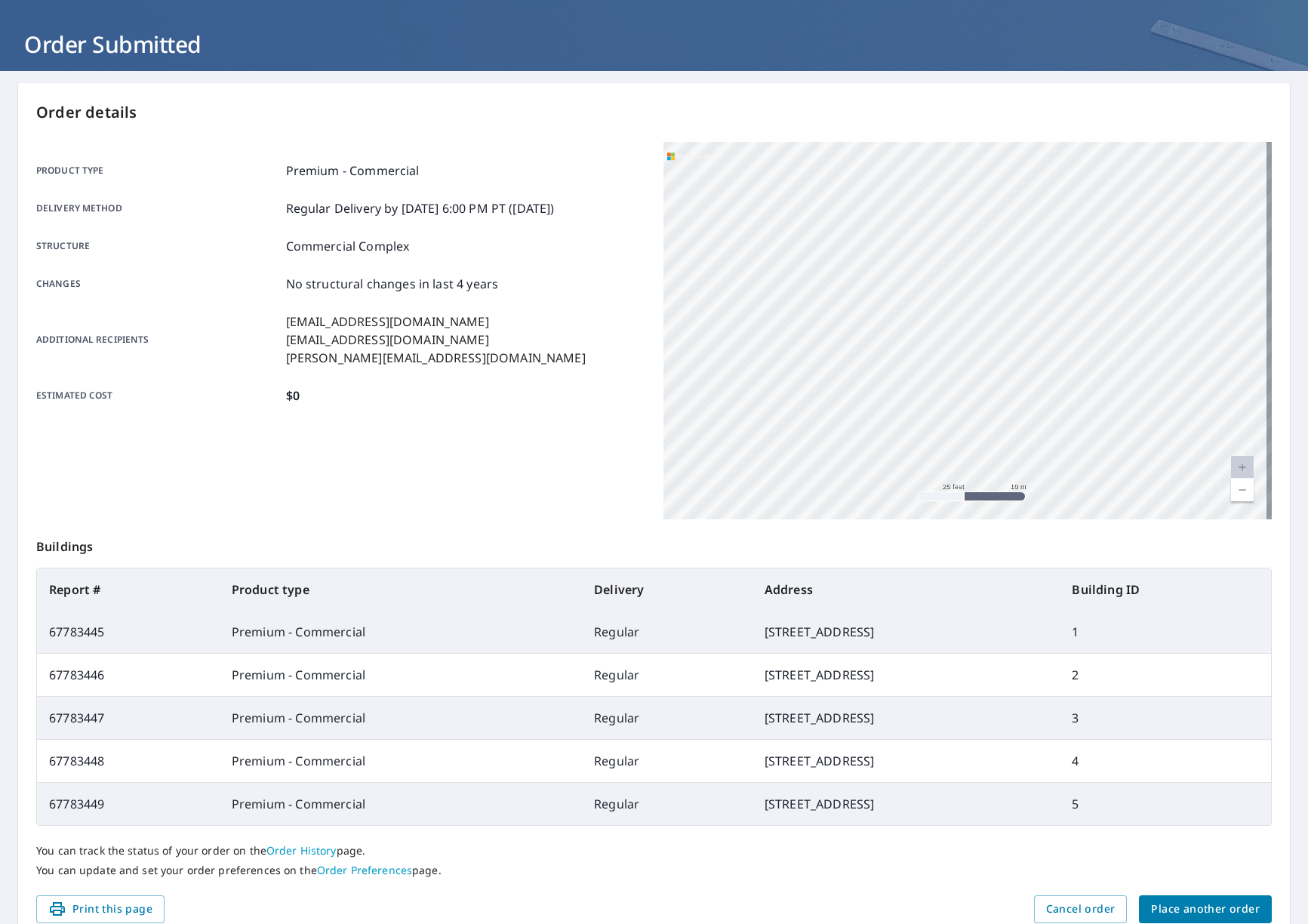
scroll to position [0, 0]
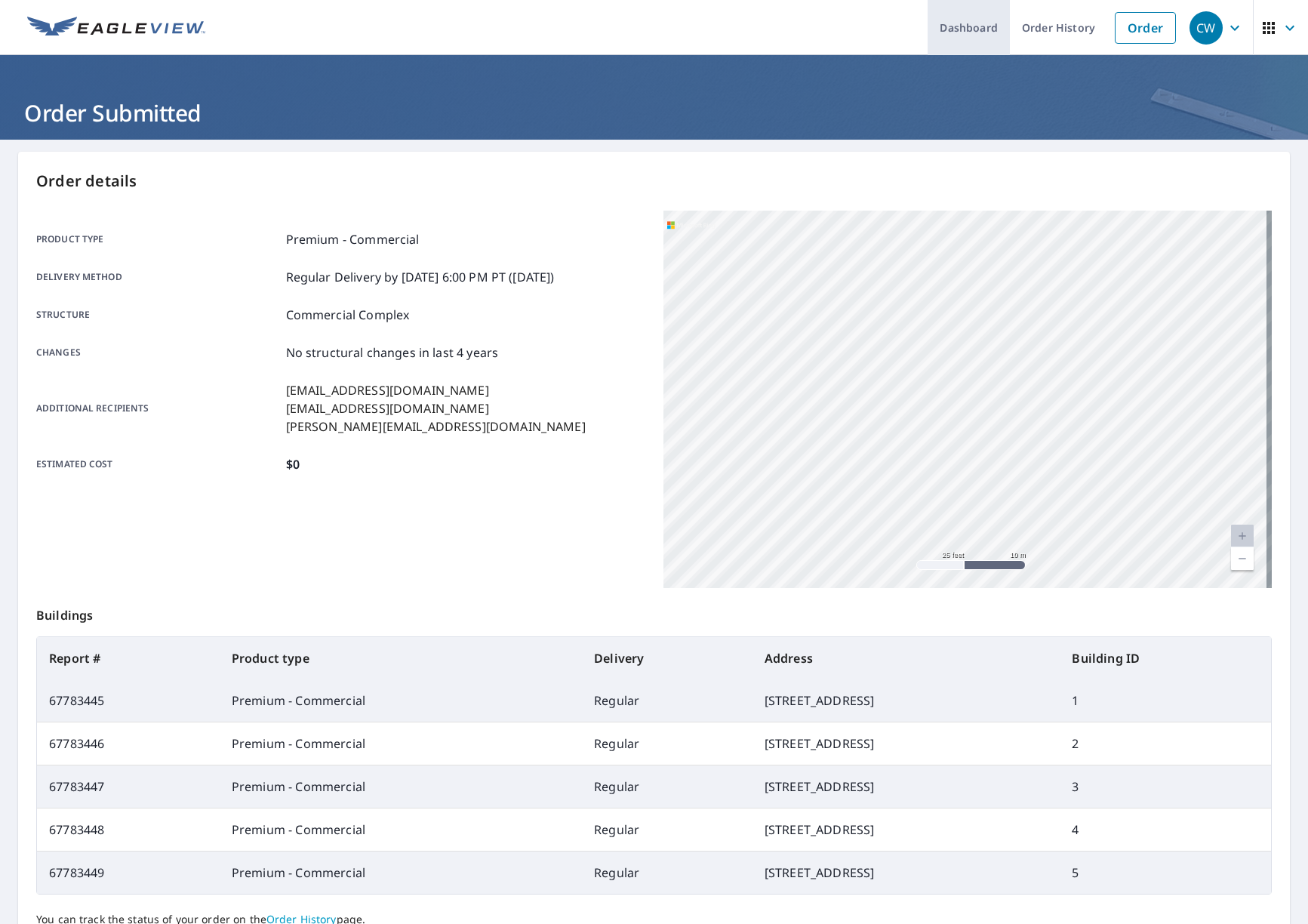
click at [983, 20] on link "Dashboard" at bounding box center [969, 27] width 82 height 55
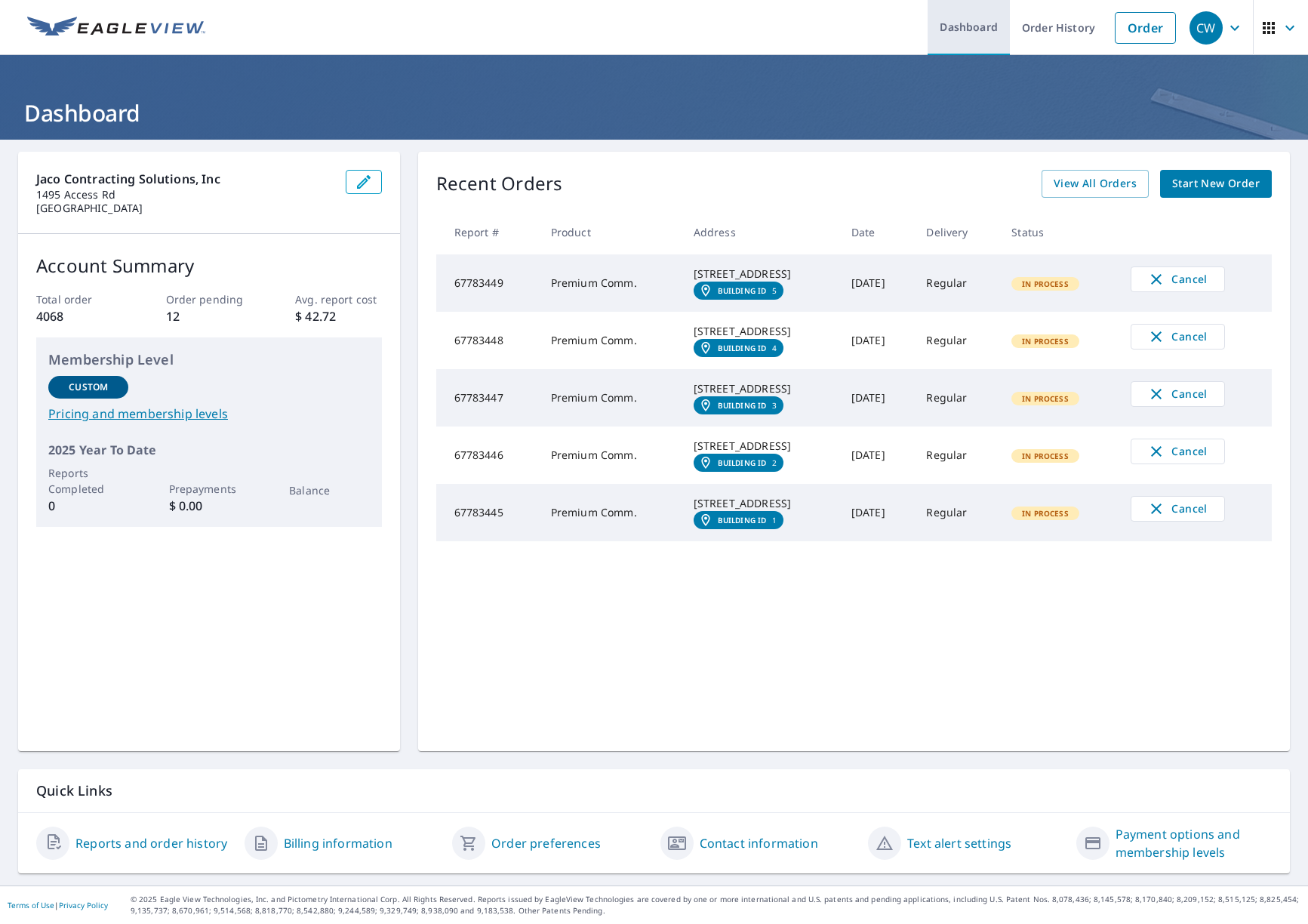
click at [977, 32] on link "Dashboard" at bounding box center [969, 27] width 82 height 55
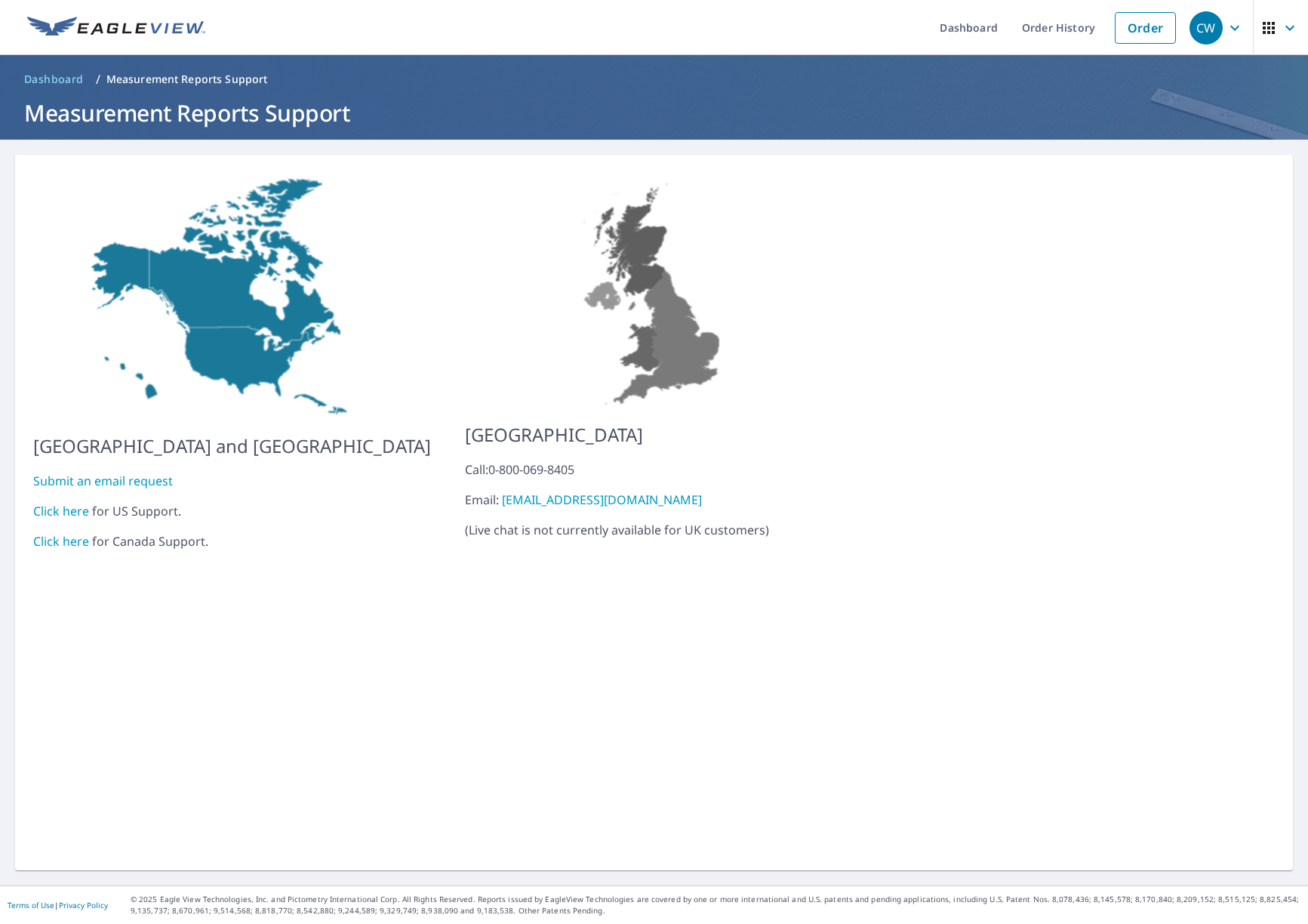
click at [56, 502] on link "Click here" at bounding box center [61, 511] width 56 height 17
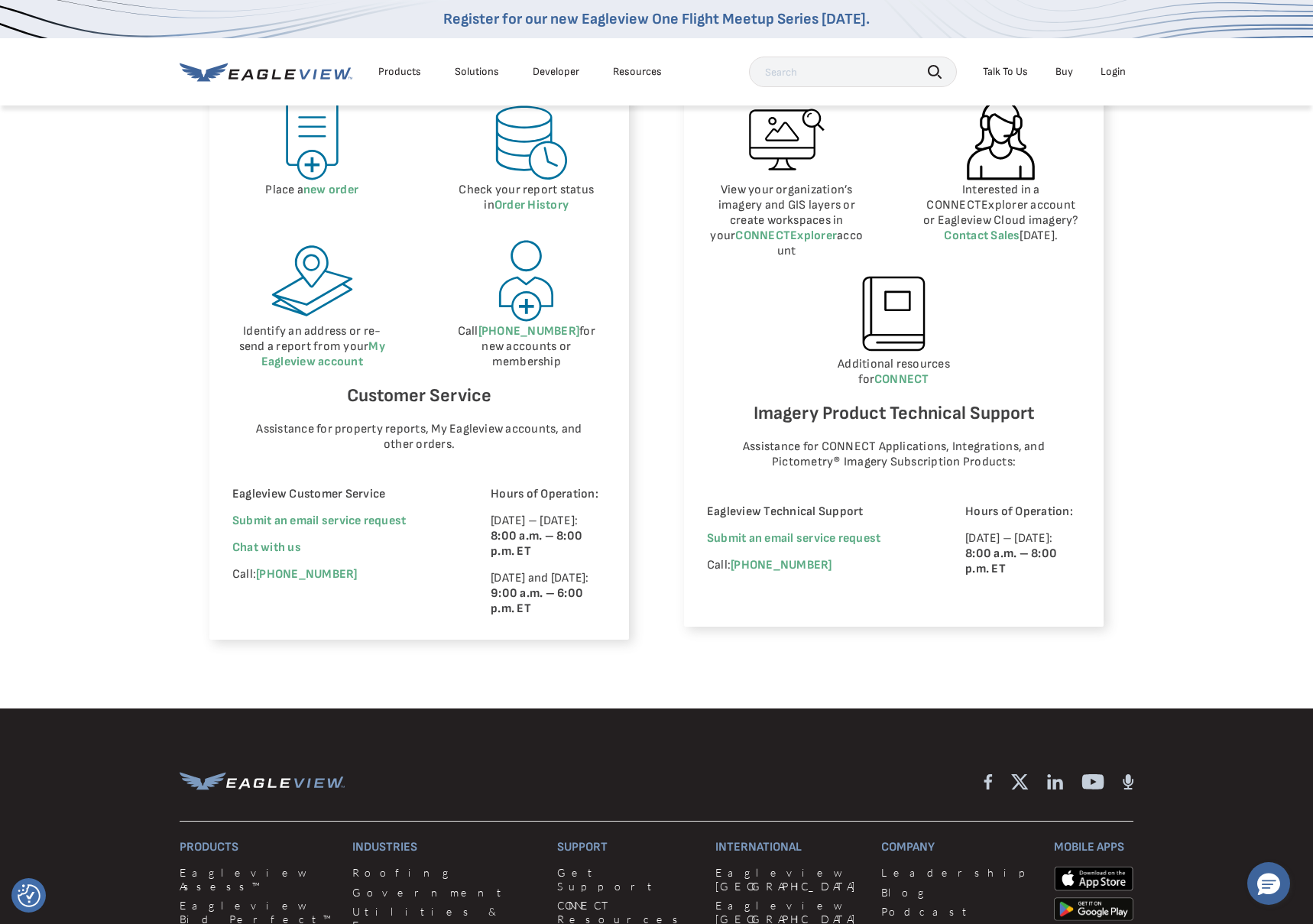
scroll to position [764, 0]
